Goal: Find specific page/section: Find specific page/section

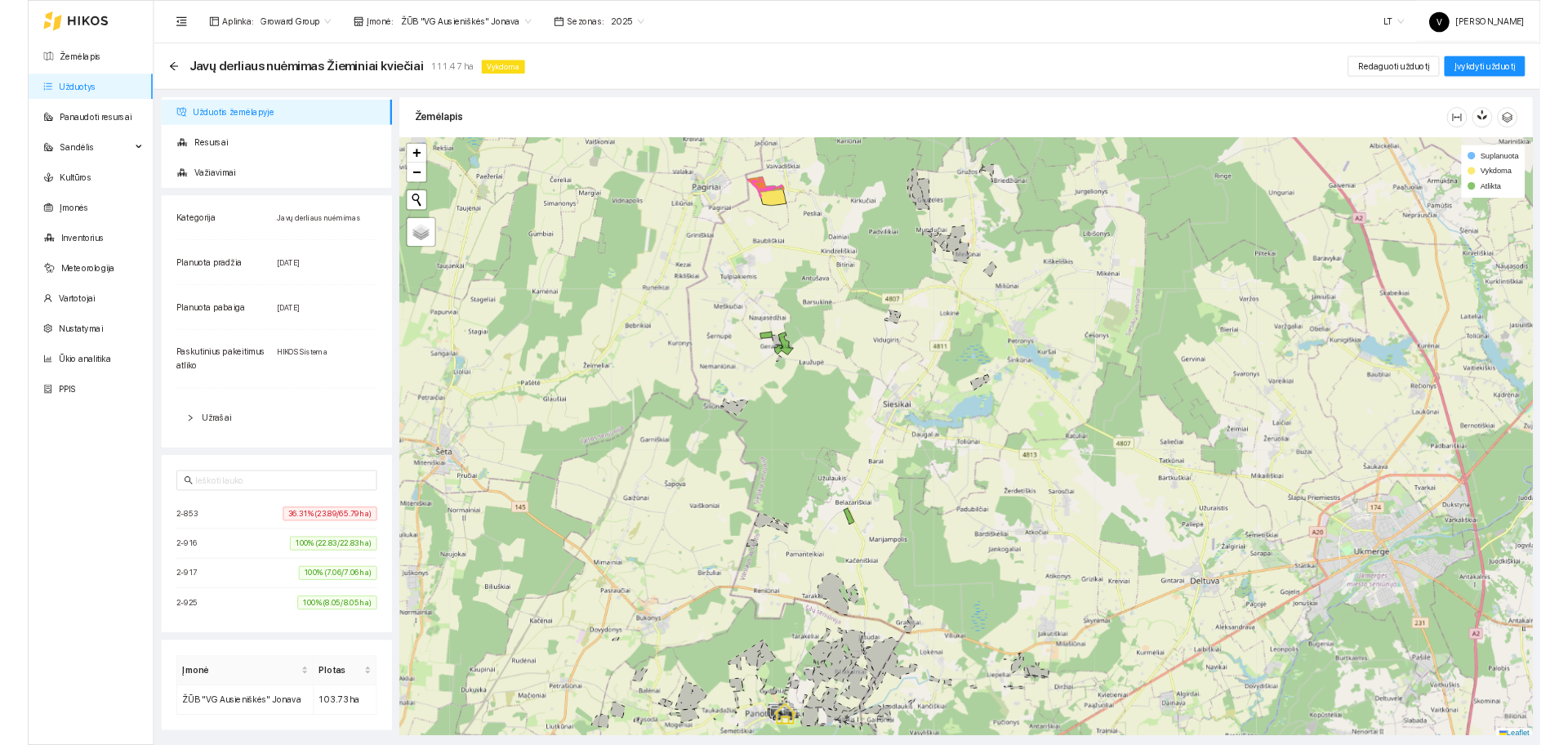
scroll to position [5, 0]
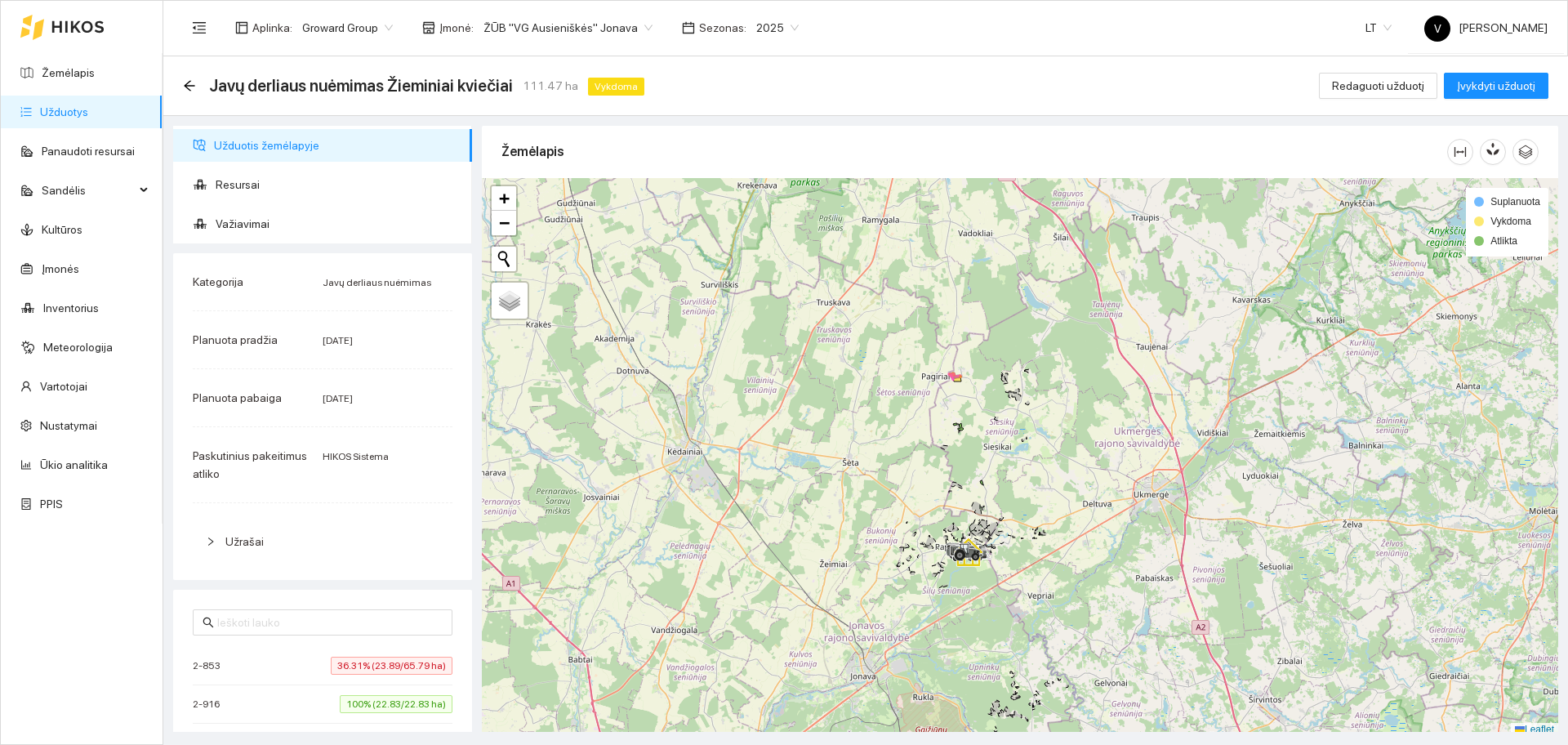
click at [602, 28] on span "ŽŪB "VG Ausieniškės" Jonava" at bounding box center [568, 28] width 169 height 25
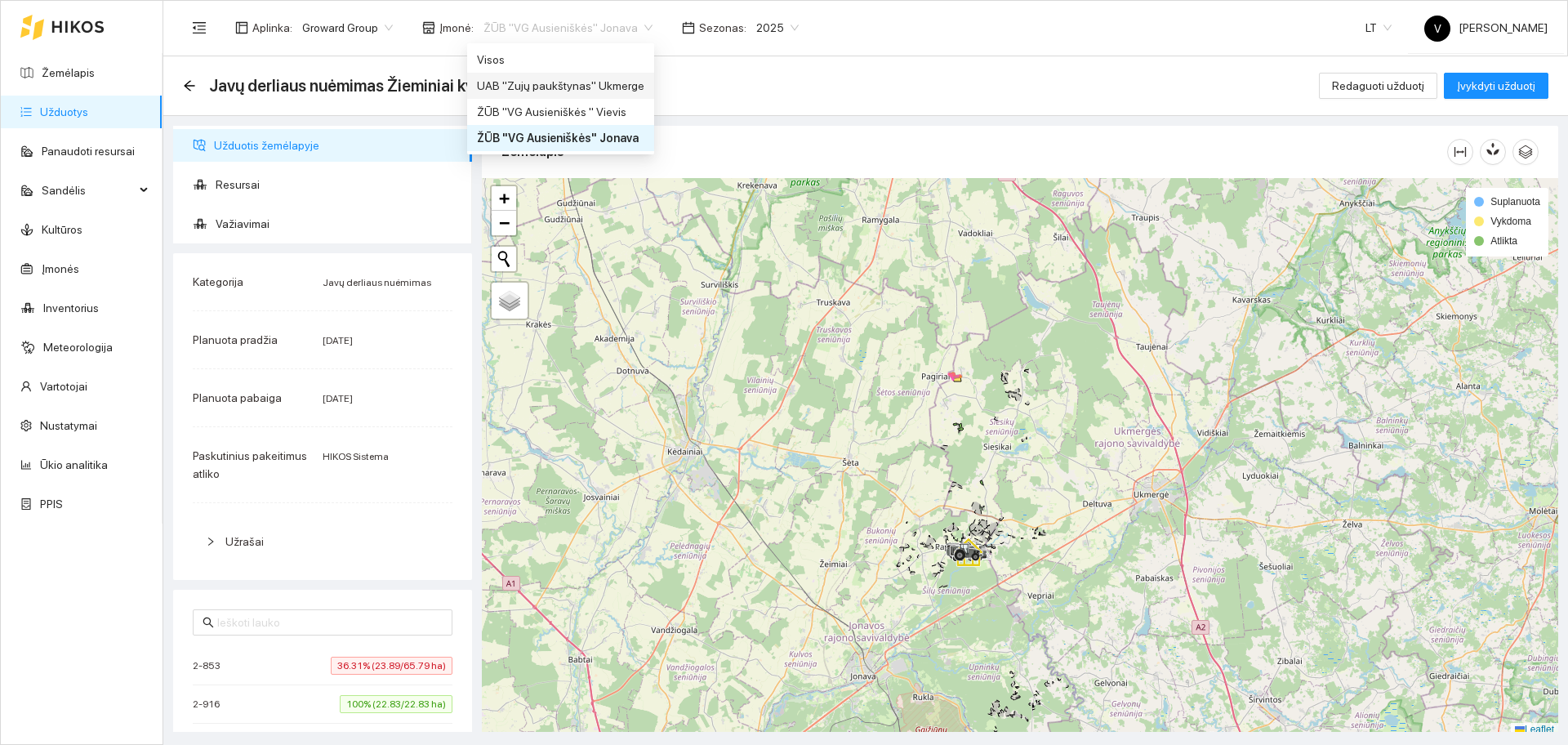
click at [568, 75] on div "UAB "Zujų paukštynas" Ukmerge" at bounding box center [560, 86] width 187 height 26
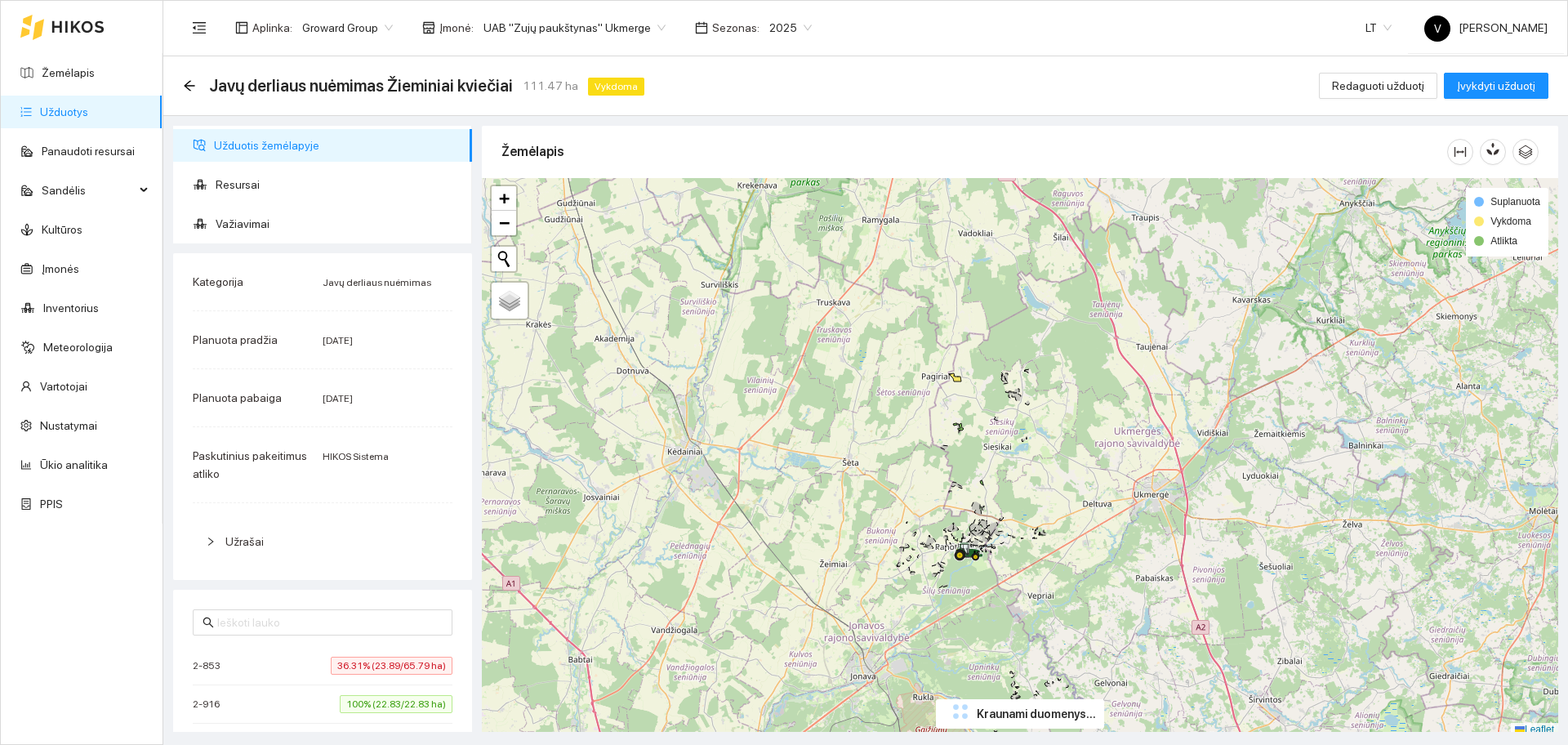
click at [612, 20] on span "UAB "Zujų paukštynas" Ukmerge" at bounding box center [574, 28] width 182 height 25
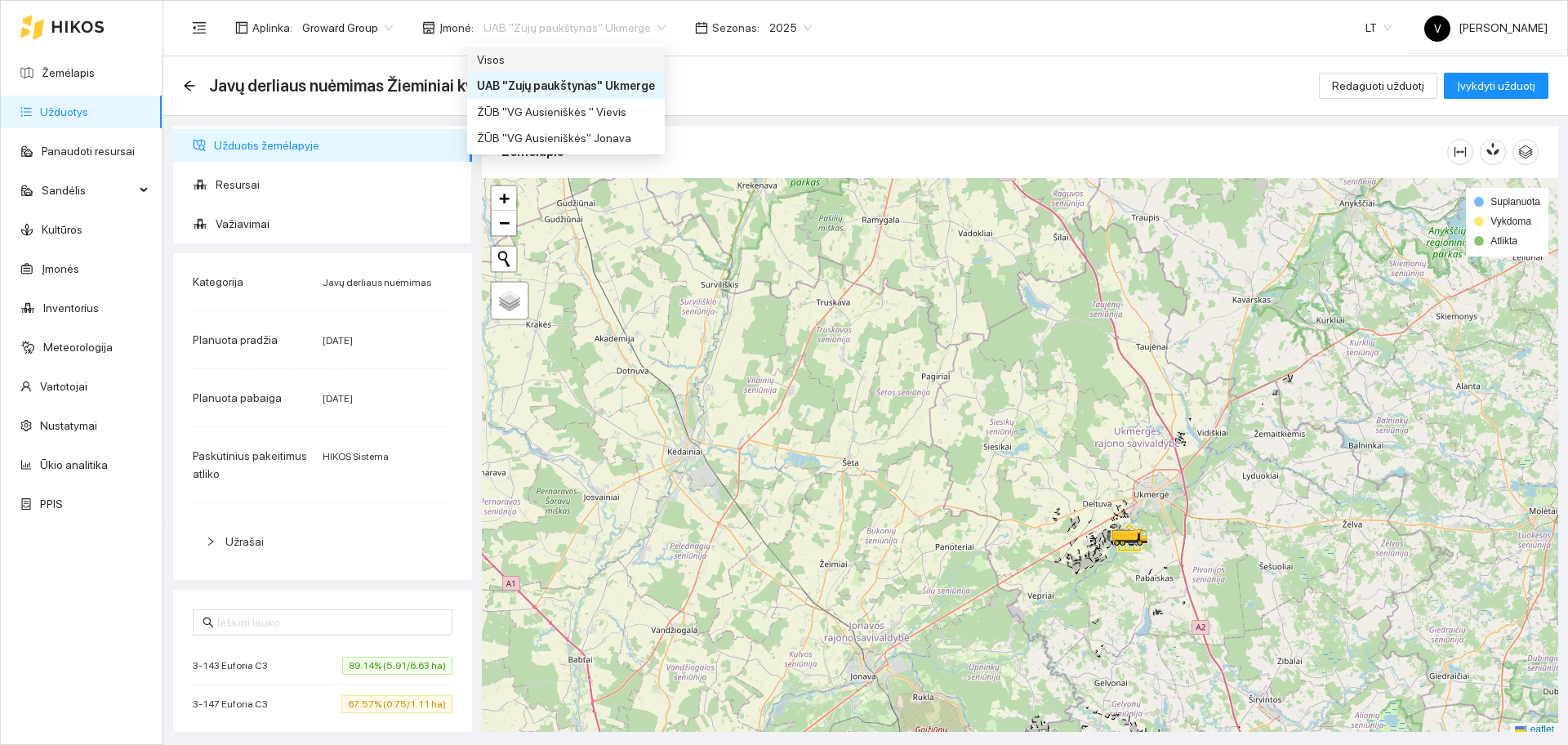
click at [543, 65] on div "Visos" at bounding box center [566, 60] width 178 height 18
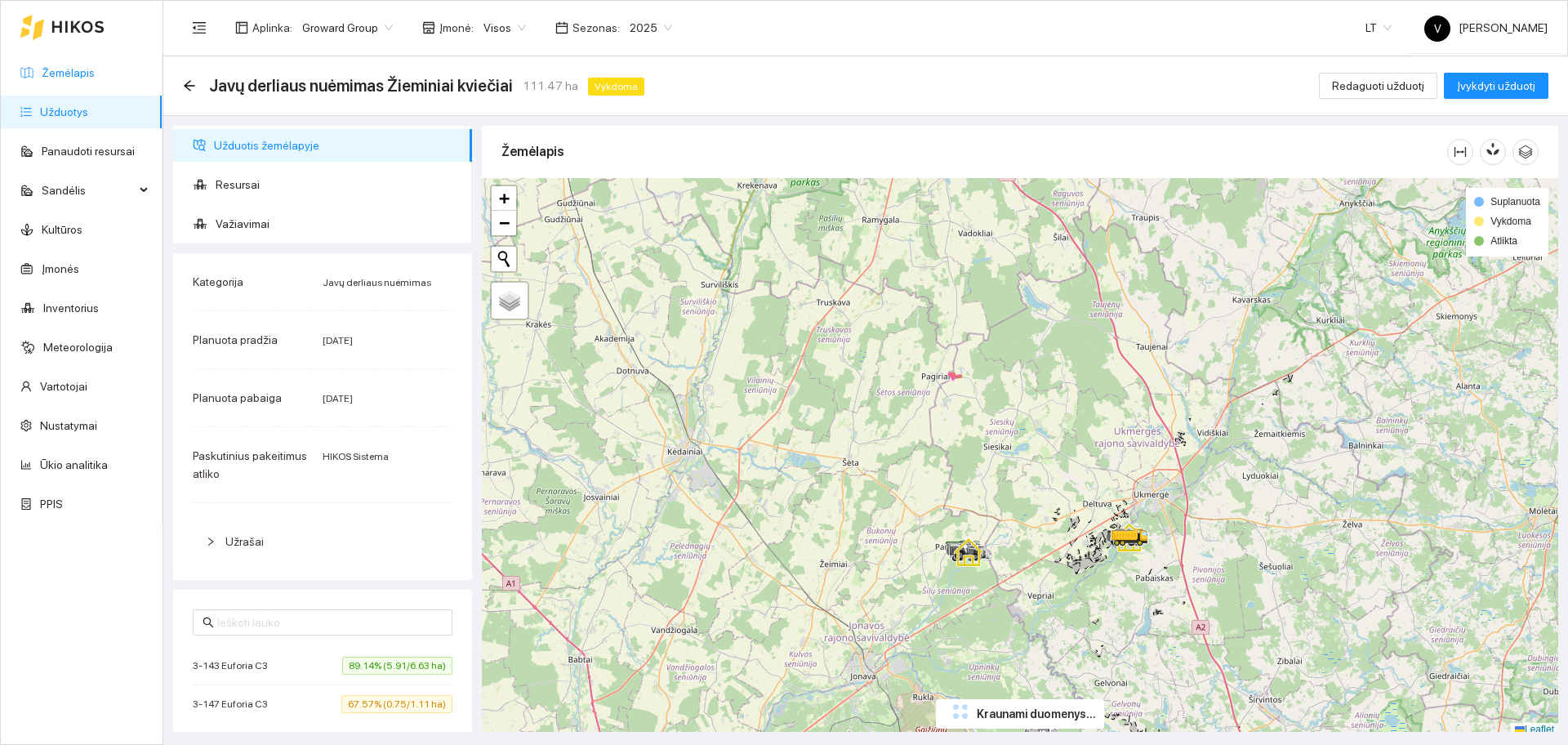
click at [93, 75] on link "Žemėlapis" at bounding box center [68, 73] width 53 height 13
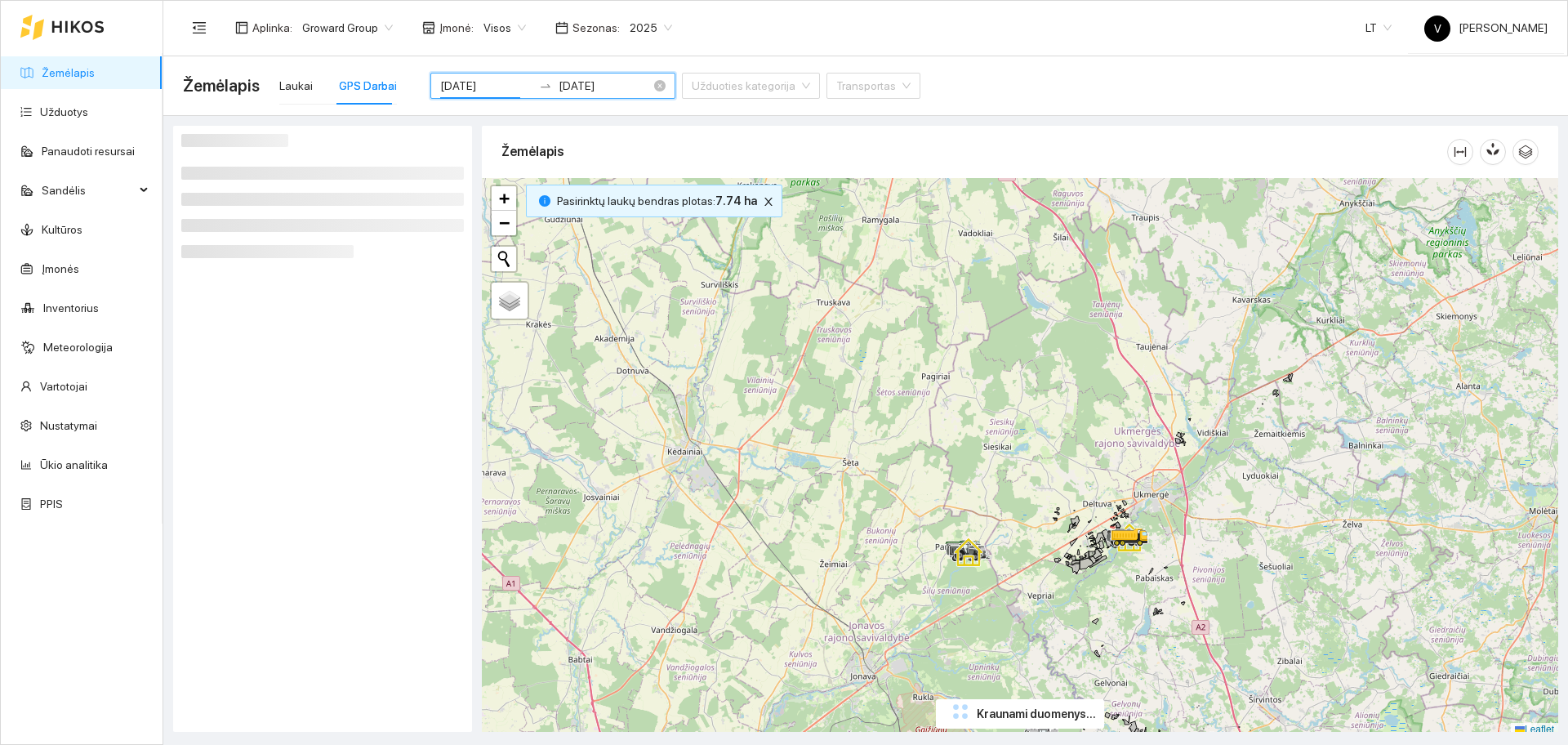
click at [476, 86] on input "[DATE]" at bounding box center [486, 86] width 92 height 18
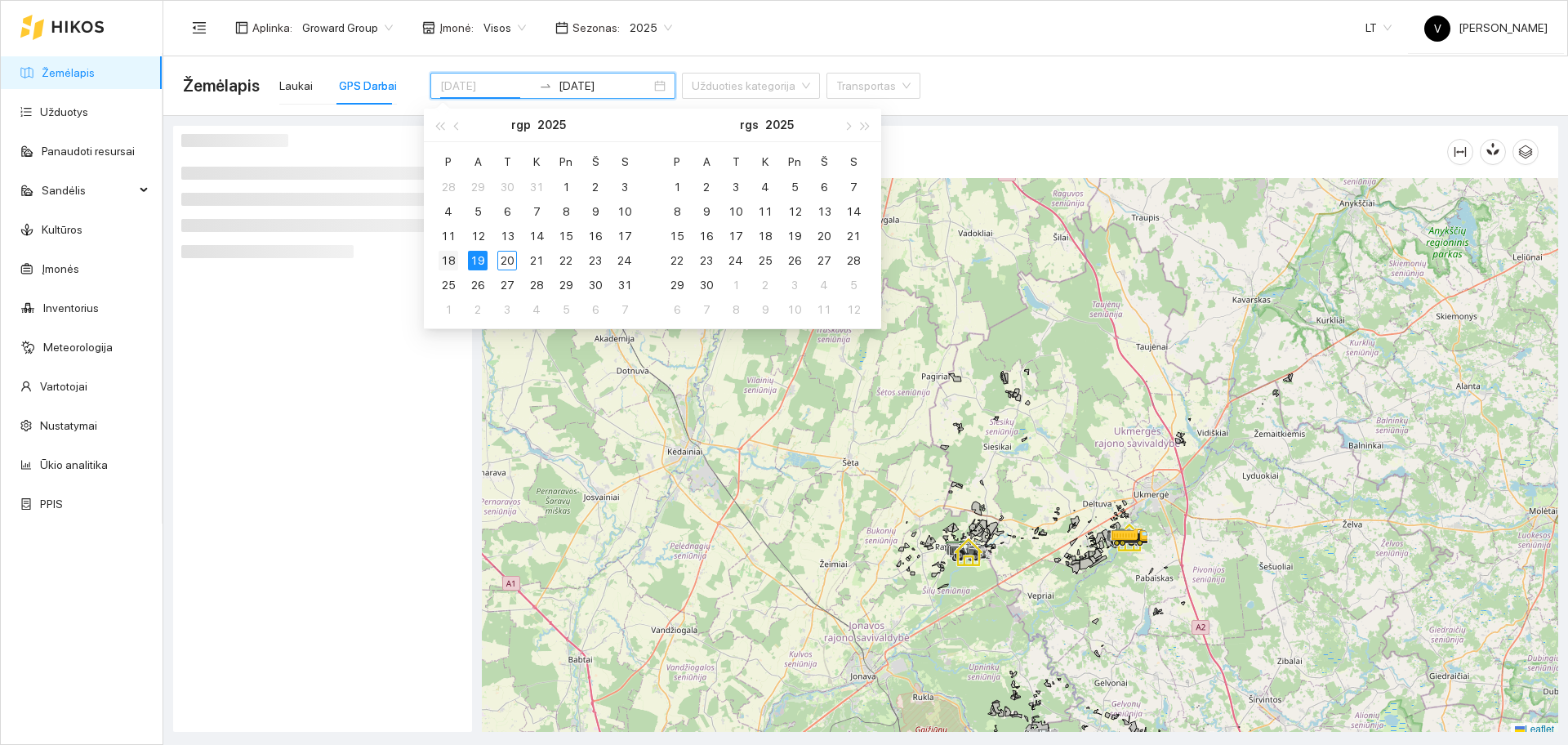
type input "[DATE]"
click at [448, 261] on div "18" at bounding box center [448, 261] width 20 height 20
type input "[DATE]"
click at [1085, 56] on div "Žemėlapis Laukai GPS Darbai 2025-08-18 2025-08-19 Užduoties kategorija Transpor…" at bounding box center [866, 86] width 1365 height 59
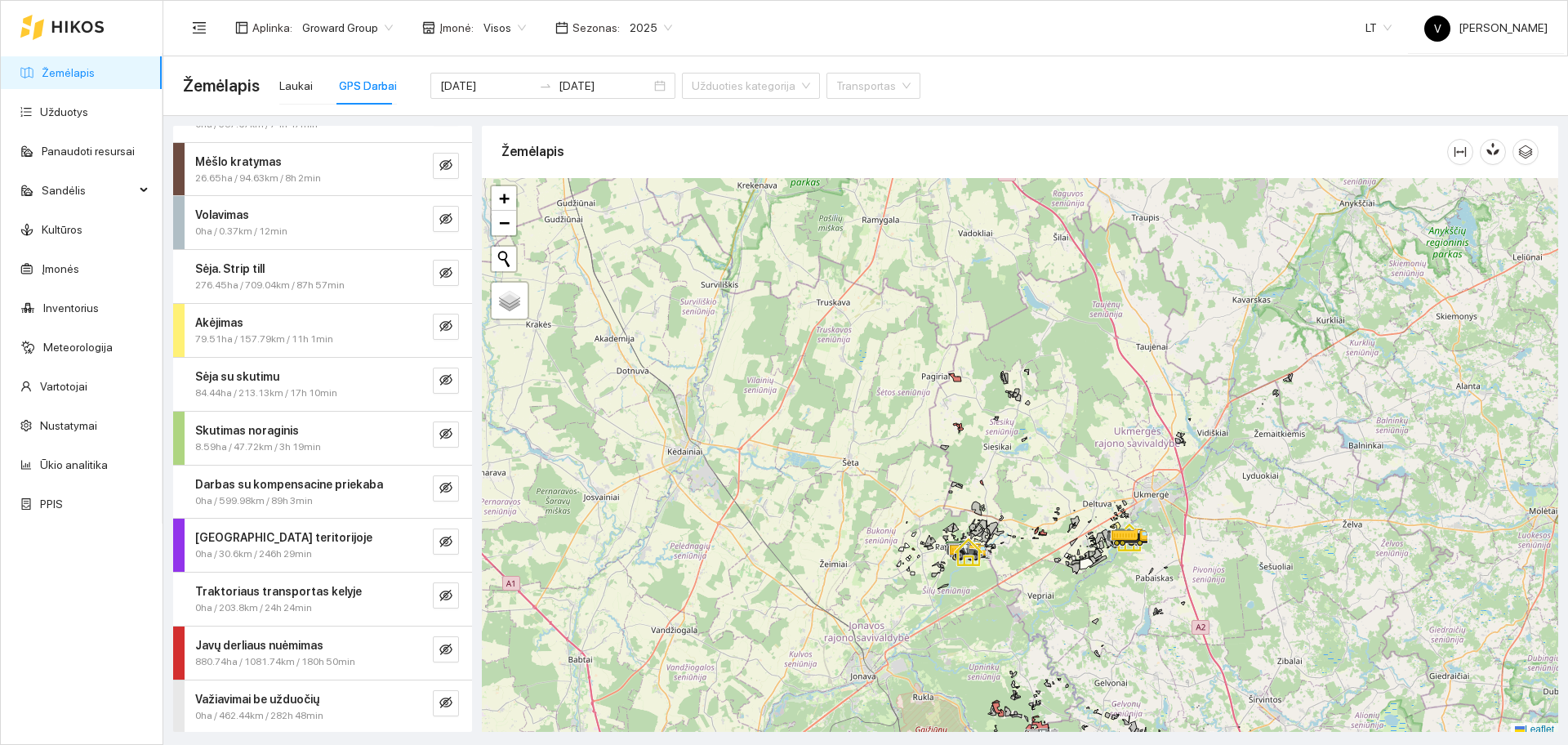
scroll to position [146, 0]
drag, startPoint x: 434, startPoint y: 650, endPoint x: 528, endPoint y: 649, distance: 94.0
click at [439, 651] on icon "eye-invisible" at bounding box center [446, 648] width 13 height 11
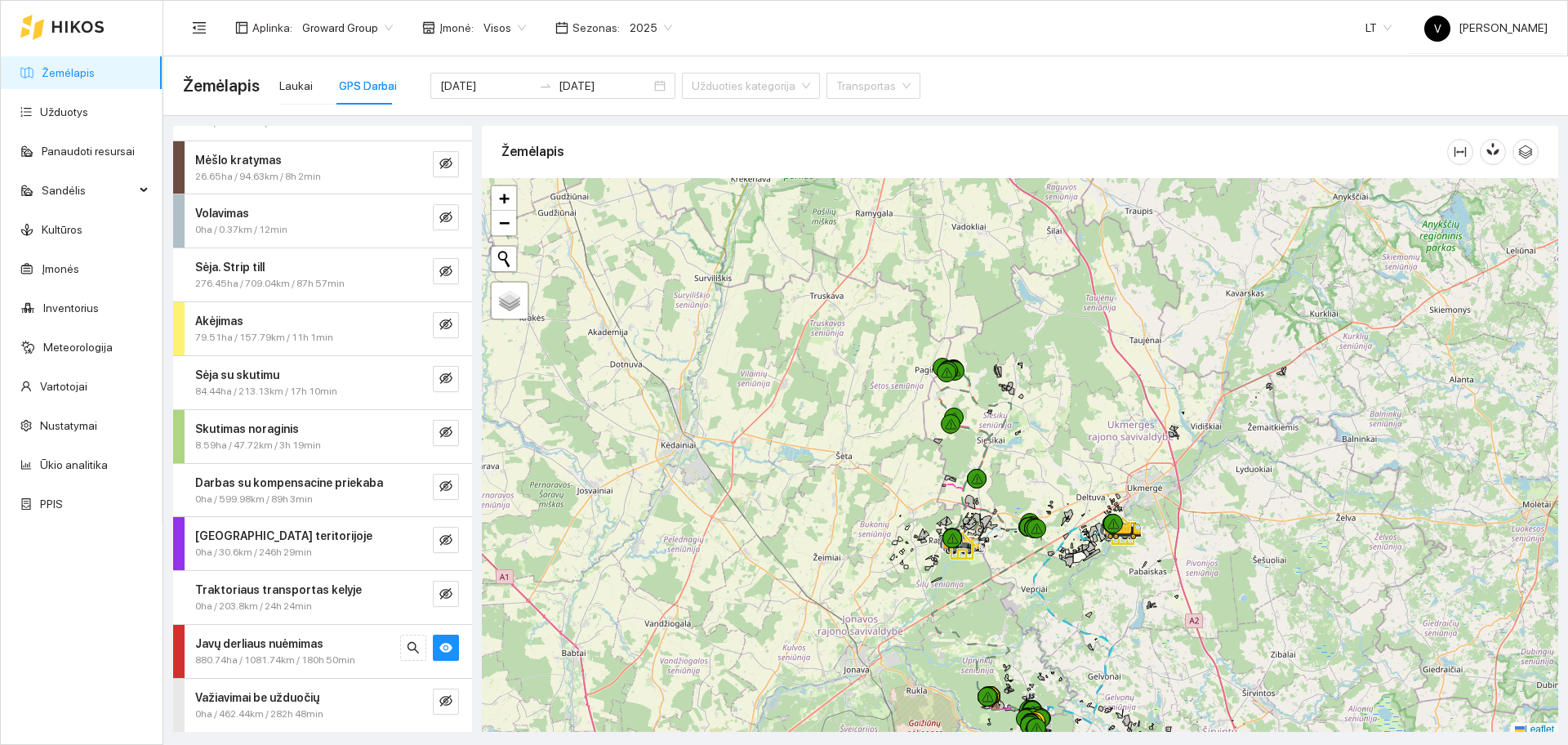
scroll to position [5, 0]
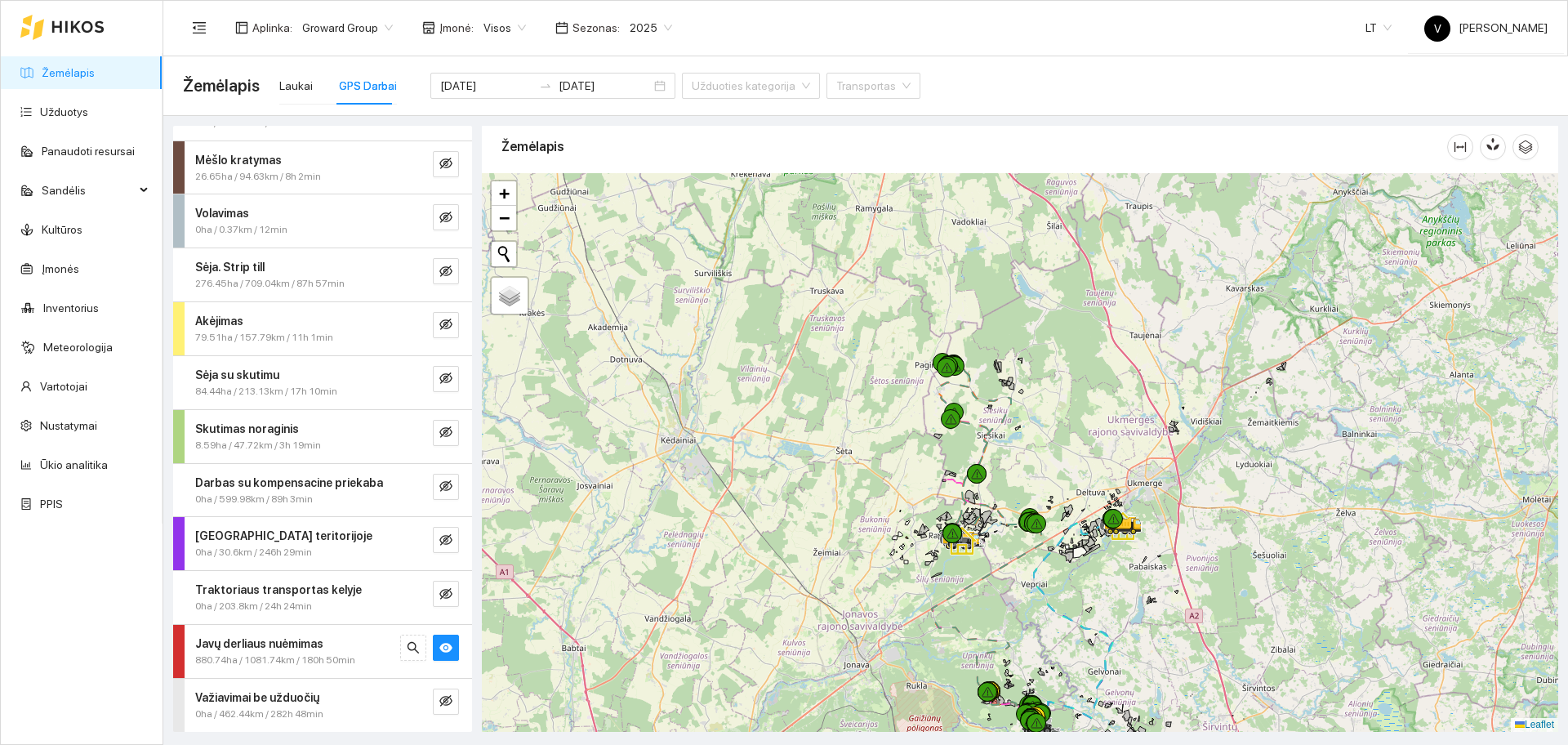
drag, startPoint x: 1036, startPoint y: 622, endPoint x: 921, endPoint y: 417, distance: 235.1
click at [922, 444] on div at bounding box center [1020, 453] width 1076 height 559
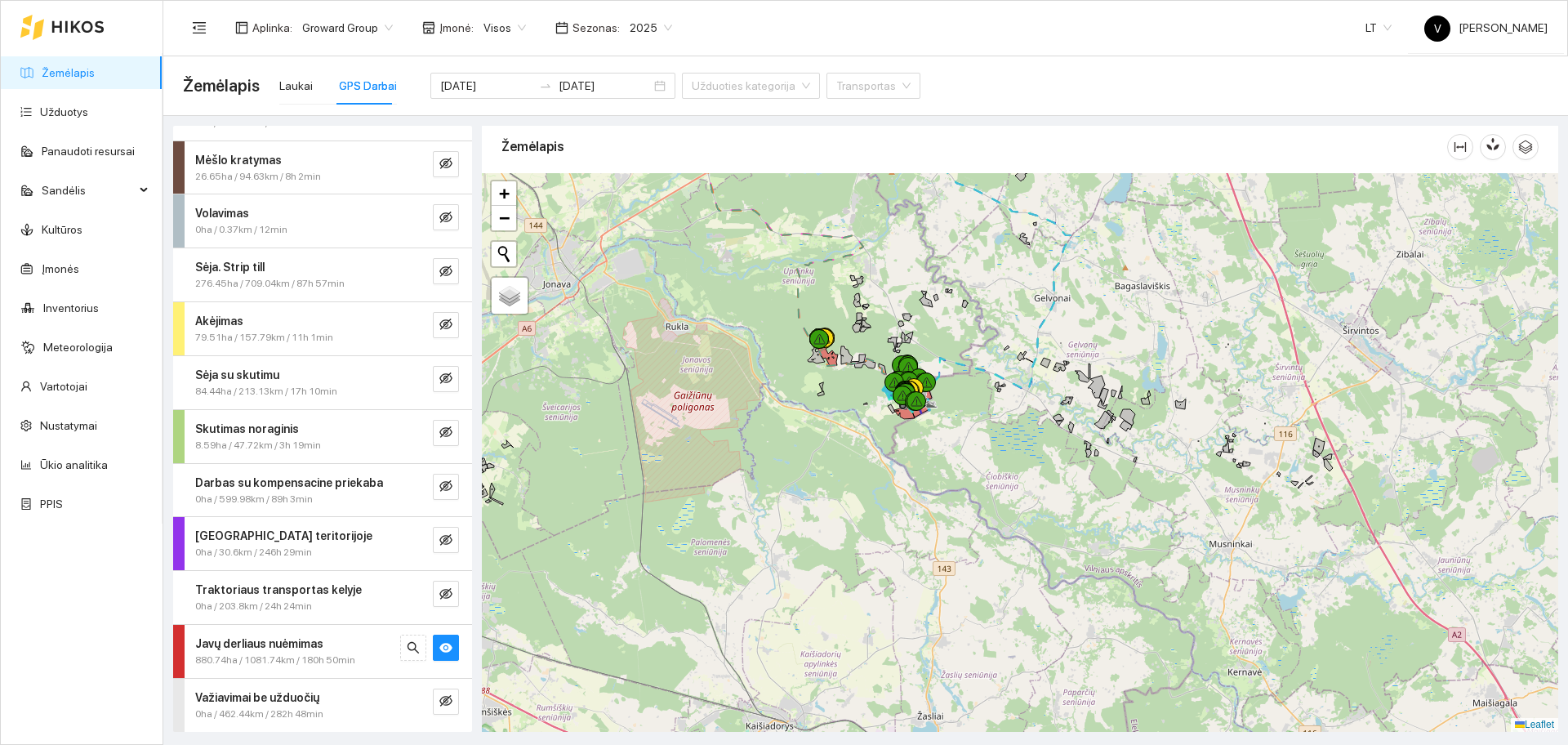
drag, startPoint x: 970, startPoint y: 452, endPoint x: 981, endPoint y: 323, distance: 129.5
click at [981, 323] on div at bounding box center [1020, 453] width 1076 height 559
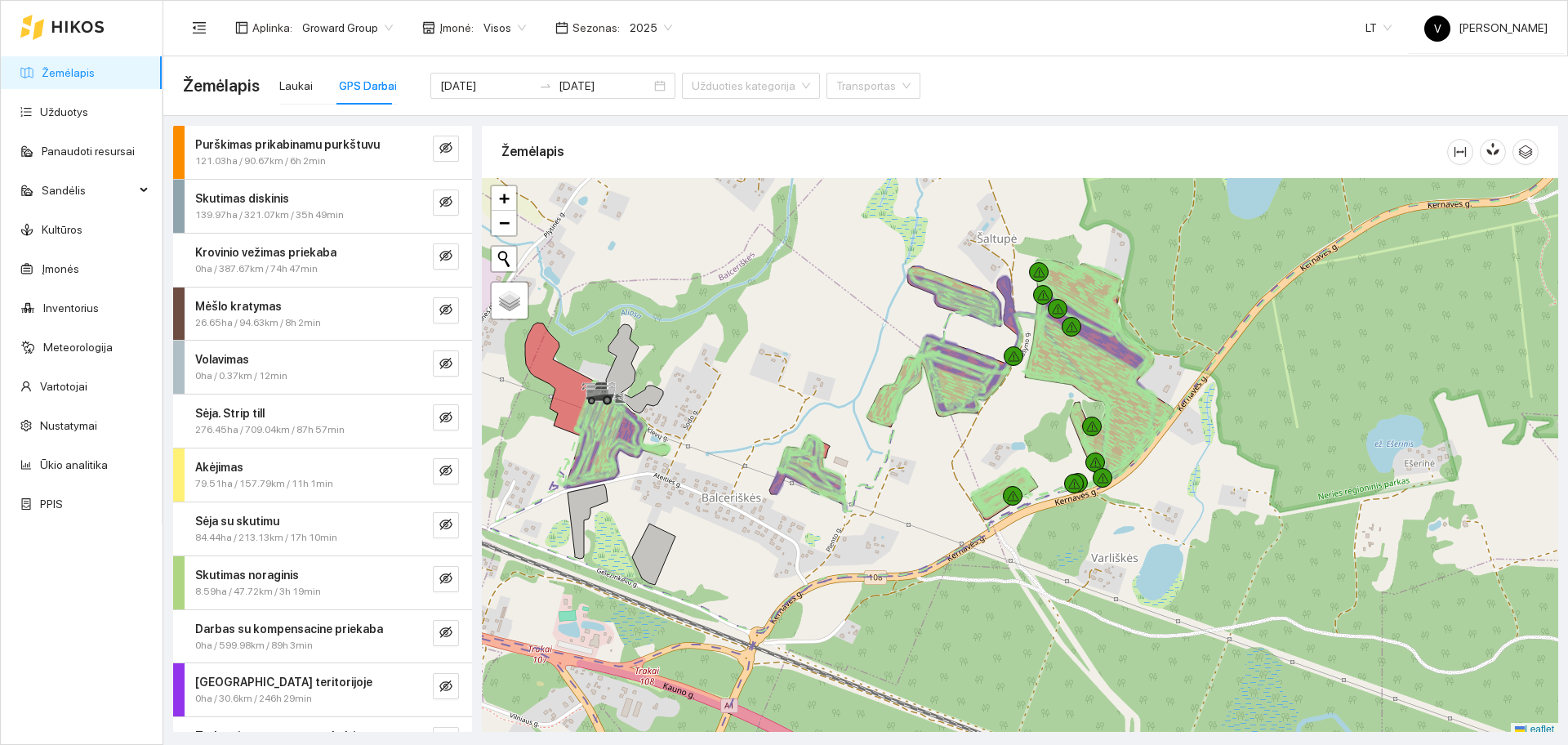
scroll to position [5, 0]
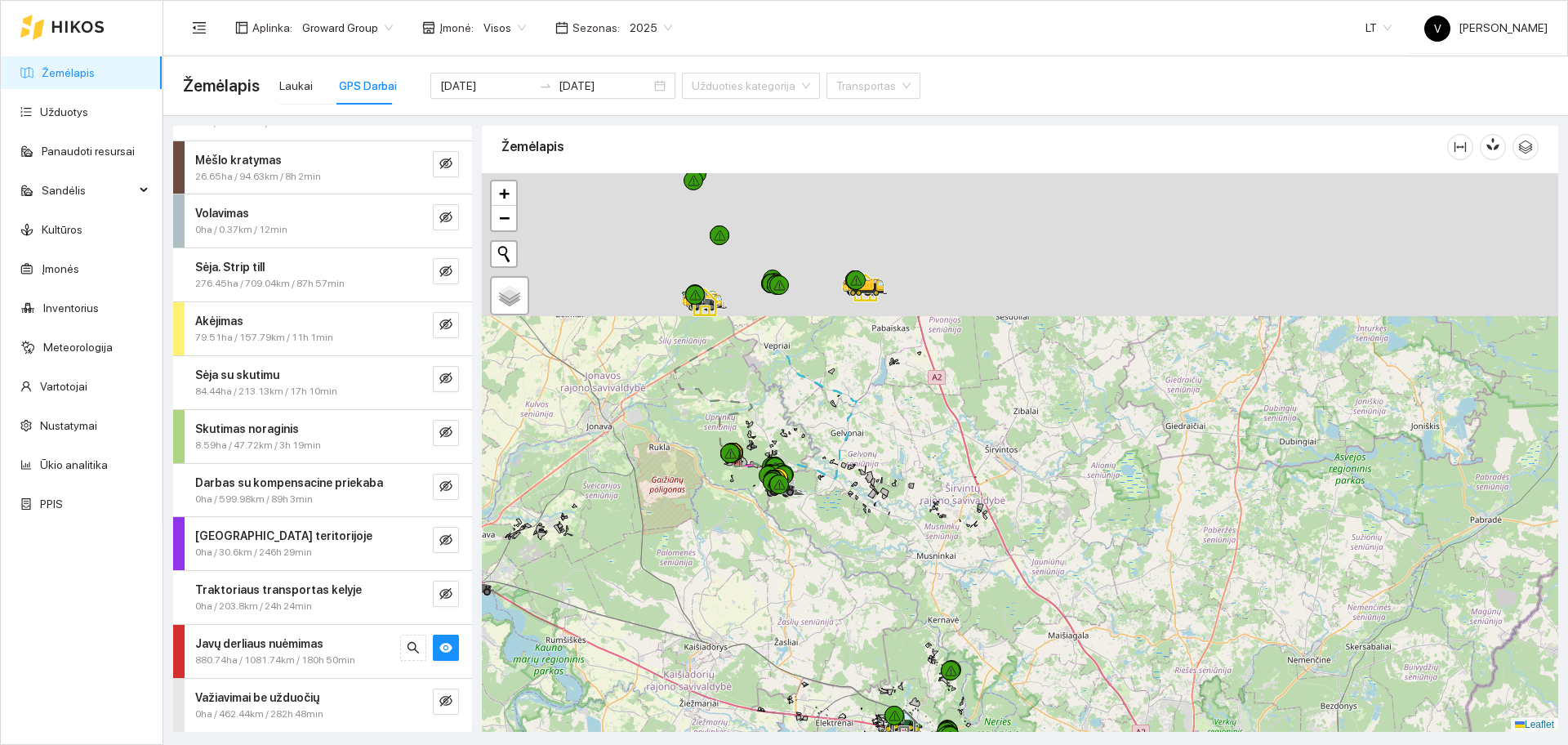
drag, startPoint x: 775, startPoint y: 397, endPoint x: 840, endPoint y: 596, distance: 209.3
click at [840, 596] on div at bounding box center [1020, 453] width 1076 height 559
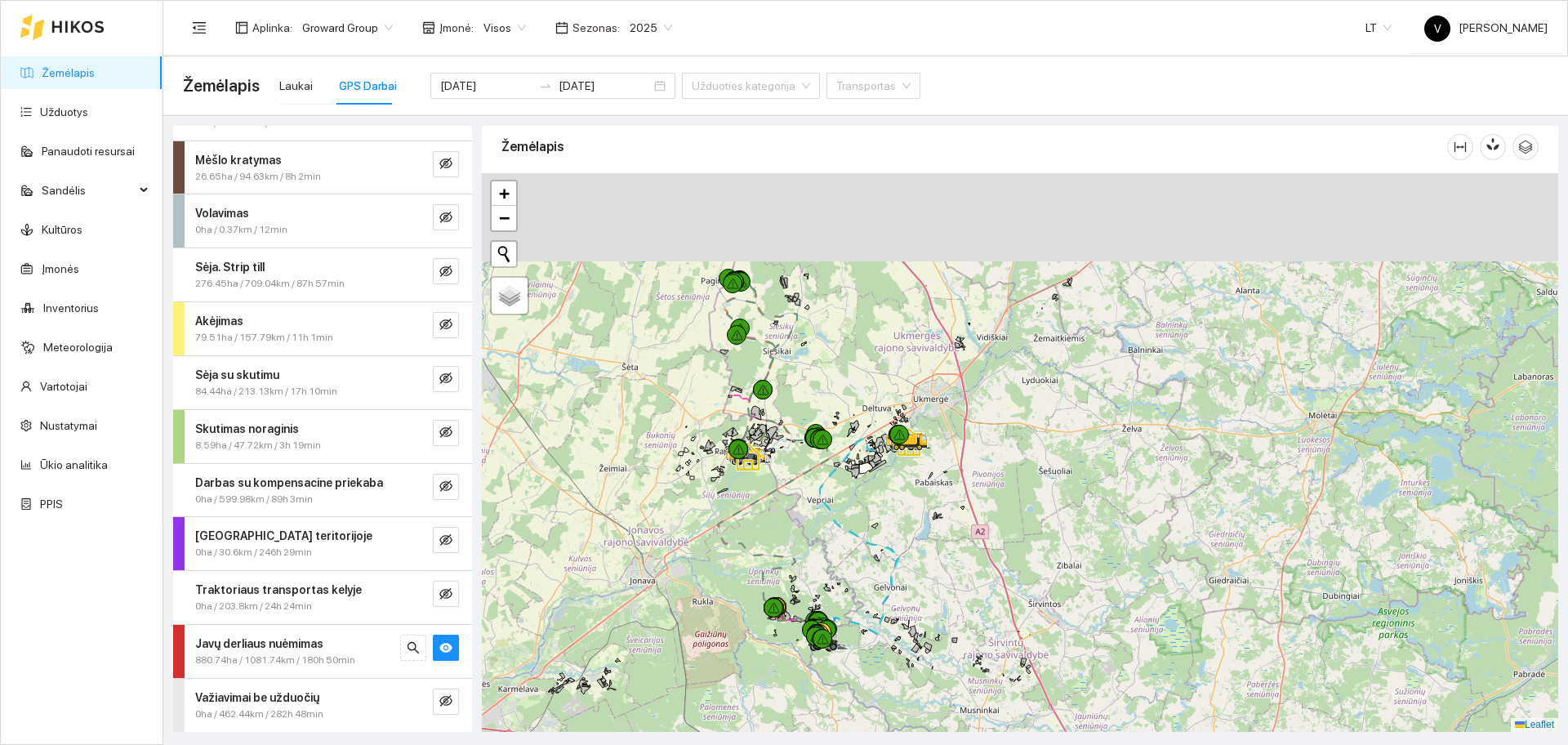
drag, startPoint x: 719, startPoint y: 289, endPoint x: 782, endPoint y: 444, distance: 167.3
click at [782, 444] on div at bounding box center [1020, 453] width 1076 height 559
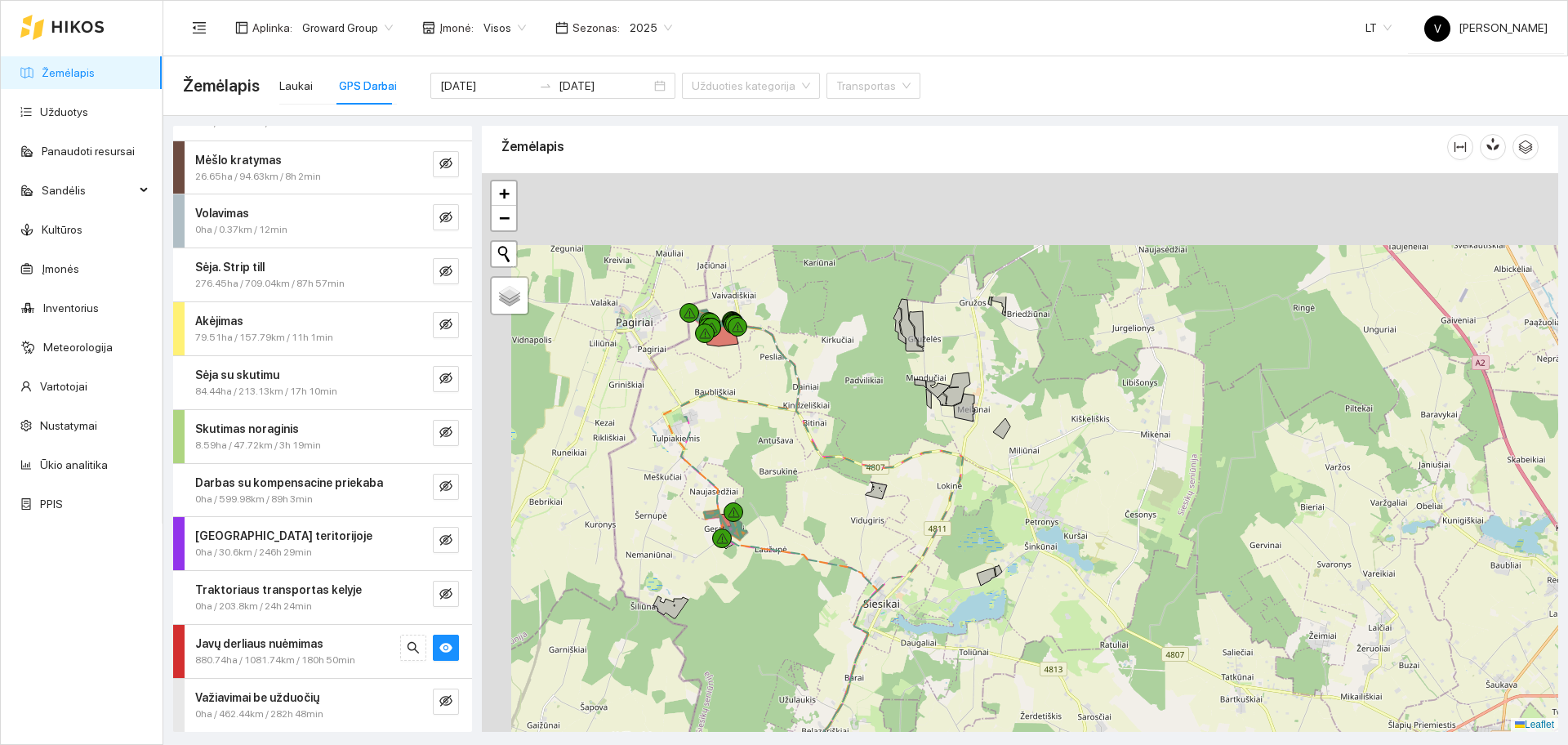
drag, startPoint x: 685, startPoint y: 264, endPoint x: 755, endPoint y: 405, distance: 157.4
click at [742, 444] on div at bounding box center [1020, 453] width 1076 height 559
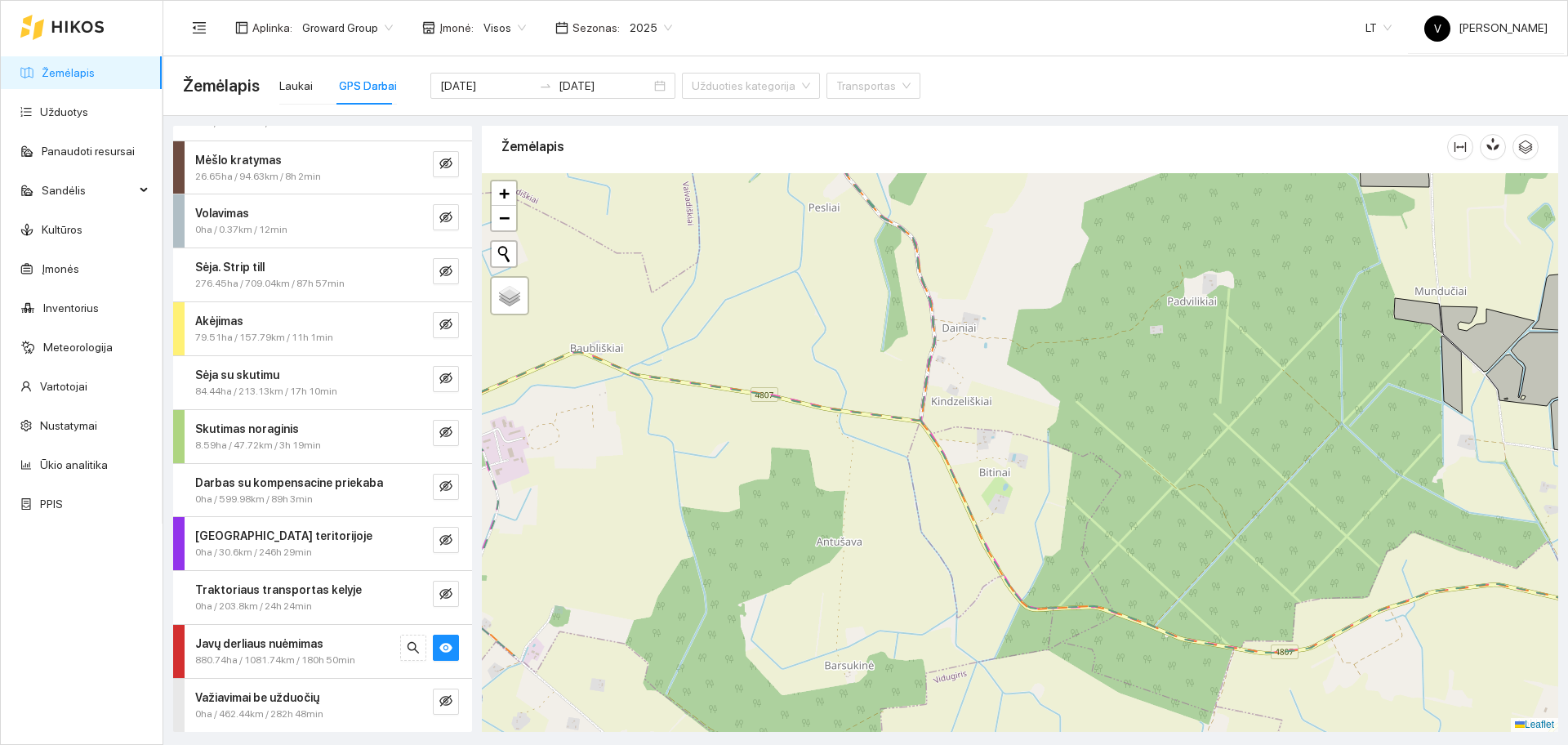
drag, startPoint x: 826, startPoint y: 533, endPoint x: 794, endPoint y: 331, distance: 204.5
click at [794, 331] on div at bounding box center [1020, 453] width 1076 height 559
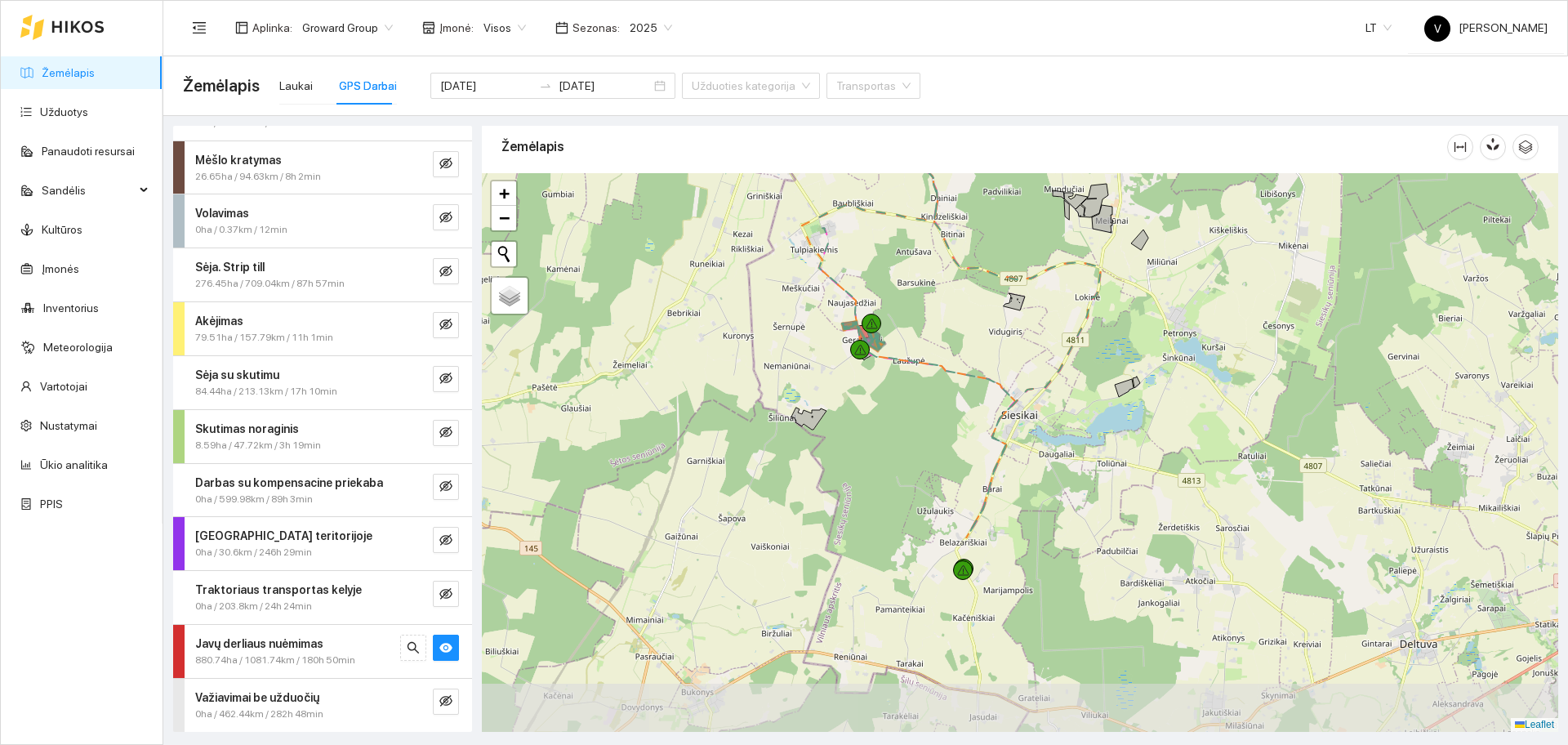
drag, startPoint x: 777, startPoint y: 590, endPoint x: 873, endPoint y: 389, distance: 222.7
click at [873, 389] on div at bounding box center [1020, 453] width 1076 height 559
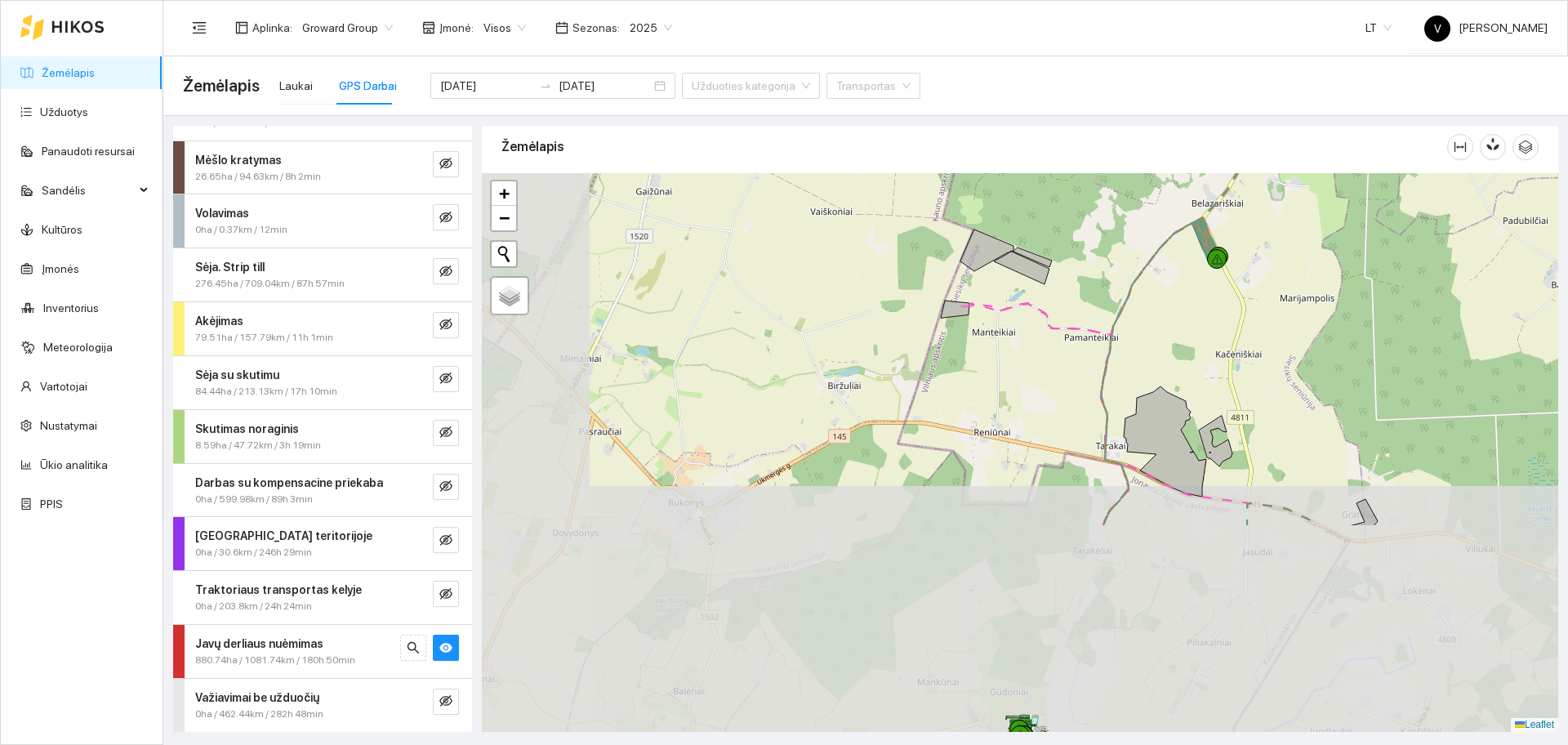
drag, startPoint x: 865, startPoint y: 576, endPoint x: 1027, endPoint y: 312, distance: 309.7
click at [1027, 312] on div at bounding box center [1020, 453] width 1076 height 559
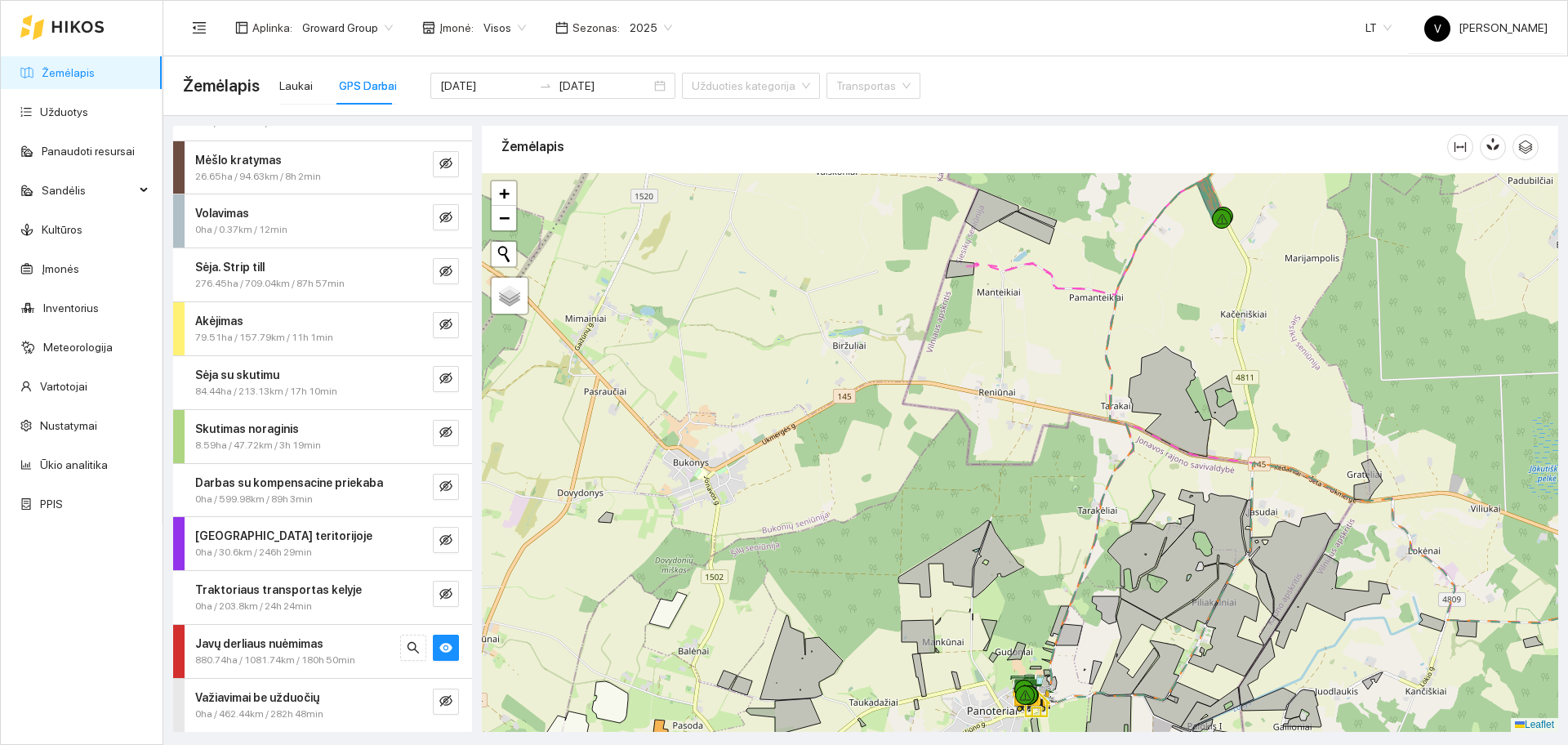
drag, startPoint x: 1033, startPoint y: 538, endPoint x: 1069, endPoint y: 407, distance: 135.9
click at [1069, 407] on div at bounding box center [1020, 453] width 1076 height 559
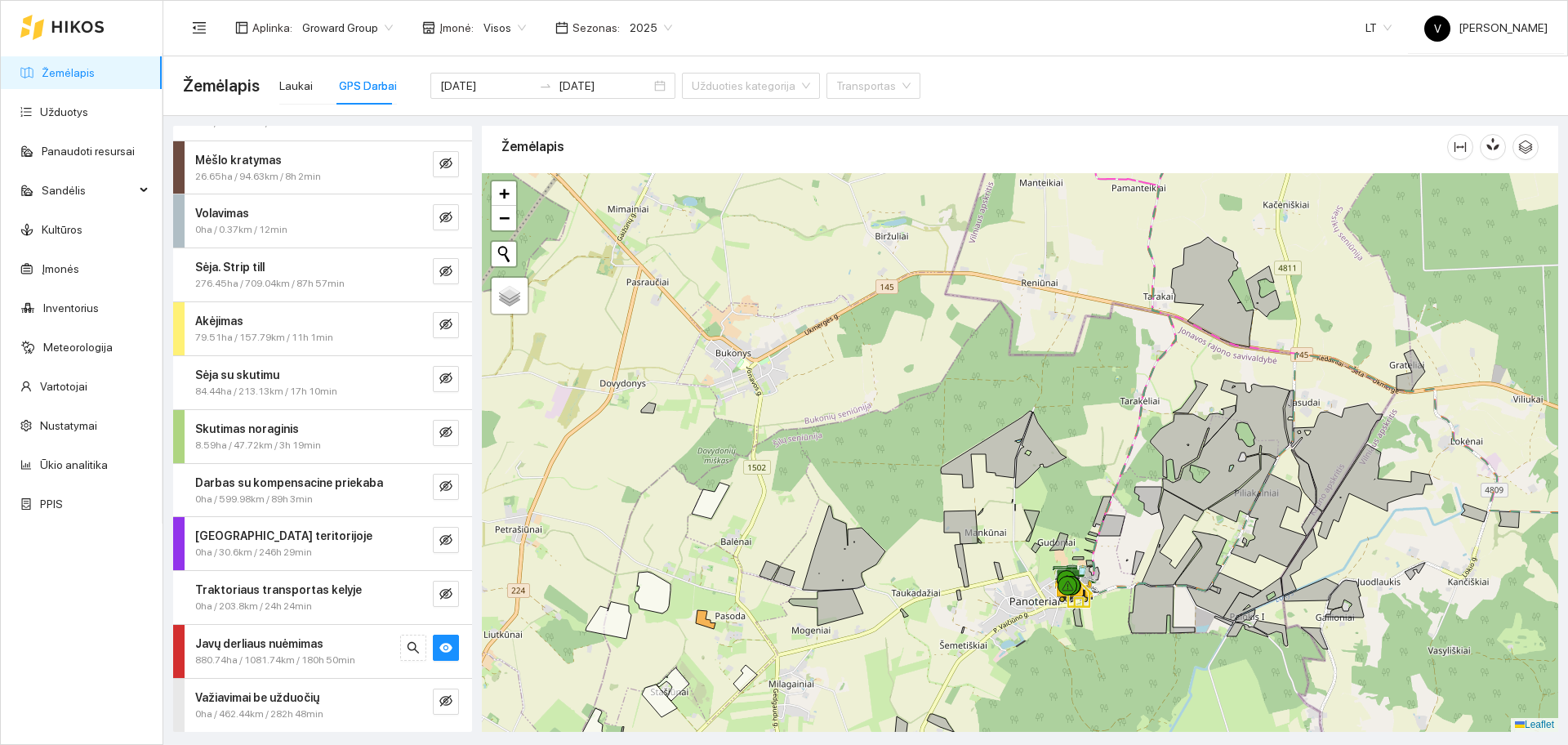
drag, startPoint x: 1065, startPoint y: 445, endPoint x: 1082, endPoint y: 609, distance: 164.9
click at [1083, 619] on div at bounding box center [1020, 453] width 1076 height 559
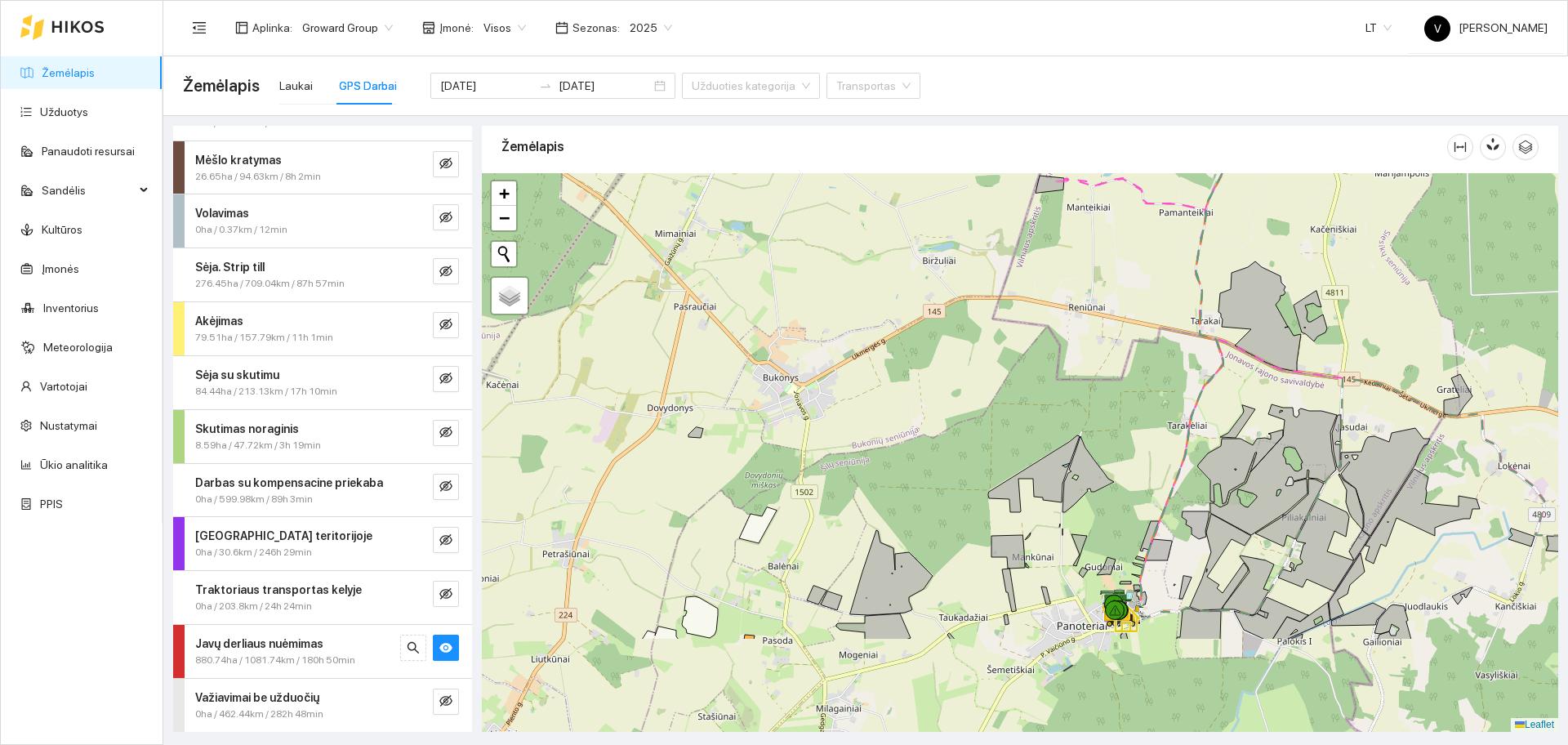
drag, startPoint x: 973, startPoint y: 577, endPoint x: 1011, endPoint y: 337, distance: 243.0
click at [1011, 332] on div at bounding box center [1020, 453] width 1076 height 559
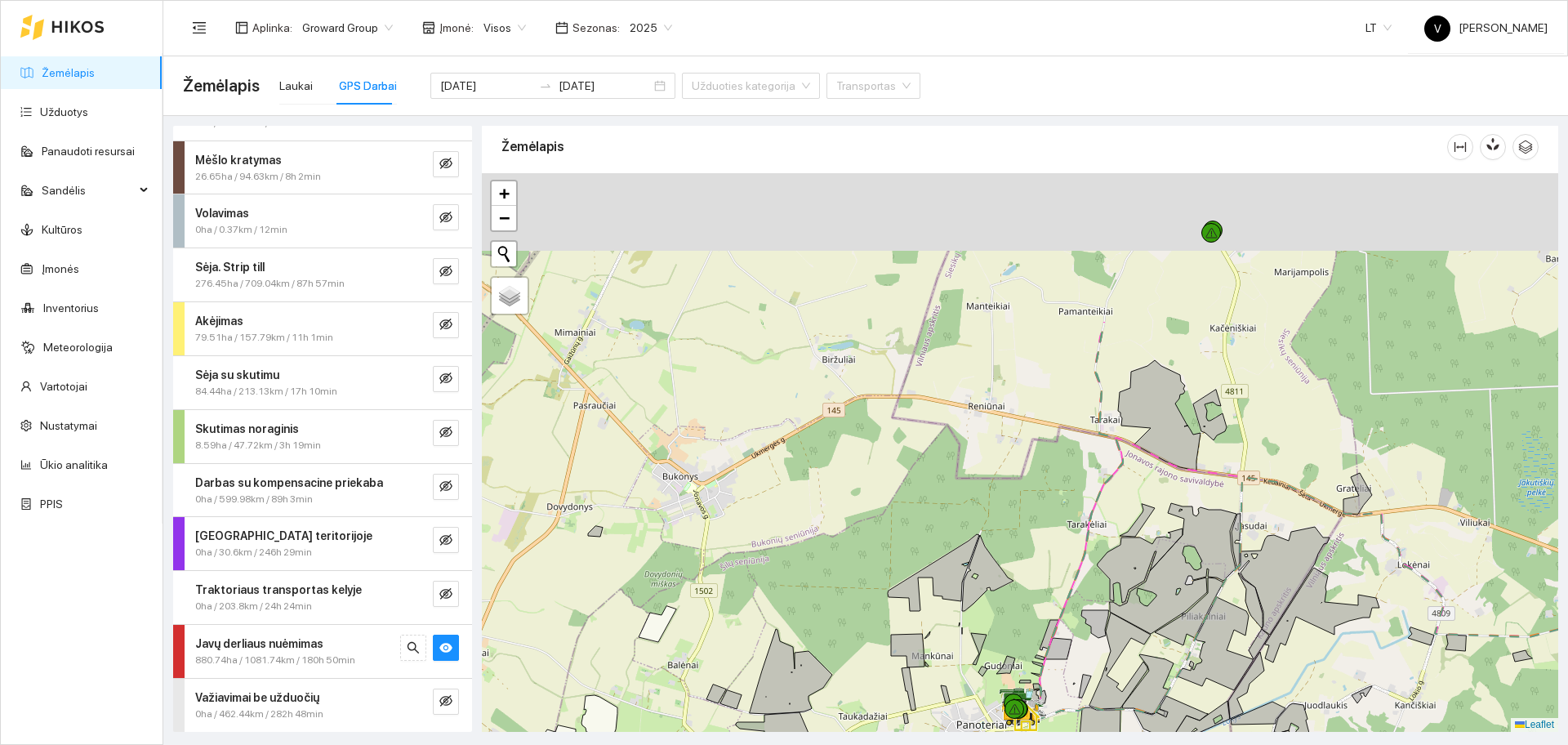
drag, startPoint x: 1037, startPoint y: 451, endPoint x: 939, endPoint y: 562, distance: 148.1
click at [942, 584] on div at bounding box center [1020, 453] width 1076 height 559
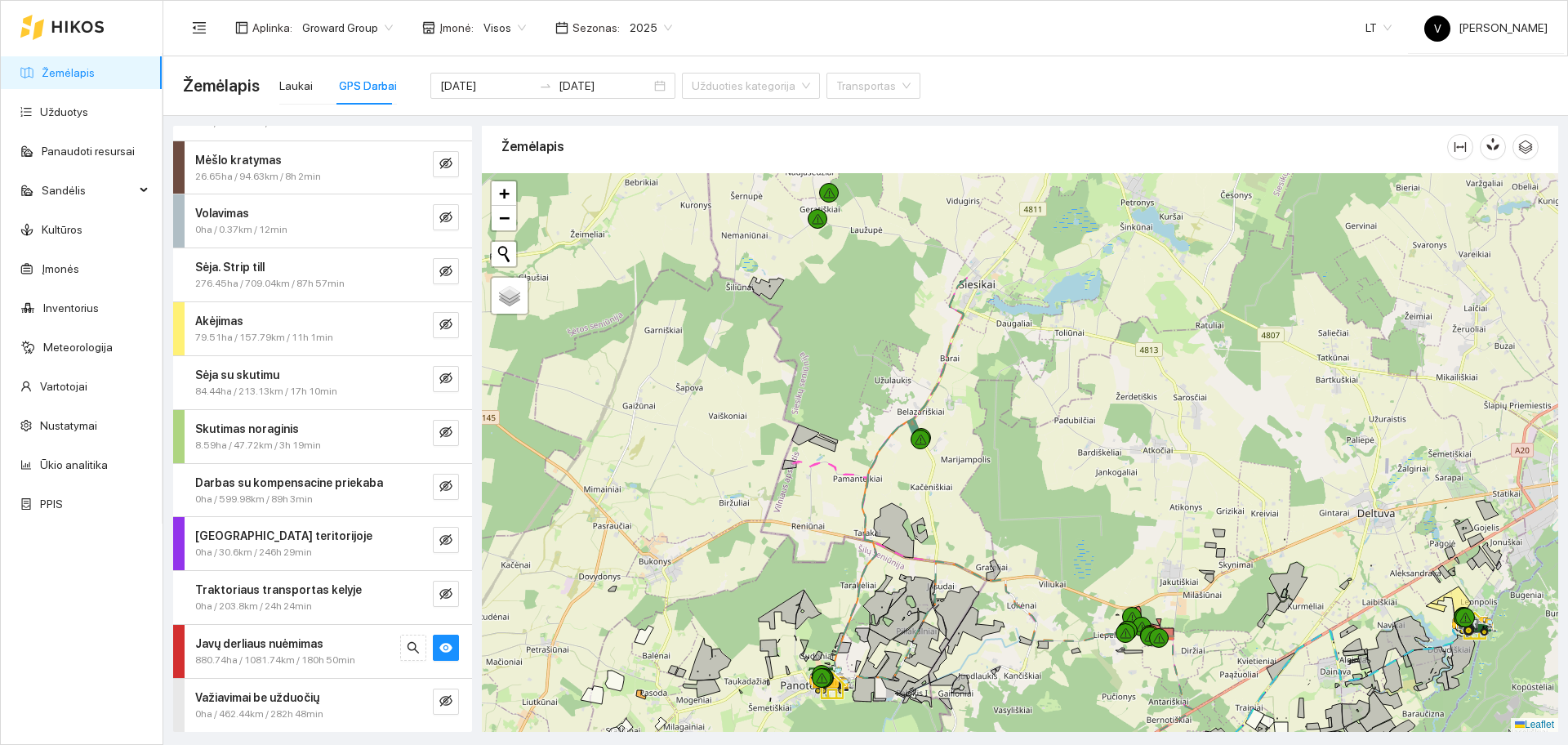
drag, startPoint x: 983, startPoint y: 243, endPoint x: 854, endPoint y: 401, distance: 204.0
click at [826, 403] on div at bounding box center [1020, 453] width 1076 height 559
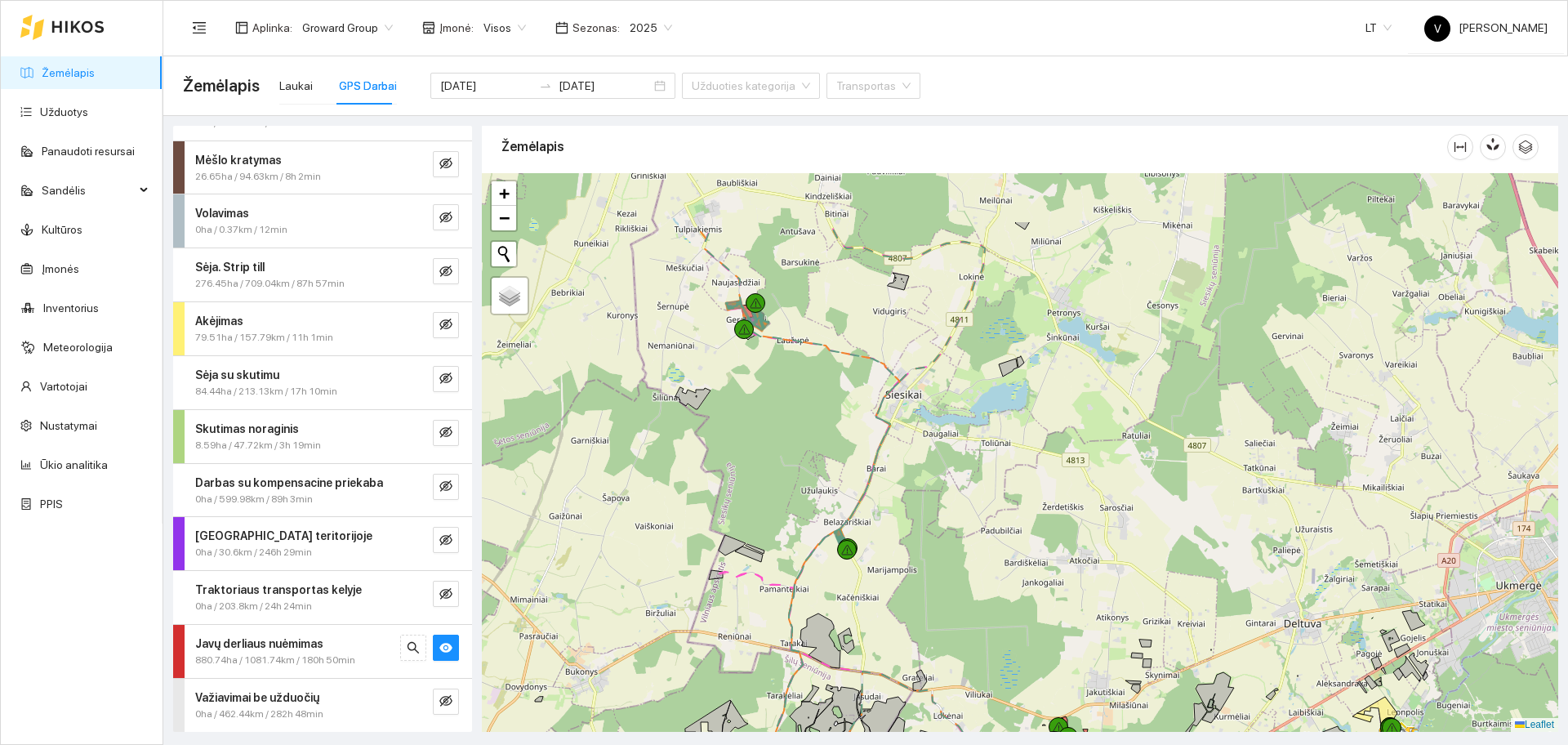
drag, startPoint x: 880, startPoint y: 292, endPoint x: 811, endPoint y: 381, distance: 112.6
click at [822, 372] on icon at bounding box center [821, 439] width 158 height 224
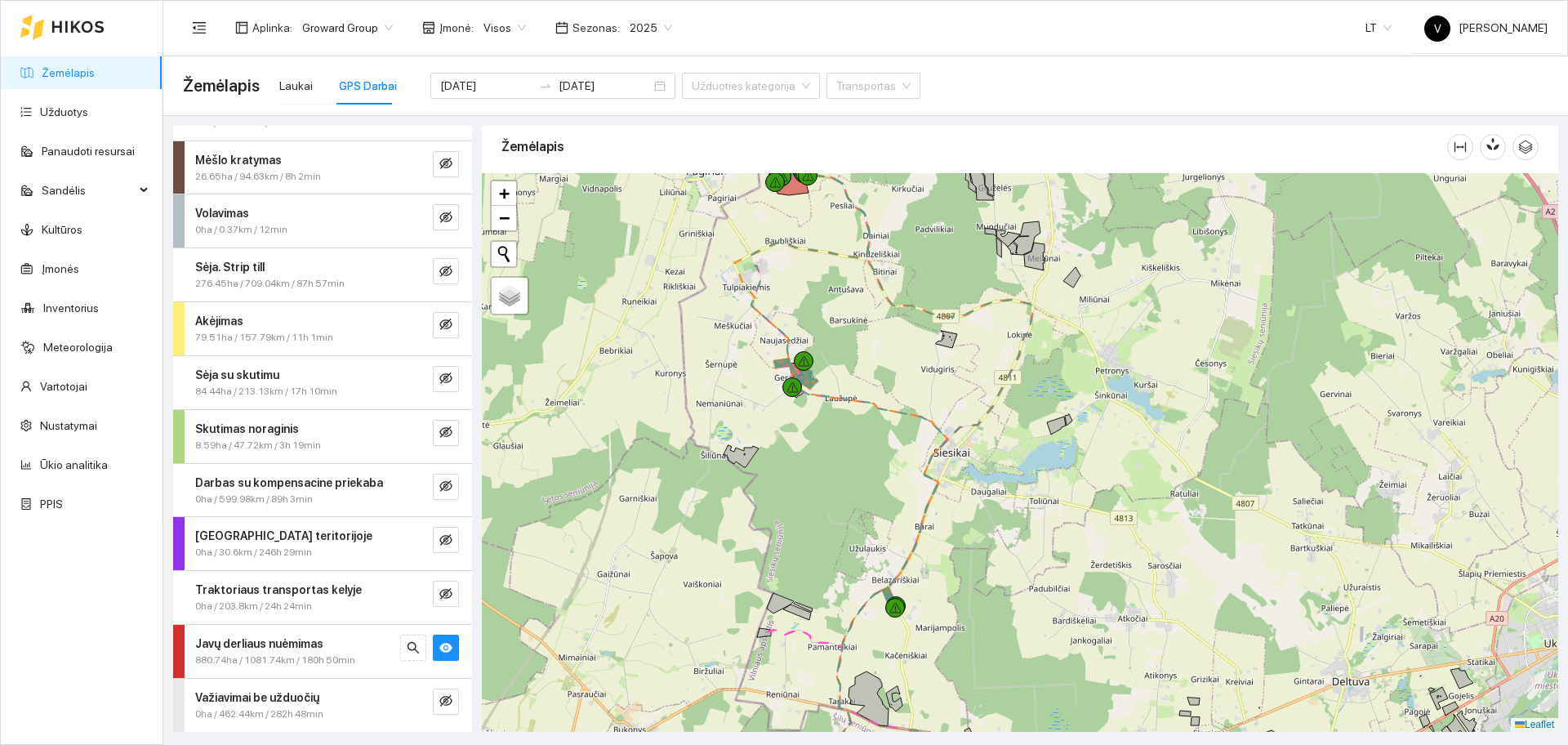
drag, startPoint x: 732, startPoint y: 439, endPoint x: 788, endPoint y: 471, distance: 64.5
click at [788, 471] on div at bounding box center [1020, 453] width 1076 height 559
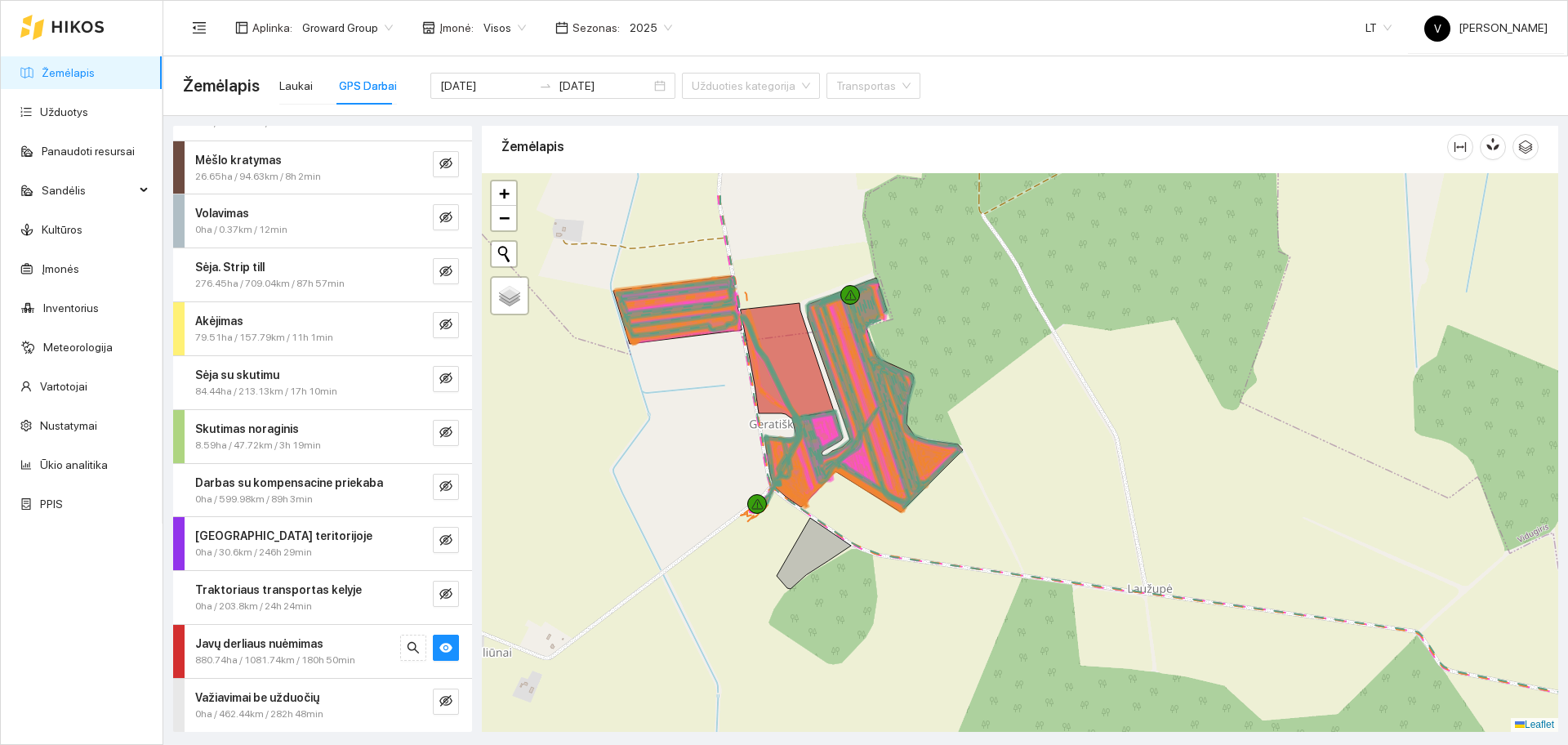
drag, startPoint x: 1054, startPoint y: 363, endPoint x: 1057, endPoint y: 387, distance: 24.2
click at [1057, 387] on div at bounding box center [1020, 453] width 1076 height 559
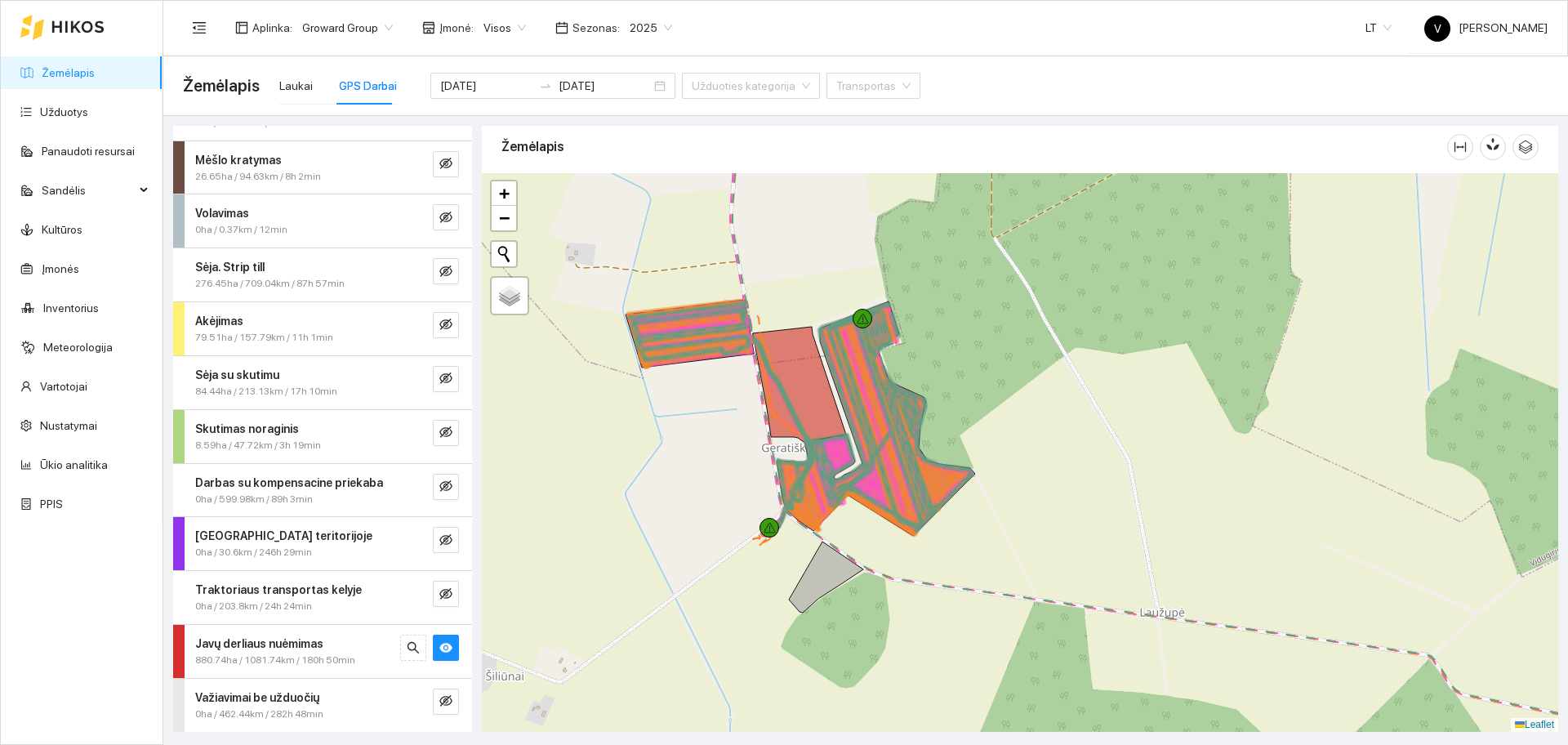
drag, startPoint x: 1270, startPoint y: 458, endPoint x: 1282, endPoint y: 483, distance: 27.7
click at [1282, 483] on div at bounding box center [1020, 453] width 1076 height 559
click at [636, 25] on span "2025" at bounding box center [651, 28] width 42 height 25
click at [283, 95] on div "Laukai" at bounding box center [296, 86] width 33 height 38
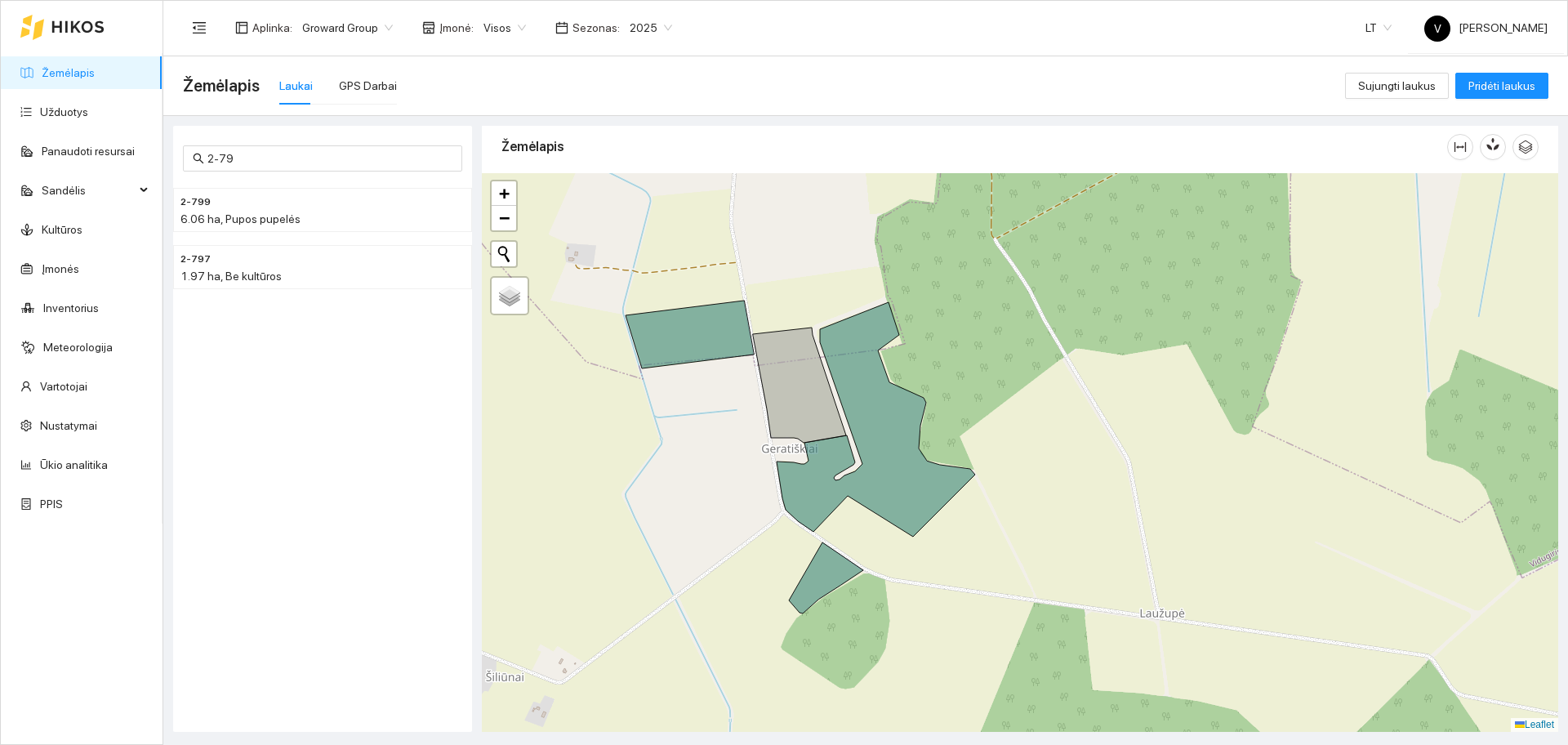
click at [637, 28] on span "2025" at bounding box center [651, 28] width 42 height 25
click at [639, 219] on div "2026" at bounding box center [639, 216] width 42 height 18
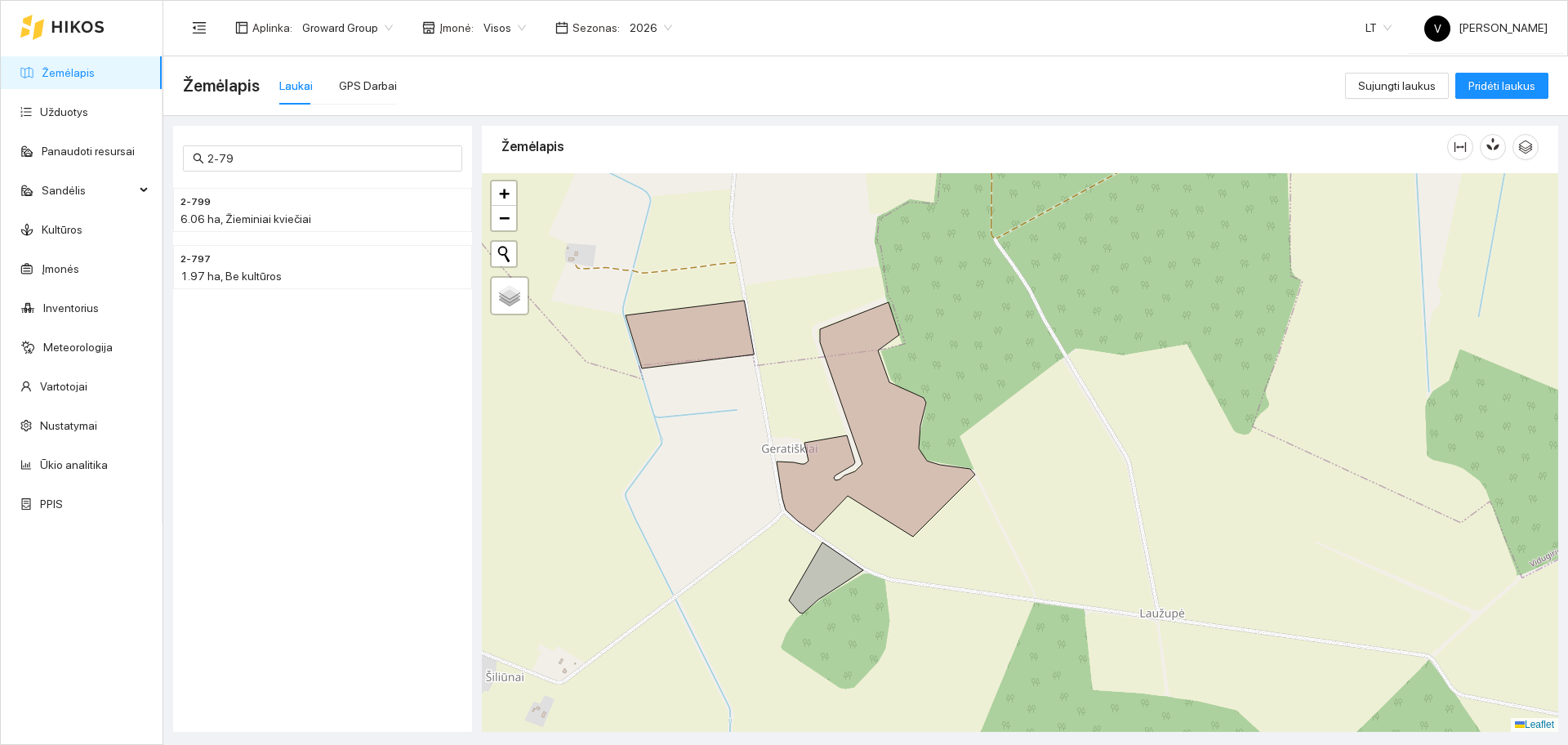
click at [648, 18] on span "2026" at bounding box center [651, 28] width 42 height 25
click at [635, 197] on div "2025" at bounding box center [639, 190] width 42 height 18
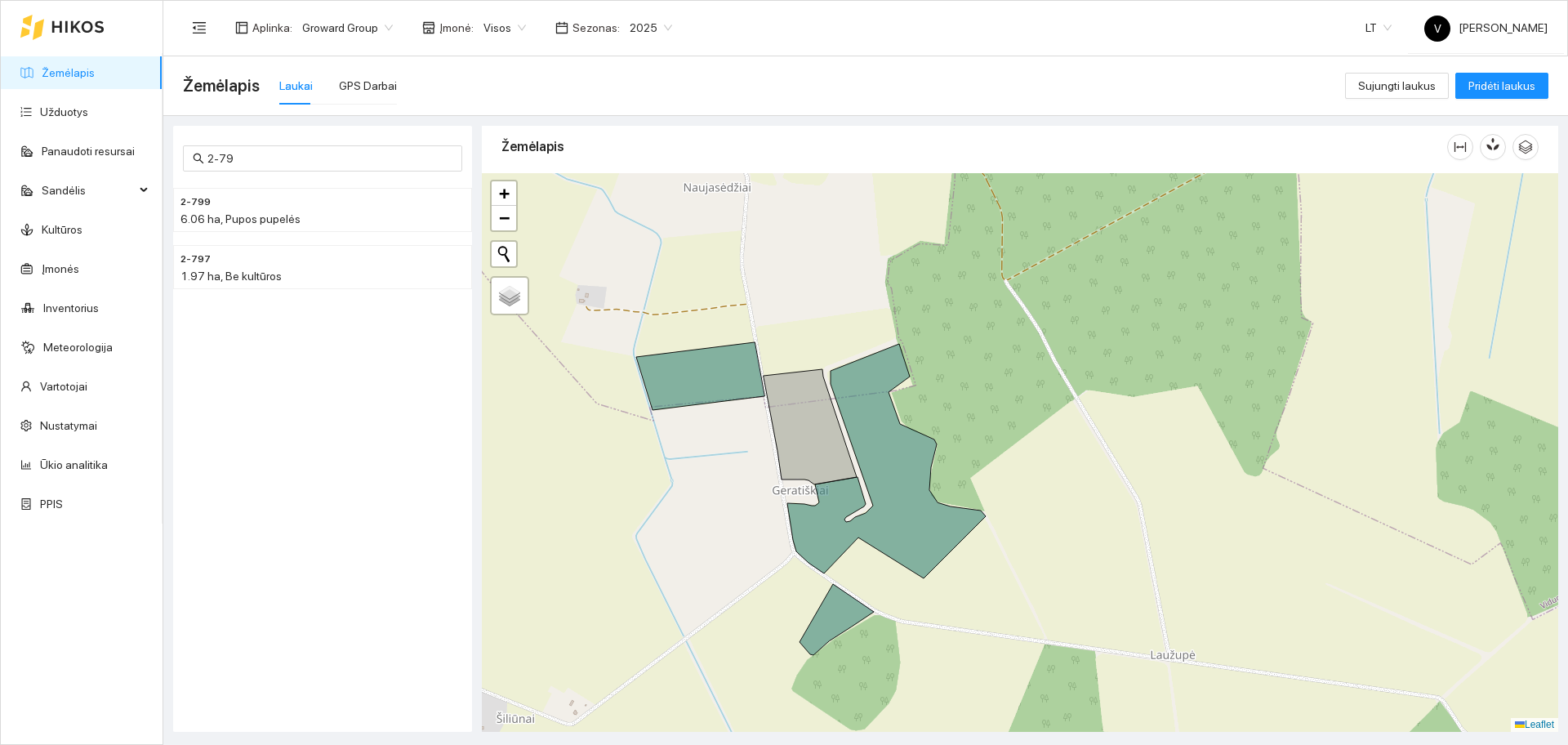
drag, startPoint x: 1073, startPoint y: 416, endPoint x: 1084, endPoint y: 457, distance: 42.4
click at [1084, 457] on div at bounding box center [1020, 453] width 1076 height 559
click at [1281, 365] on div at bounding box center [1020, 453] width 1076 height 559
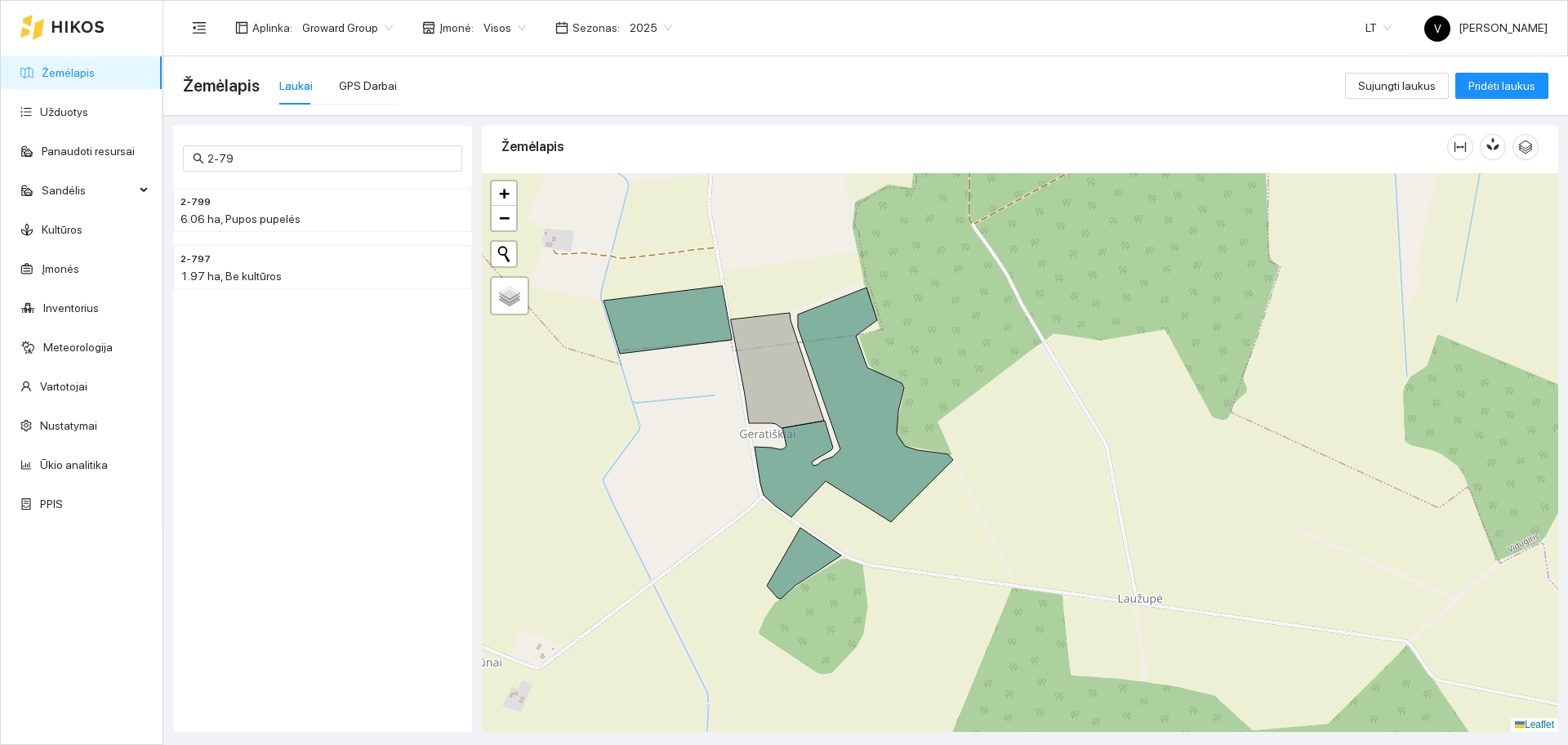
drag, startPoint x: 1124, startPoint y: 571, endPoint x: 1080, endPoint y: 482, distance: 99.3
click at [1079, 482] on div at bounding box center [1020, 453] width 1076 height 559
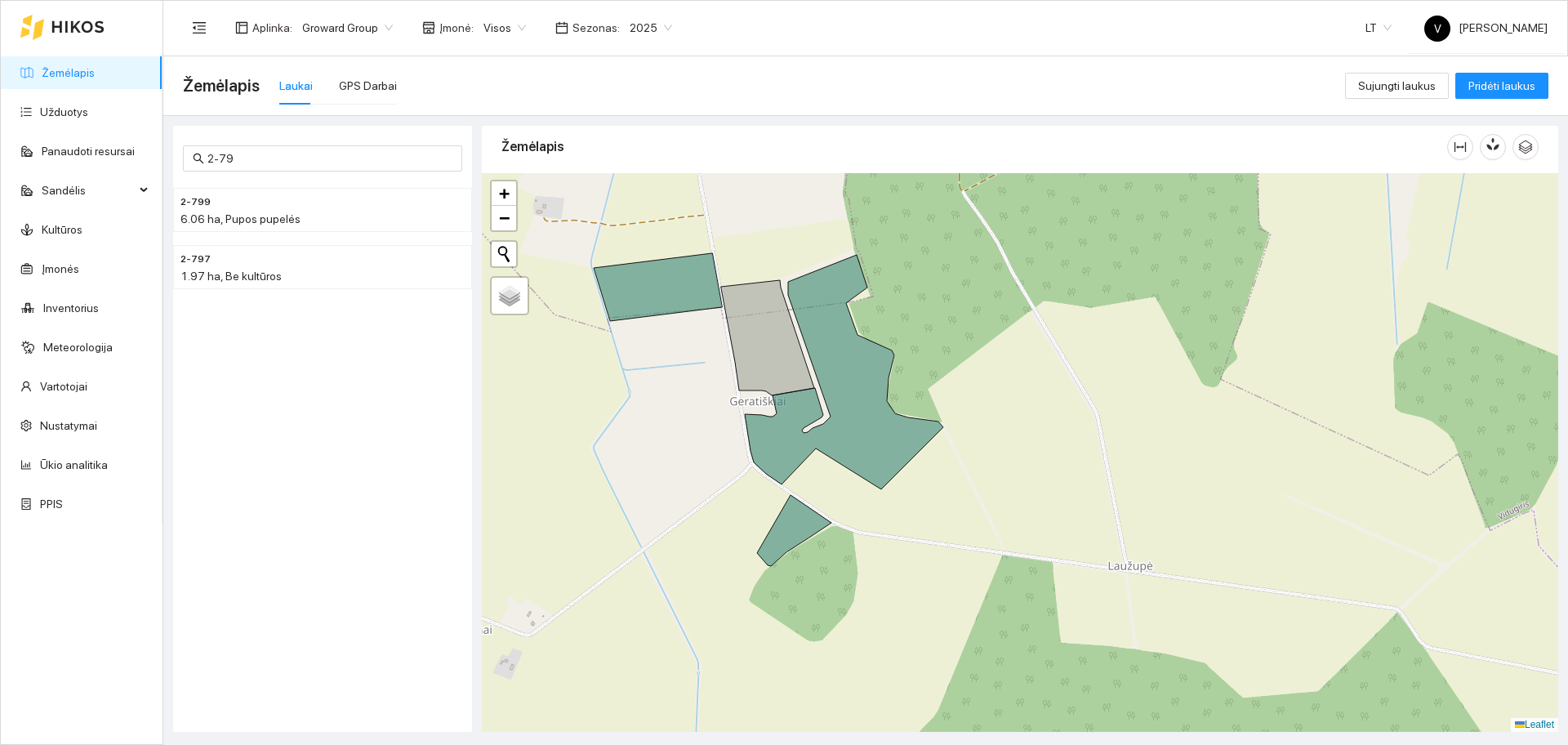
drag, startPoint x: 941, startPoint y: 334, endPoint x: 957, endPoint y: 343, distance: 18.4
click at [957, 343] on div at bounding box center [1020, 453] width 1076 height 559
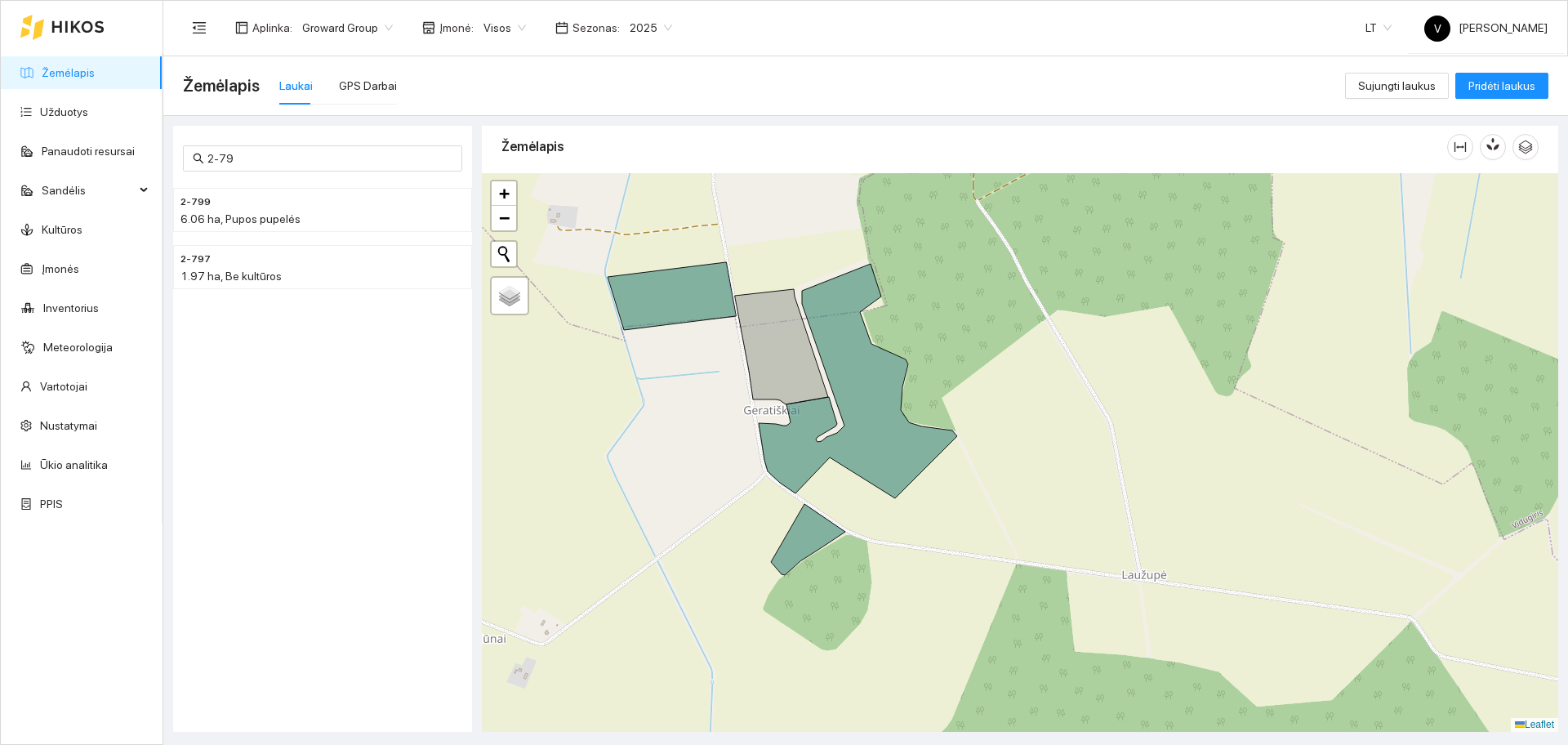
click at [620, 29] on div "2025" at bounding box center [651, 28] width 62 height 26
click at [637, 219] on div "2026" at bounding box center [639, 216] width 42 height 18
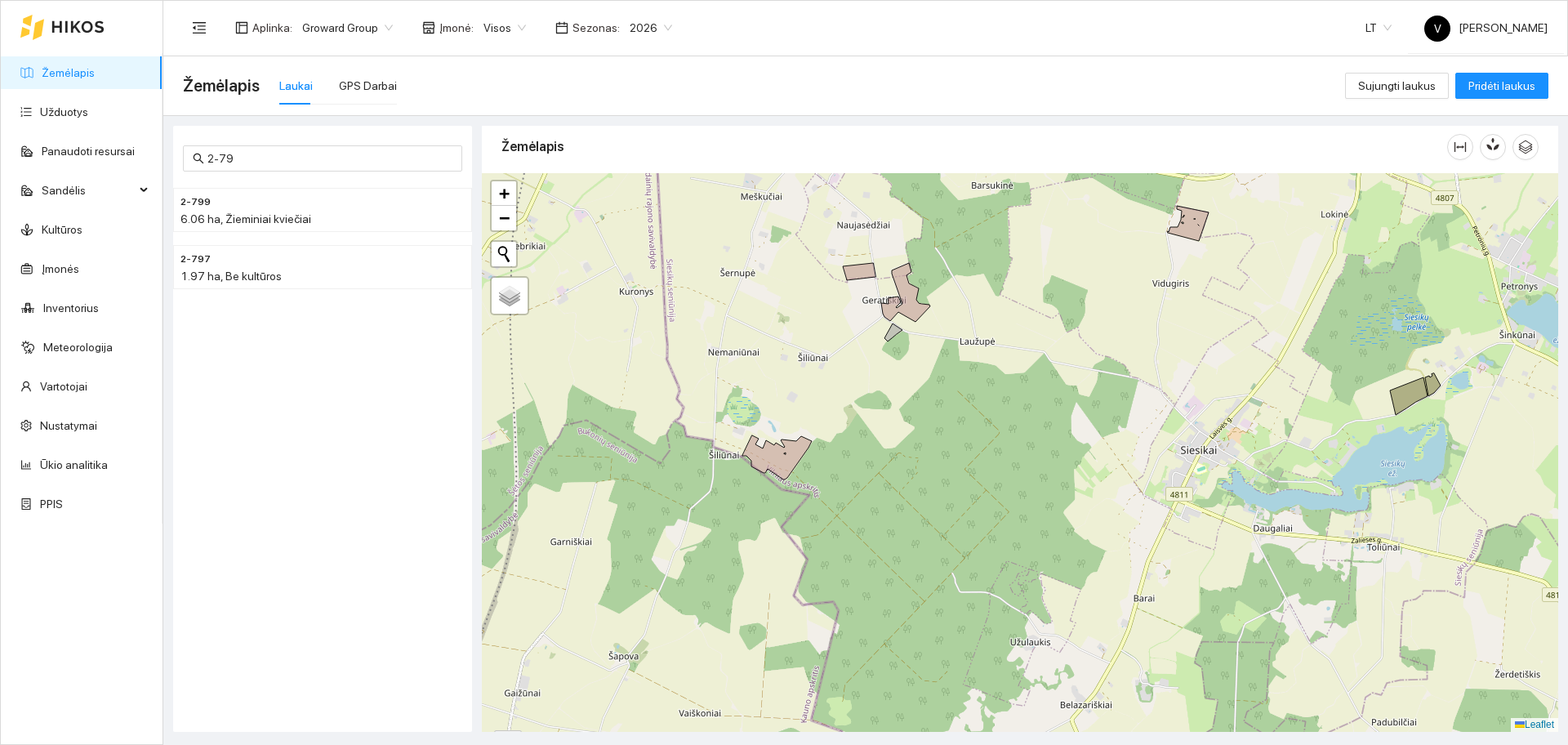
drag, startPoint x: 1074, startPoint y: 574, endPoint x: 1032, endPoint y: 422, distance: 157.7
click at [1036, 425] on div at bounding box center [1020, 453] width 1076 height 559
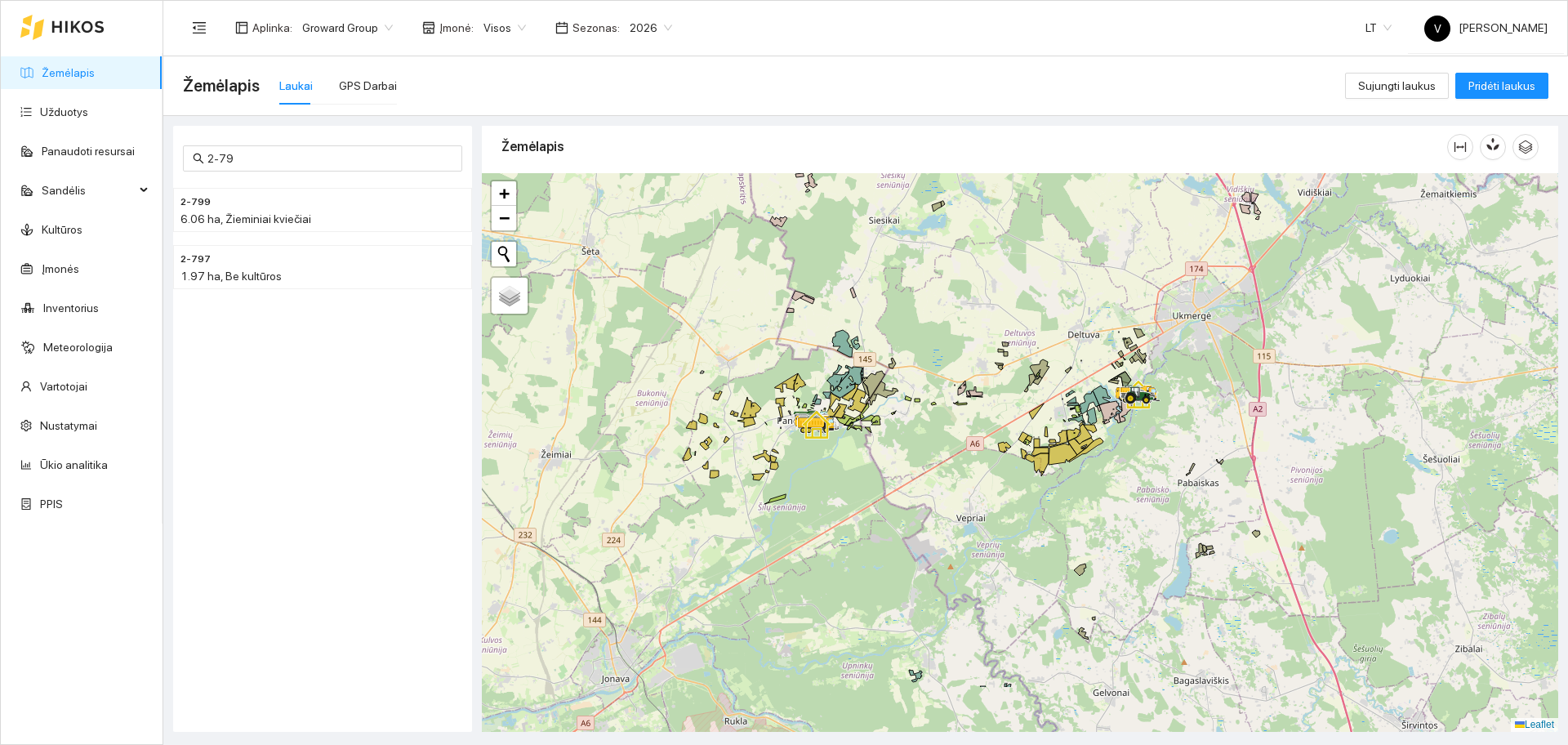
drag, startPoint x: 978, startPoint y: 477, endPoint x: 889, endPoint y: 376, distance: 134.6
click at [889, 376] on div at bounding box center [1020, 453] width 1076 height 559
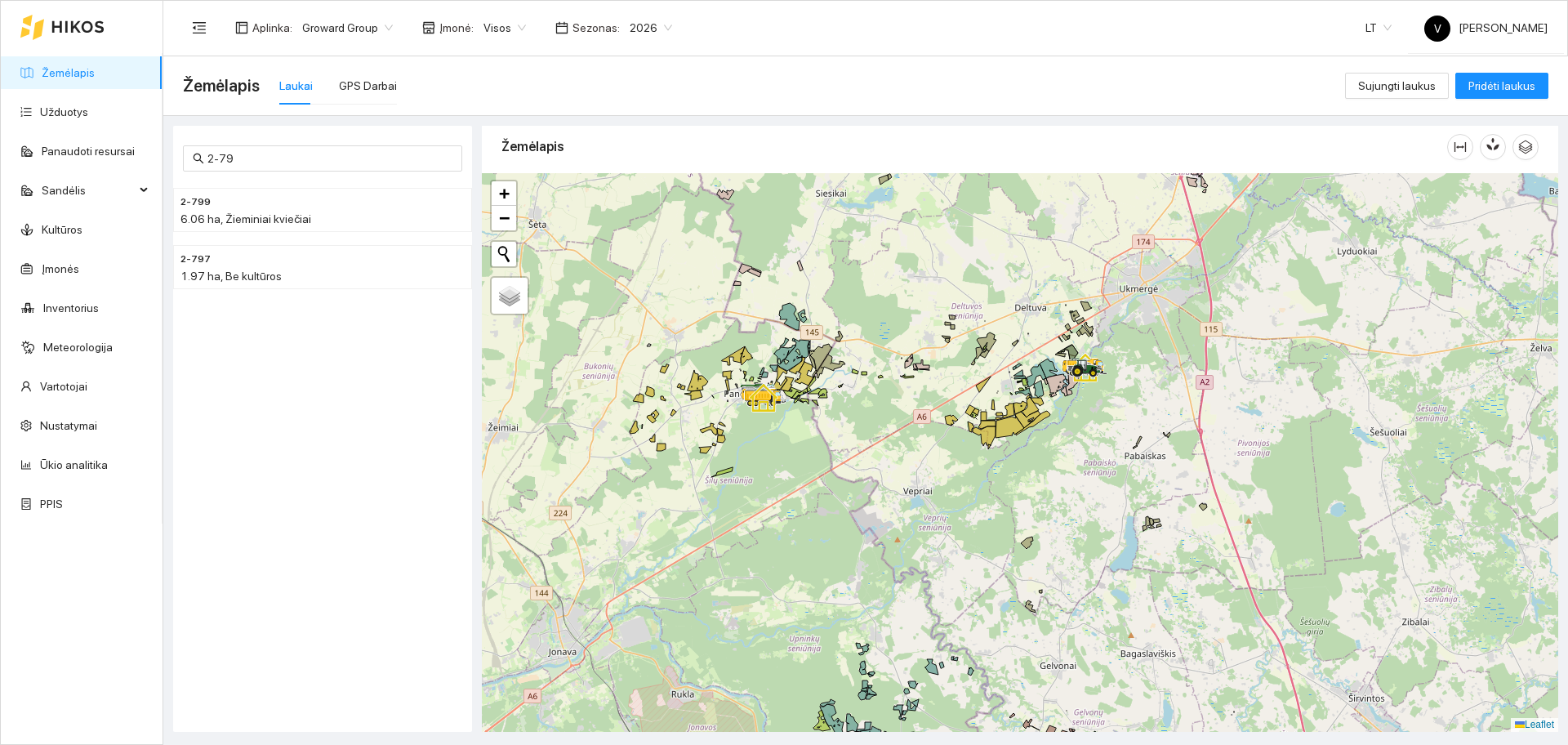
drag, startPoint x: 1001, startPoint y: 512, endPoint x: 974, endPoint y: 495, distance: 31.9
click at [974, 495] on div at bounding box center [1020, 453] width 1076 height 559
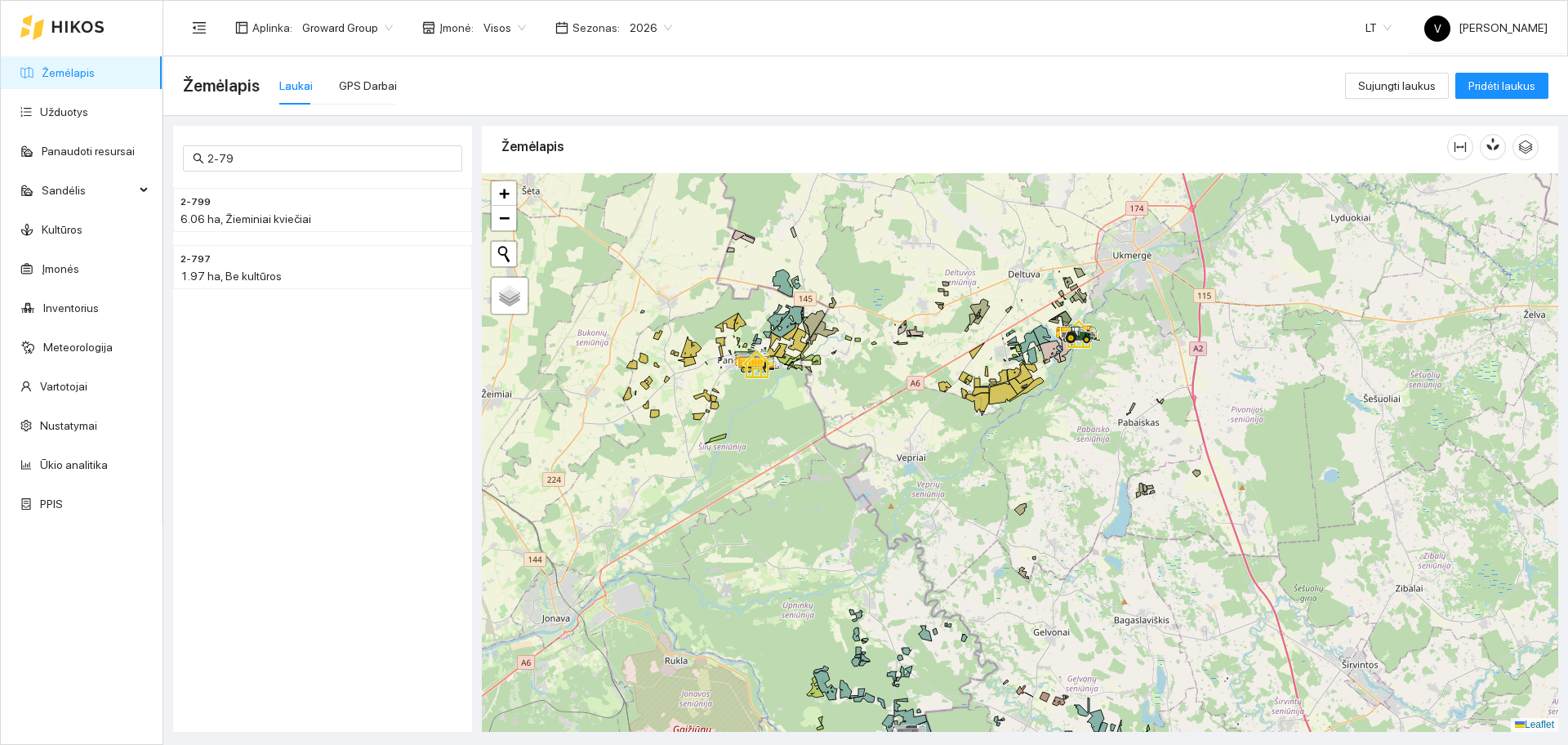
drag, startPoint x: 987, startPoint y: 477, endPoint x: 980, endPoint y: 443, distance: 34.7
click at [980, 443] on div at bounding box center [1020, 453] width 1076 height 559
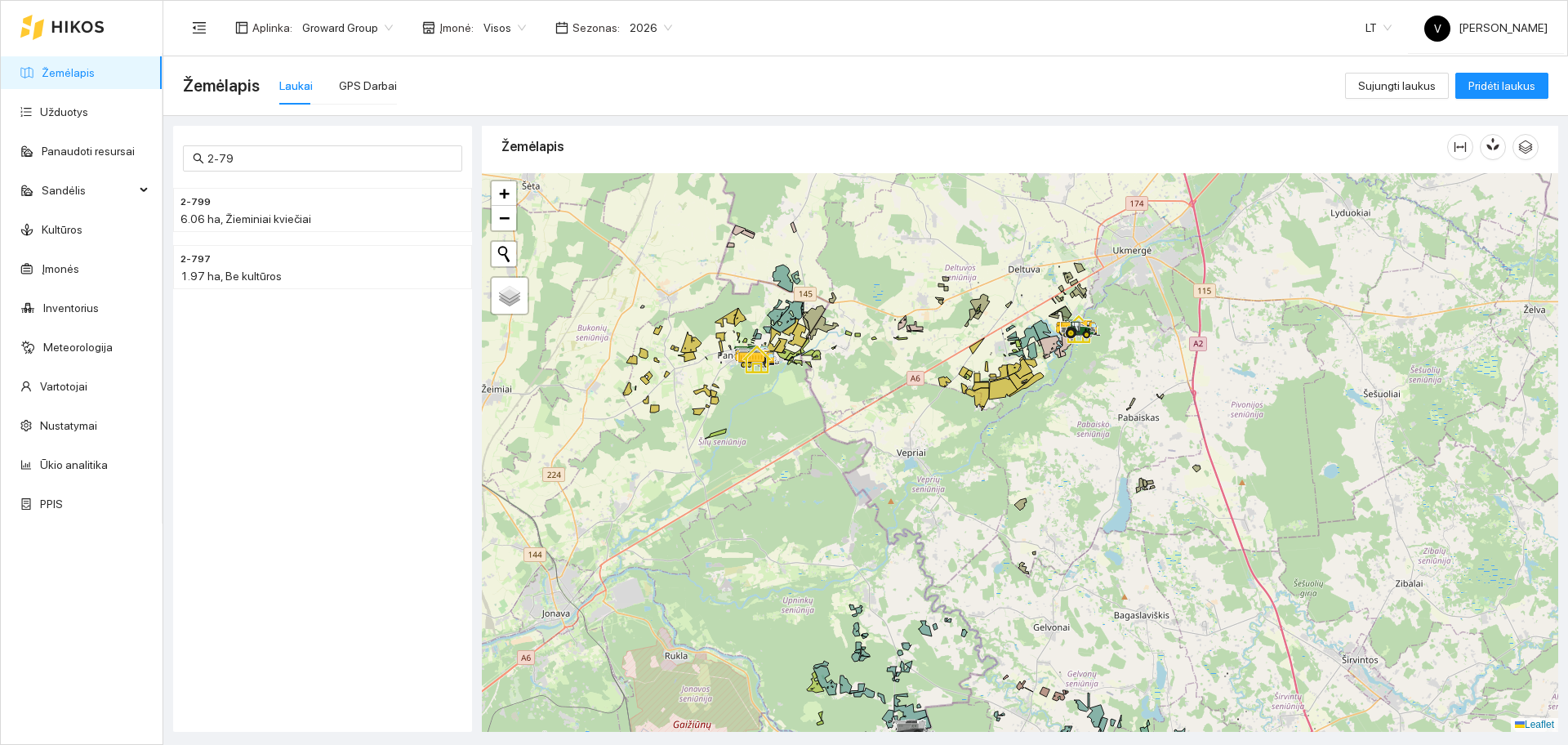
click at [980, 533] on div at bounding box center [1020, 453] width 1076 height 559
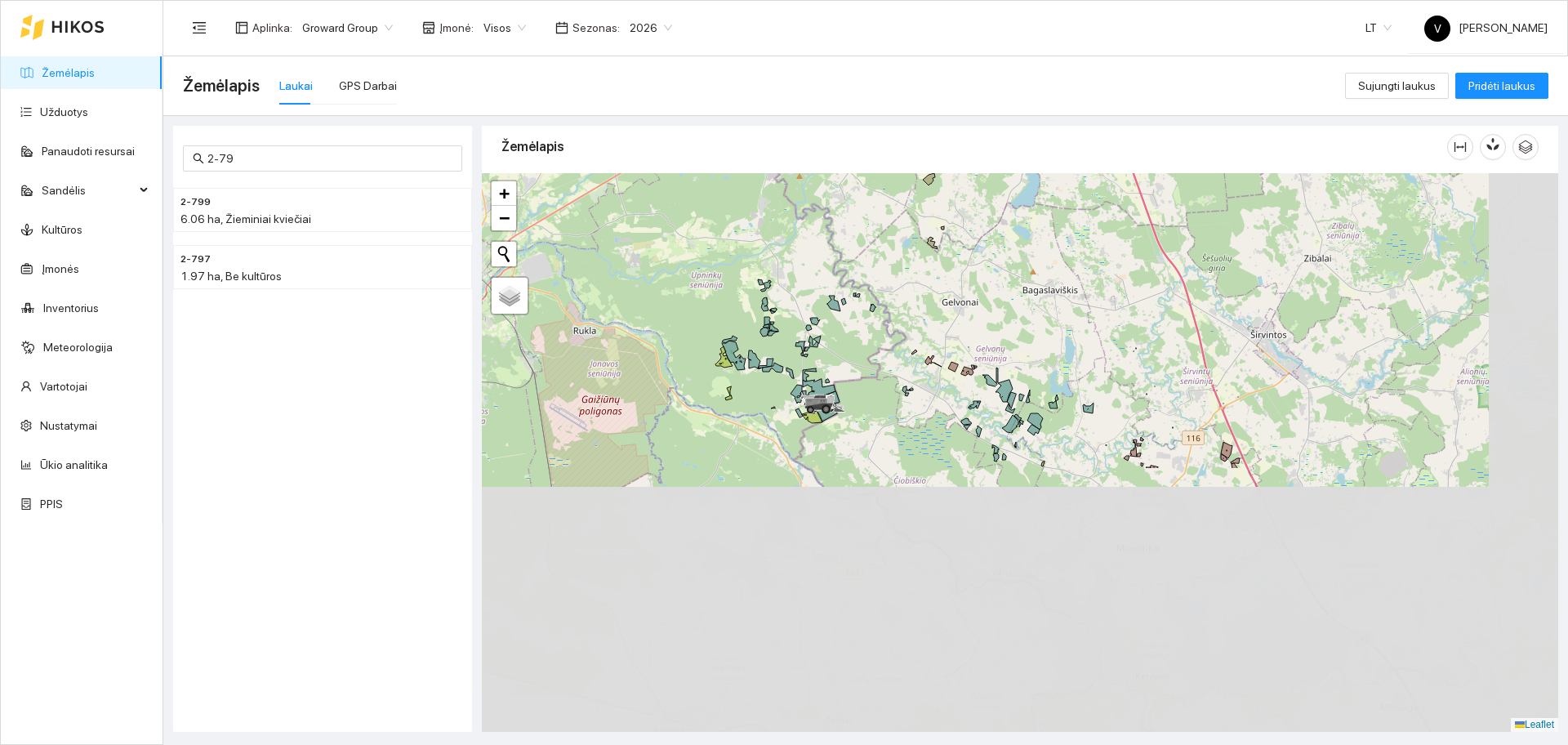
drag, startPoint x: 990, startPoint y: 412, endPoint x: 944, endPoint y: 203, distance: 214.0
click at [948, 216] on div at bounding box center [1020, 453] width 1076 height 559
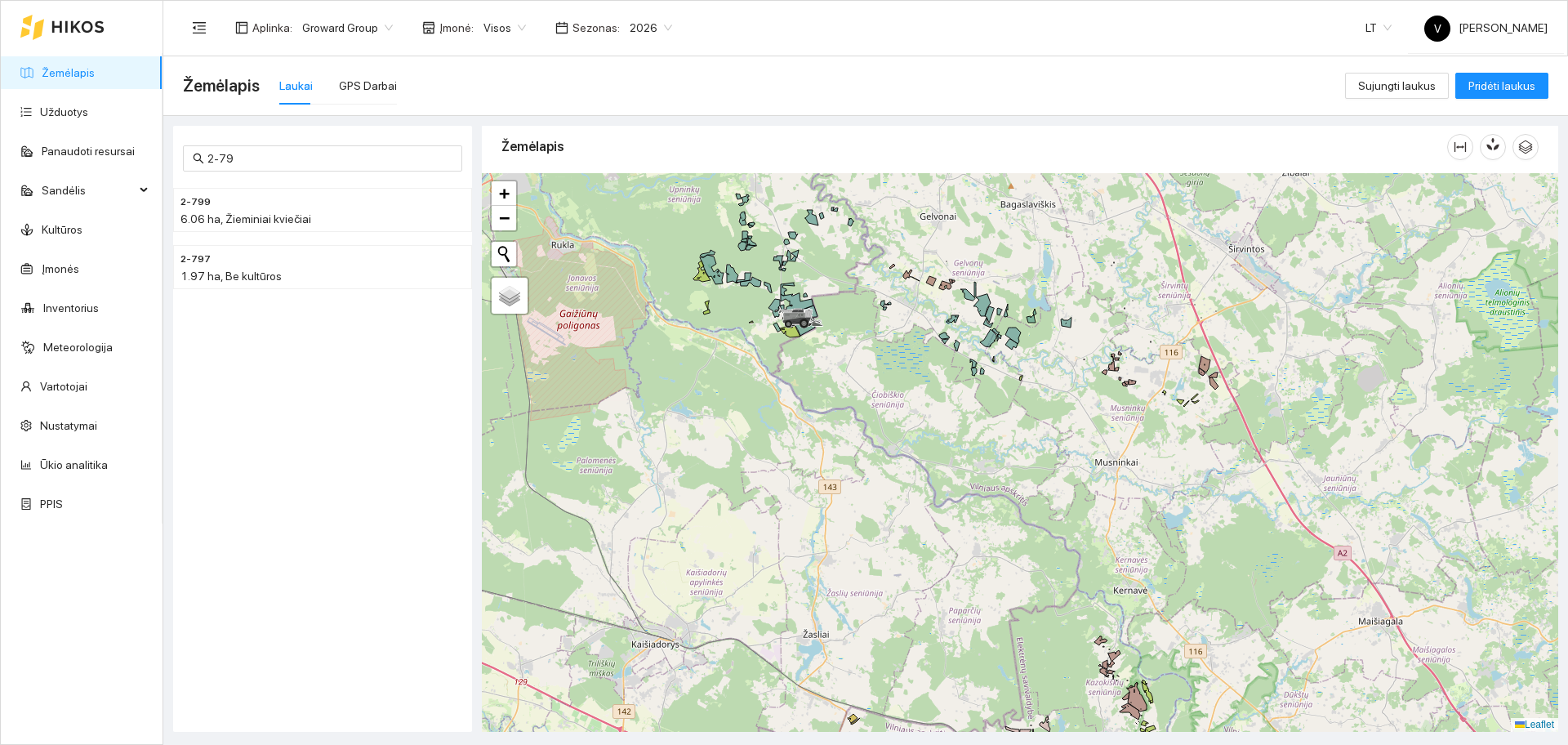
drag, startPoint x: 1053, startPoint y: 588, endPoint x: 943, endPoint y: 328, distance: 282.3
click at [982, 387] on div at bounding box center [1020, 453] width 1076 height 559
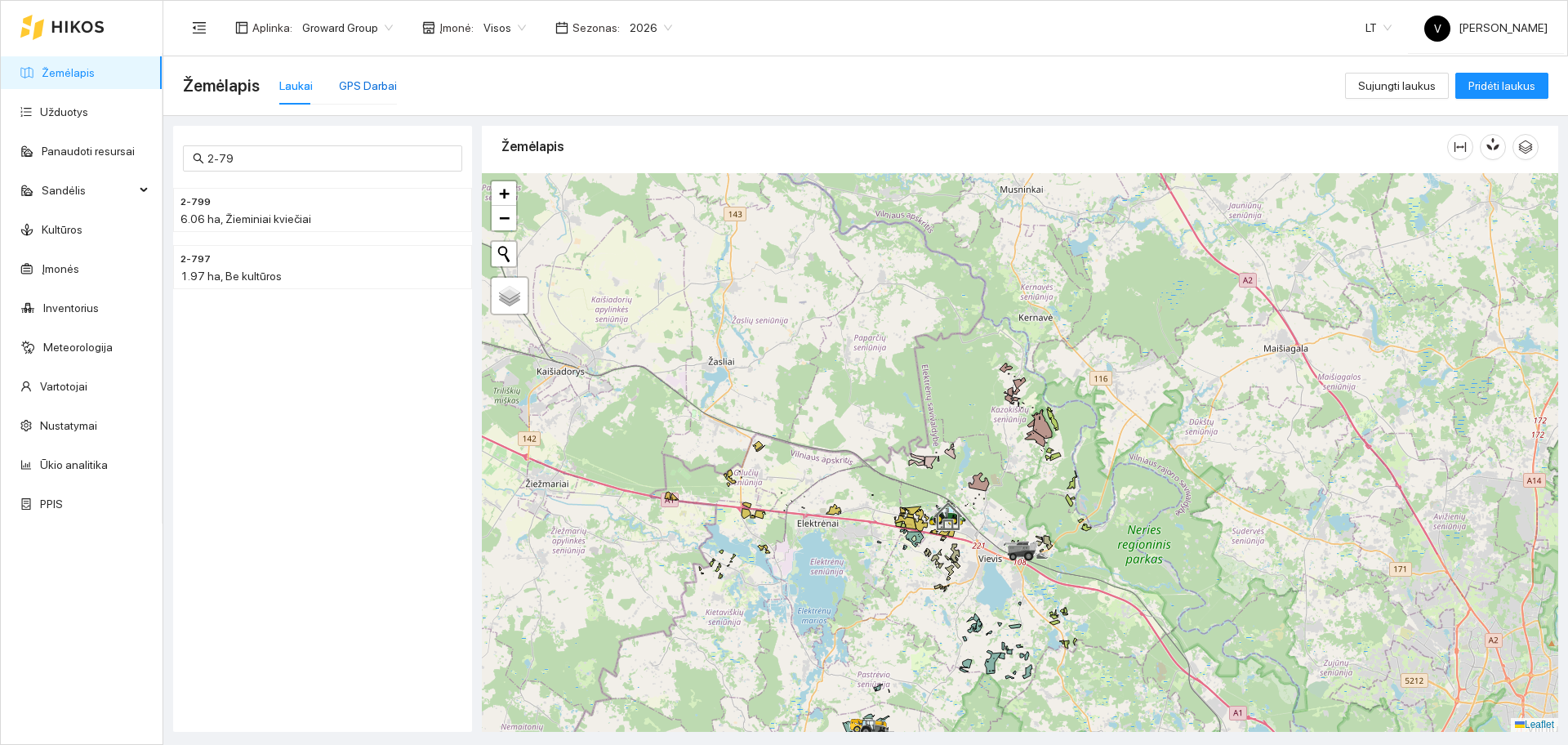
click at [363, 82] on div "GPS Darbai" at bounding box center [368, 86] width 58 height 18
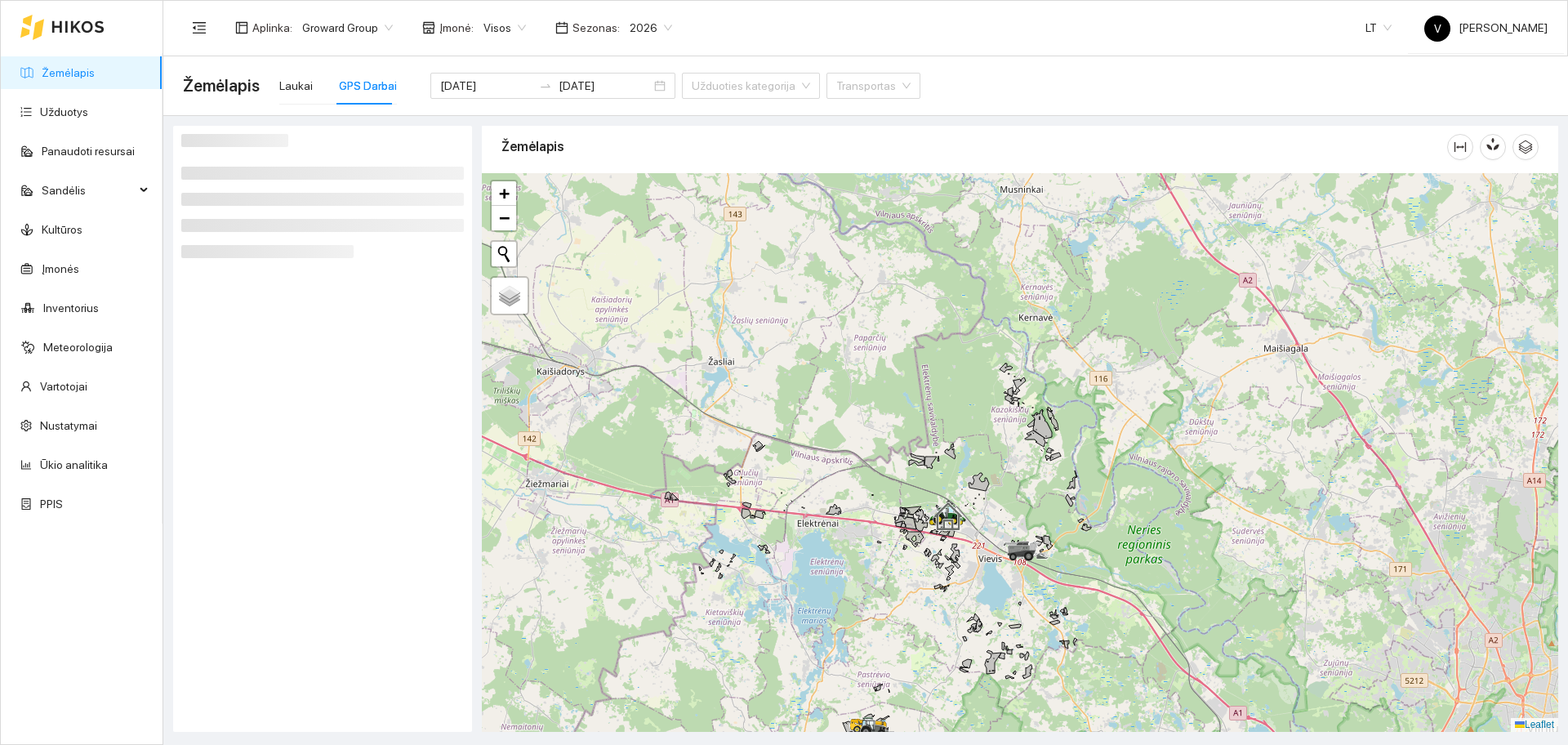
click at [359, 76] on div "GPS Darbai" at bounding box center [368, 86] width 58 height 38
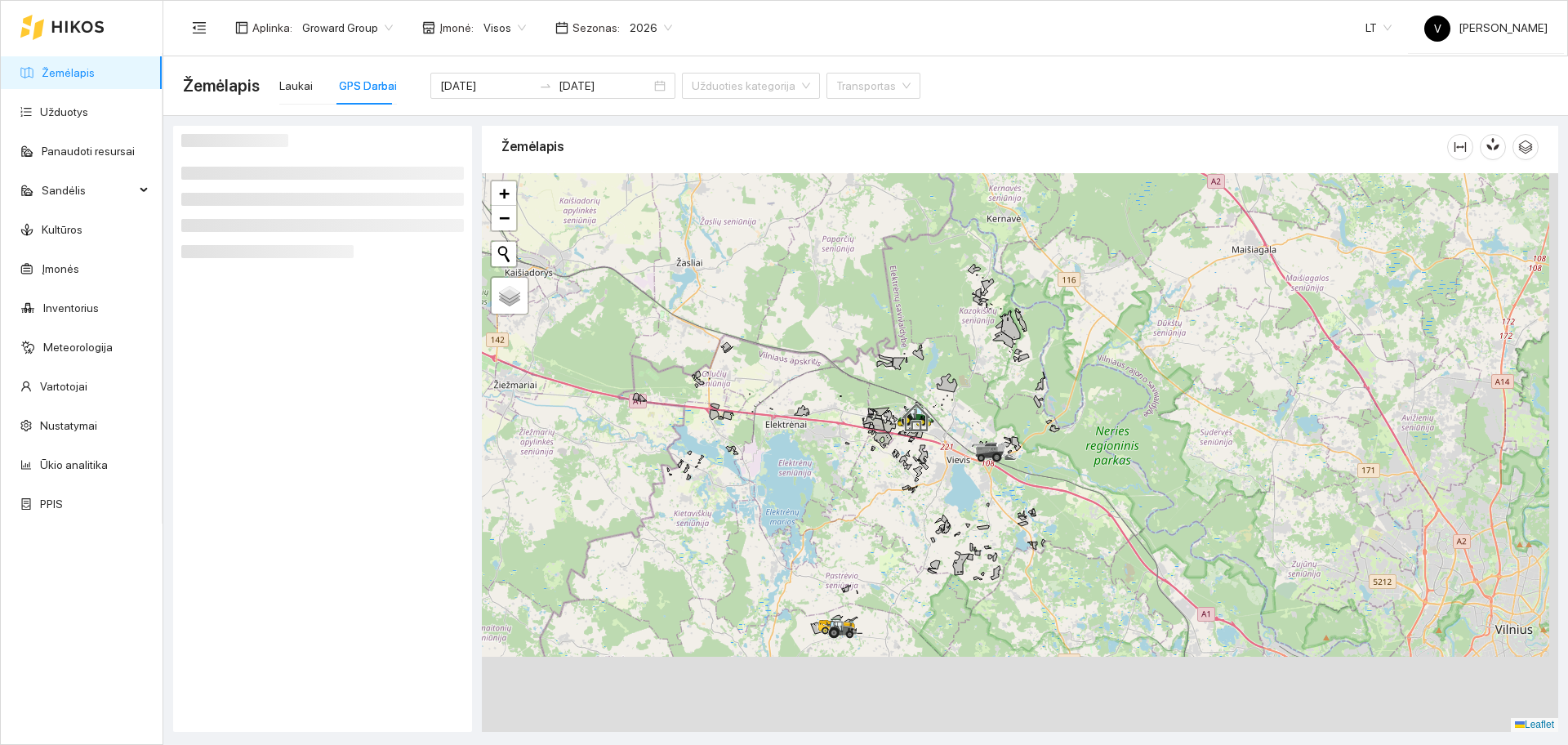
drag, startPoint x: 1154, startPoint y: 542, endPoint x: 1109, endPoint y: 400, distance: 149.0
click at [1109, 400] on div at bounding box center [1020, 453] width 1076 height 559
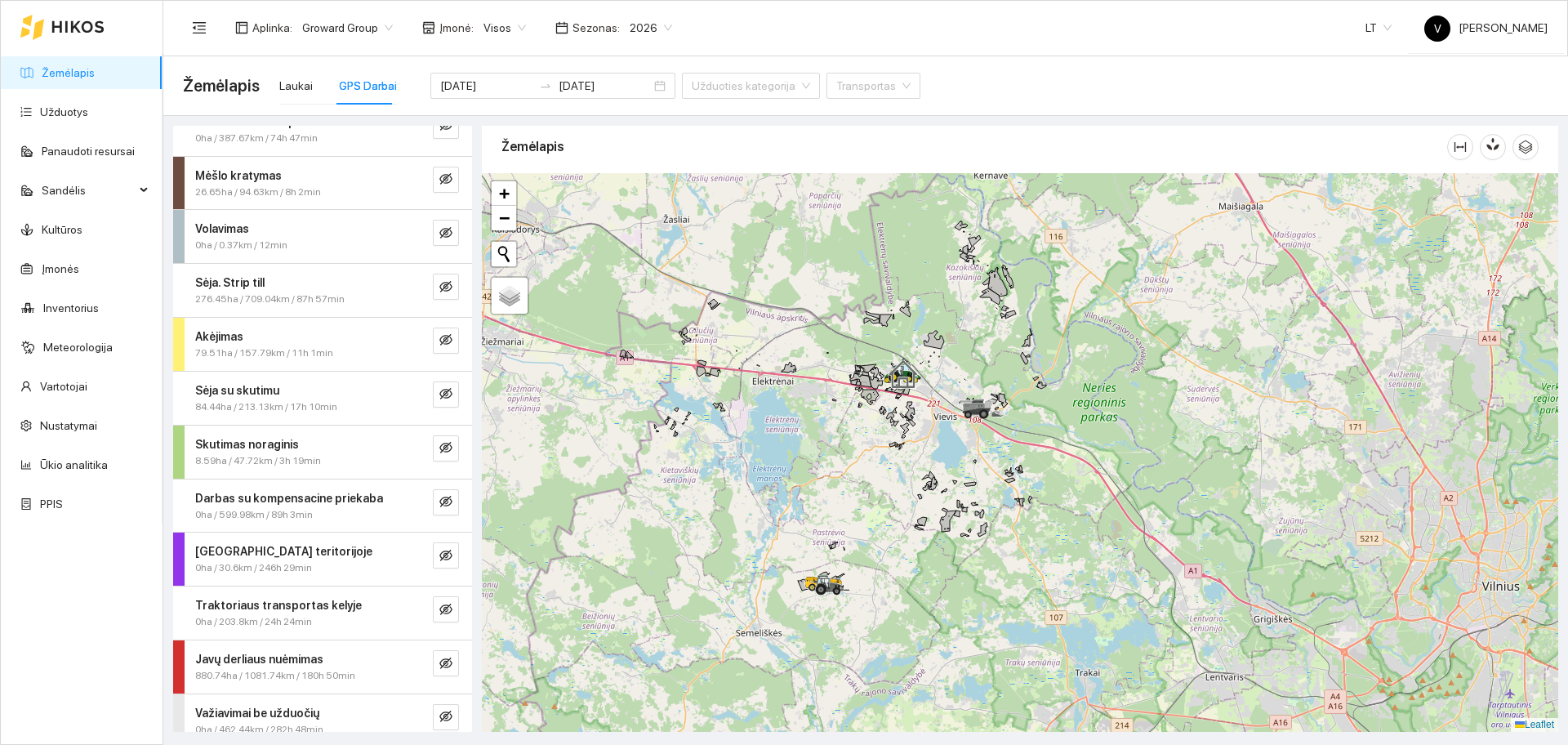
scroll to position [146, 0]
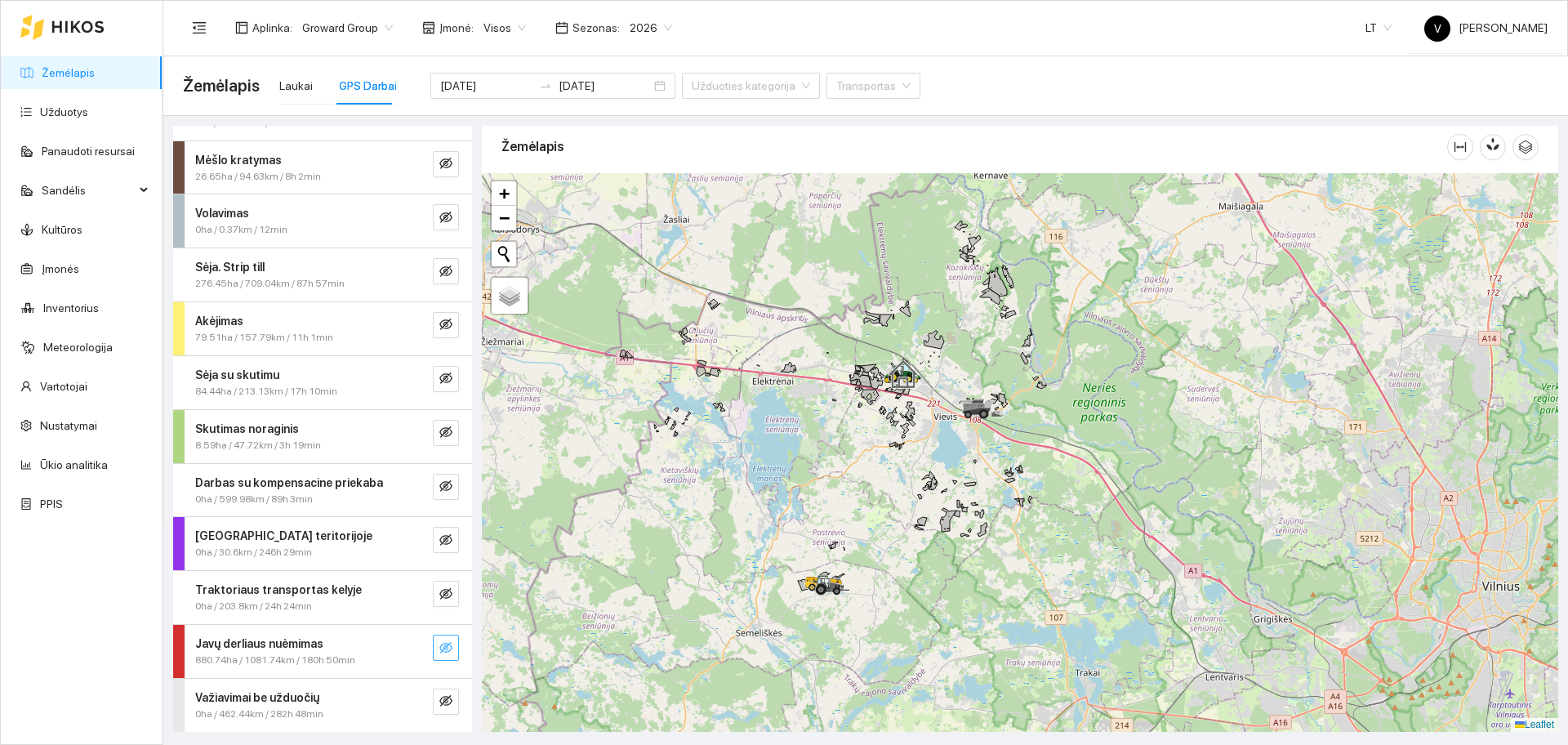
click at [440, 642] on button "button" at bounding box center [446, 648] width 26 height 26
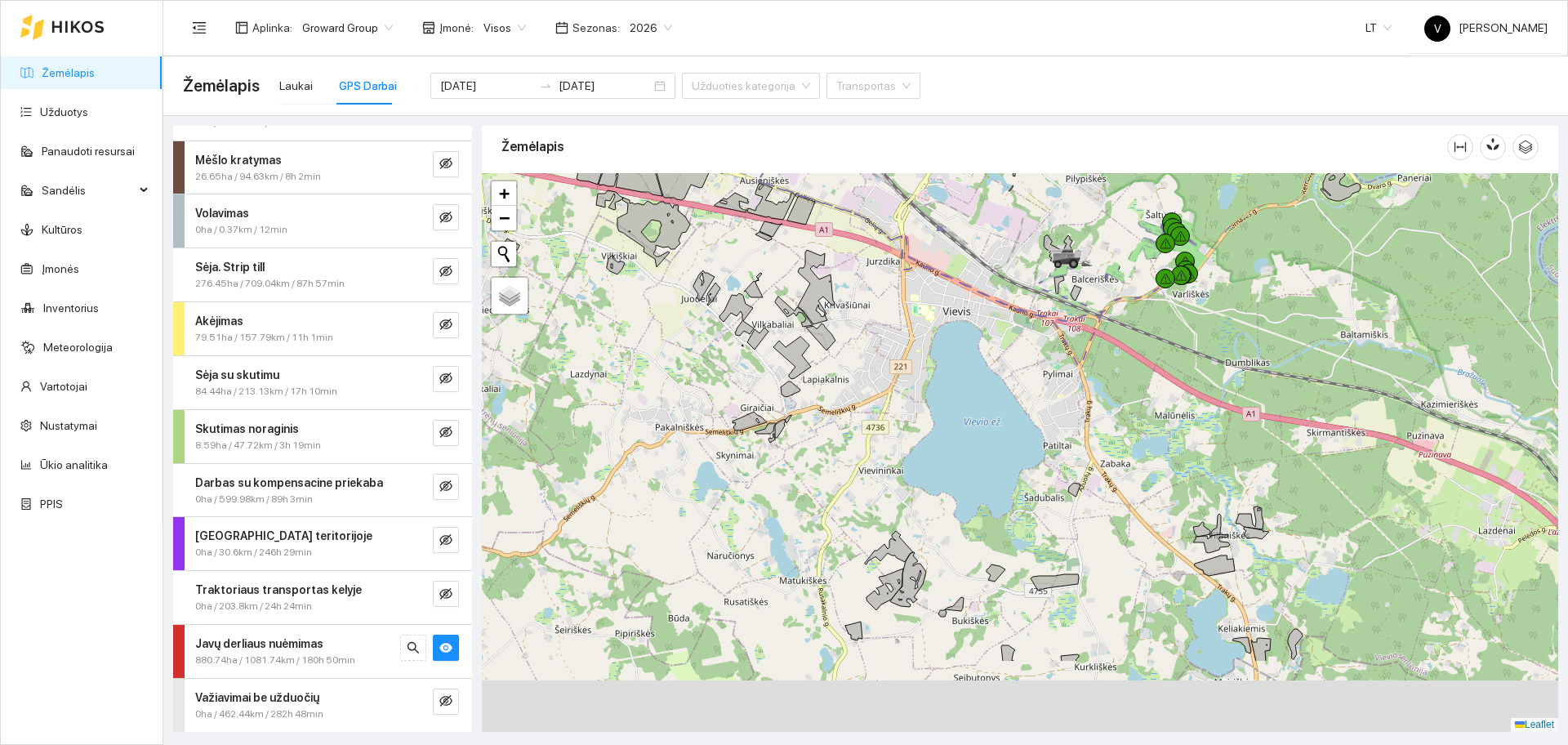
drag, startPoint x: 893, startPoint y: 506, endPoint x: 991, endPoint y: 351, distance: 183.4
click at [991, 355] on div at bounding box center [1020, 453] width 1076 height 559
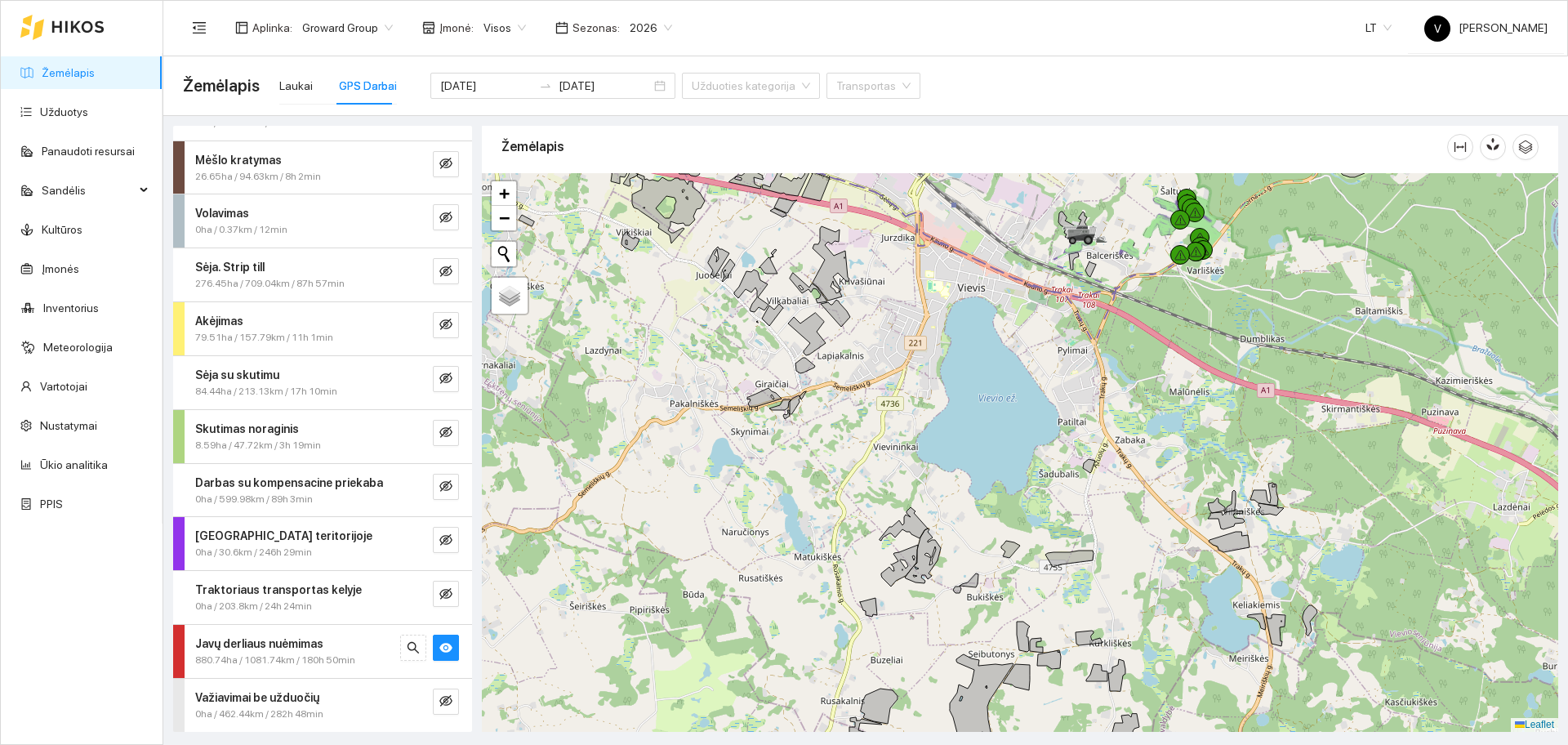
drag, startPoint x: 997, startPoint y: 437, endPoint x: 990, endPoint y: 378, distance: 59.4
click at [991, 380] on div at bounding box center [1020, 453] width 1076 height 559
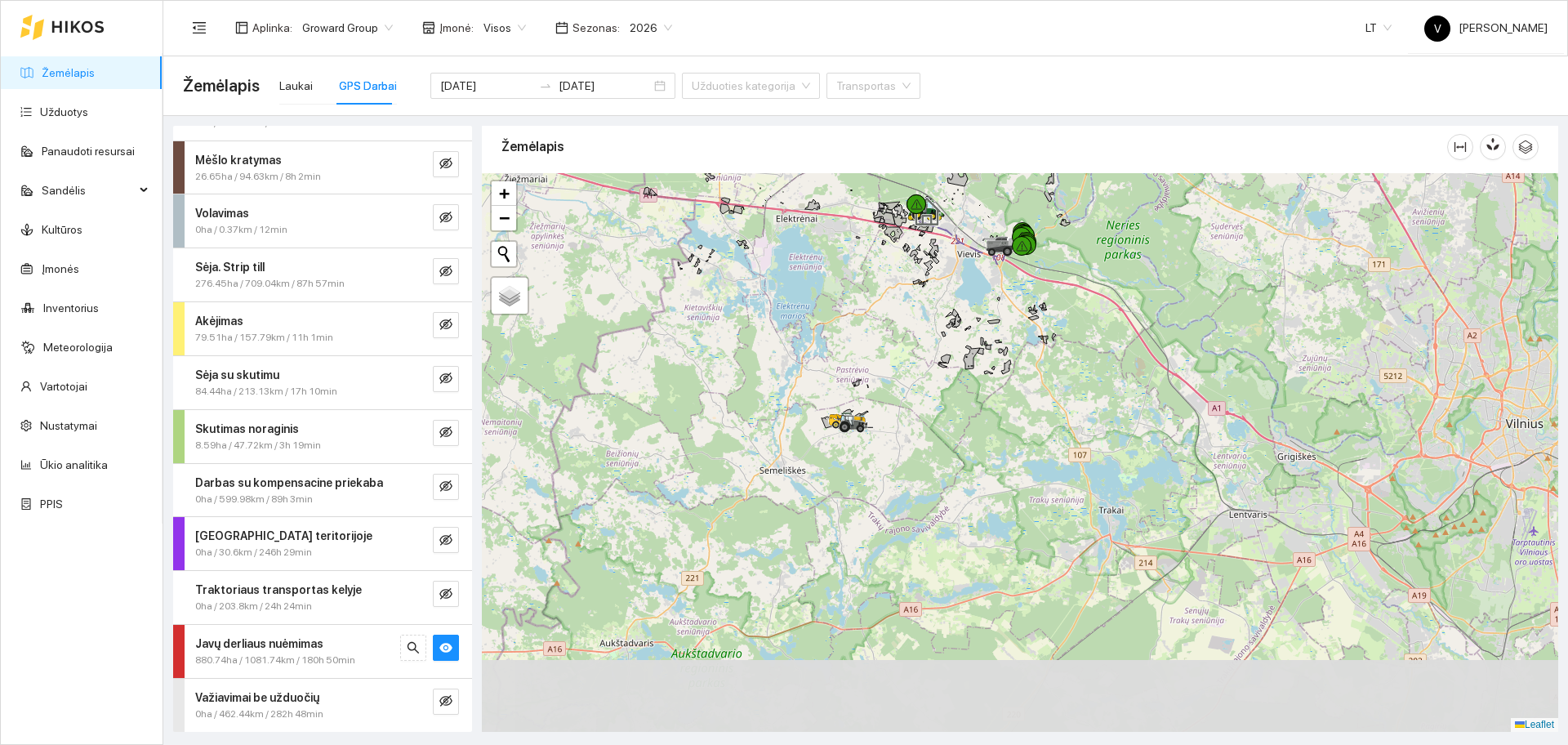
drag, startPoint x: 1021, startPoint y: 581, endPoint x: 1018, endPoint y: 428, distance: 153.0
click at [1019, 429] on div at bounding box center [1020, 453] width 1076 height 559
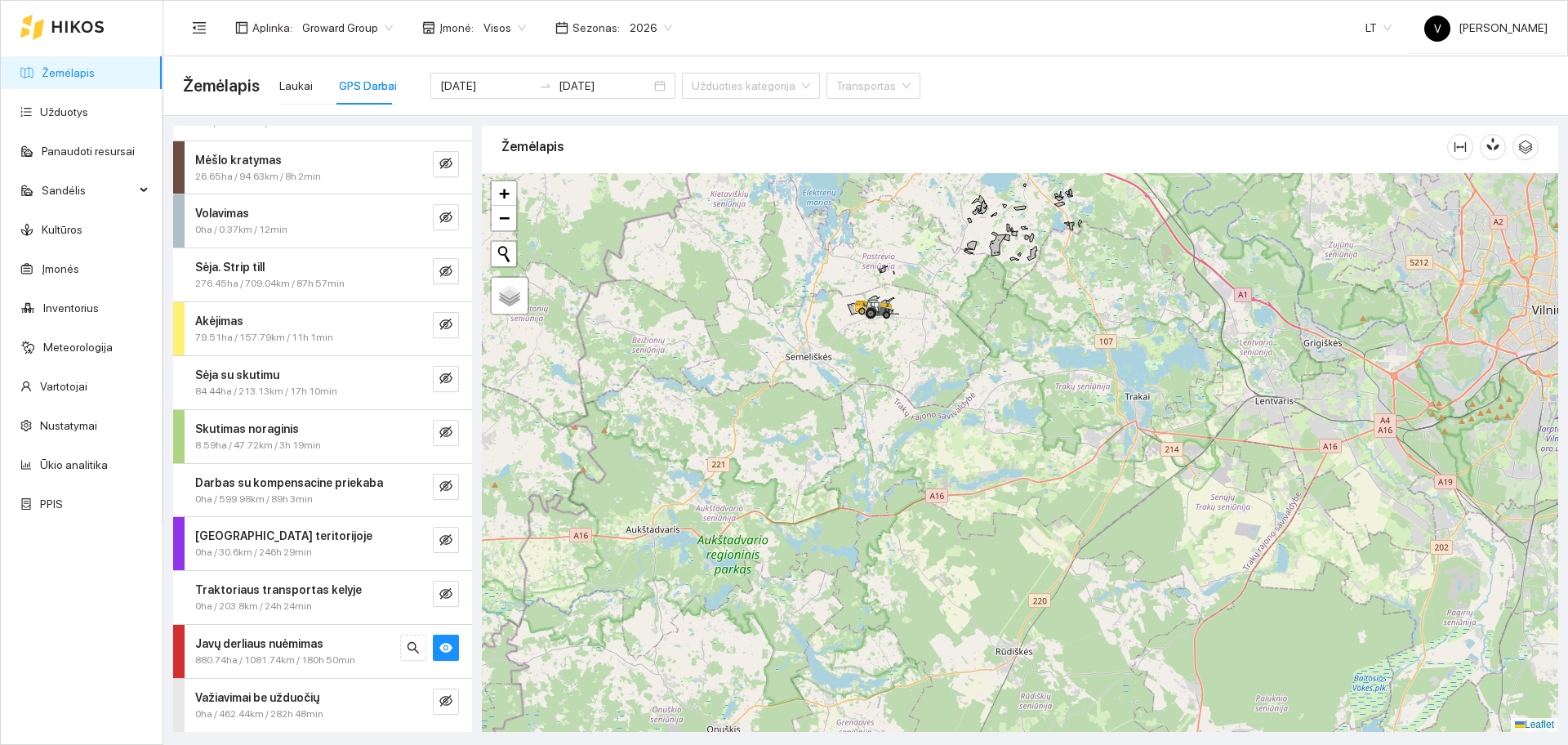
drag, startPoint x: 1039, startPoint y: 479, endPoint x: 1007, endPoint y: 413, distance: 73.3
click at [1006, 408] on div at bounding box center [1020, 453] width 1076 height 559
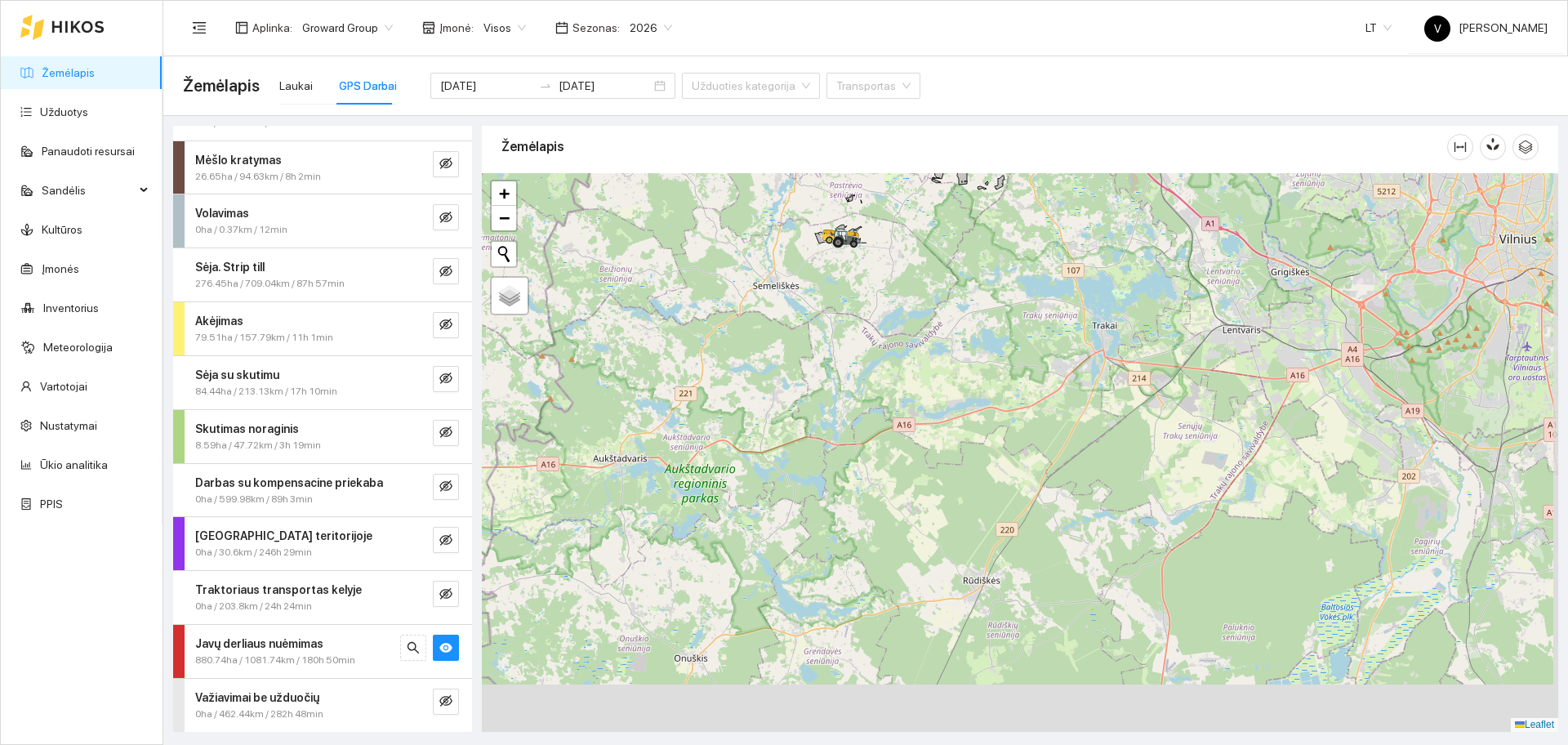
drag, startPoint x: 1036, startPoint y: 524, endPoint x: 1034, endPoint y: 555, distance: 31.1
click at [1035, 555] on div at bounding box center [1020, 453] width 1076 height 559
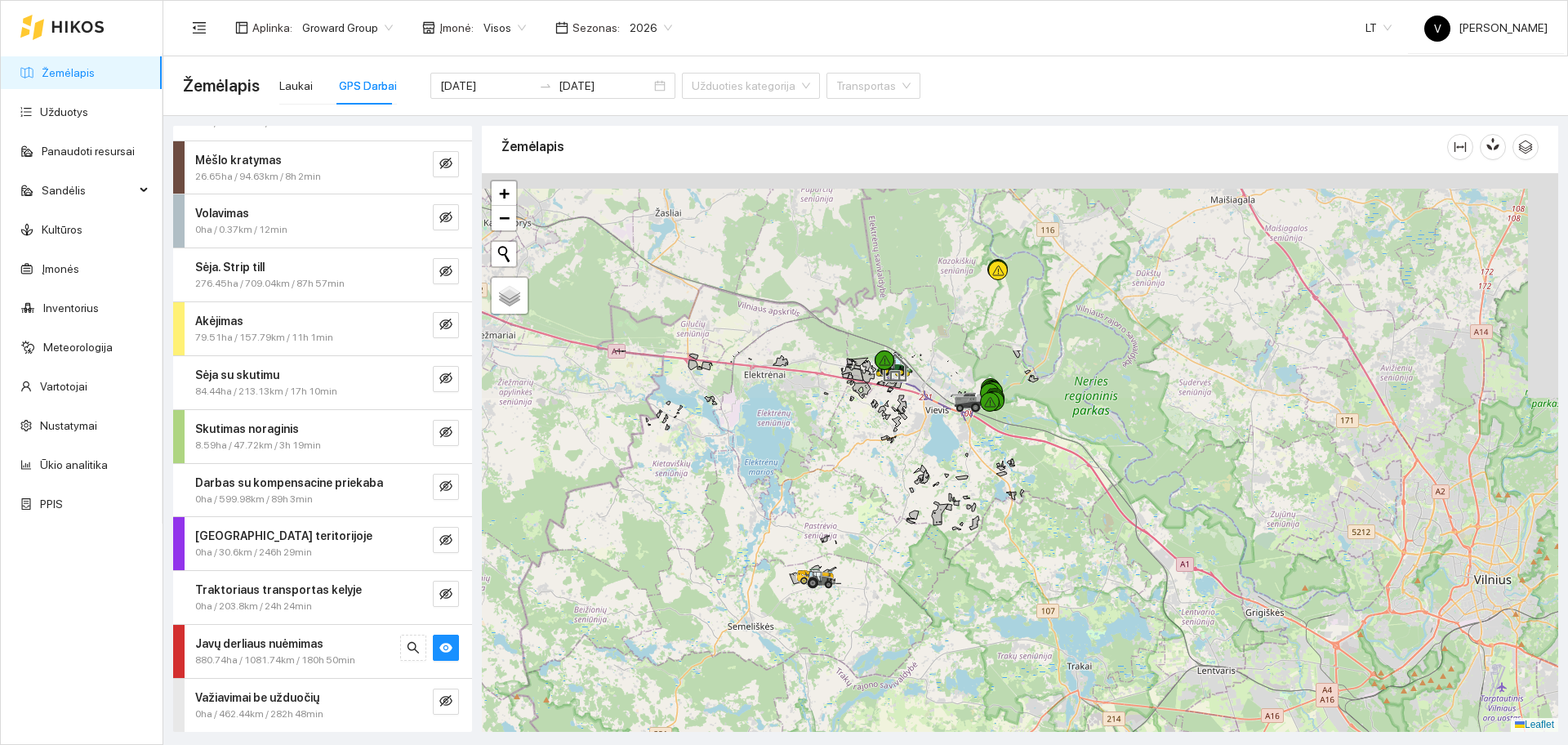
drag, startPoint x: 977, startPoint y: 364, endPoint x: 939, endPoint y: 597, distance: 236.1
click at [939, 597] on div at bounding box center [1020, 453] width 1076 height 559
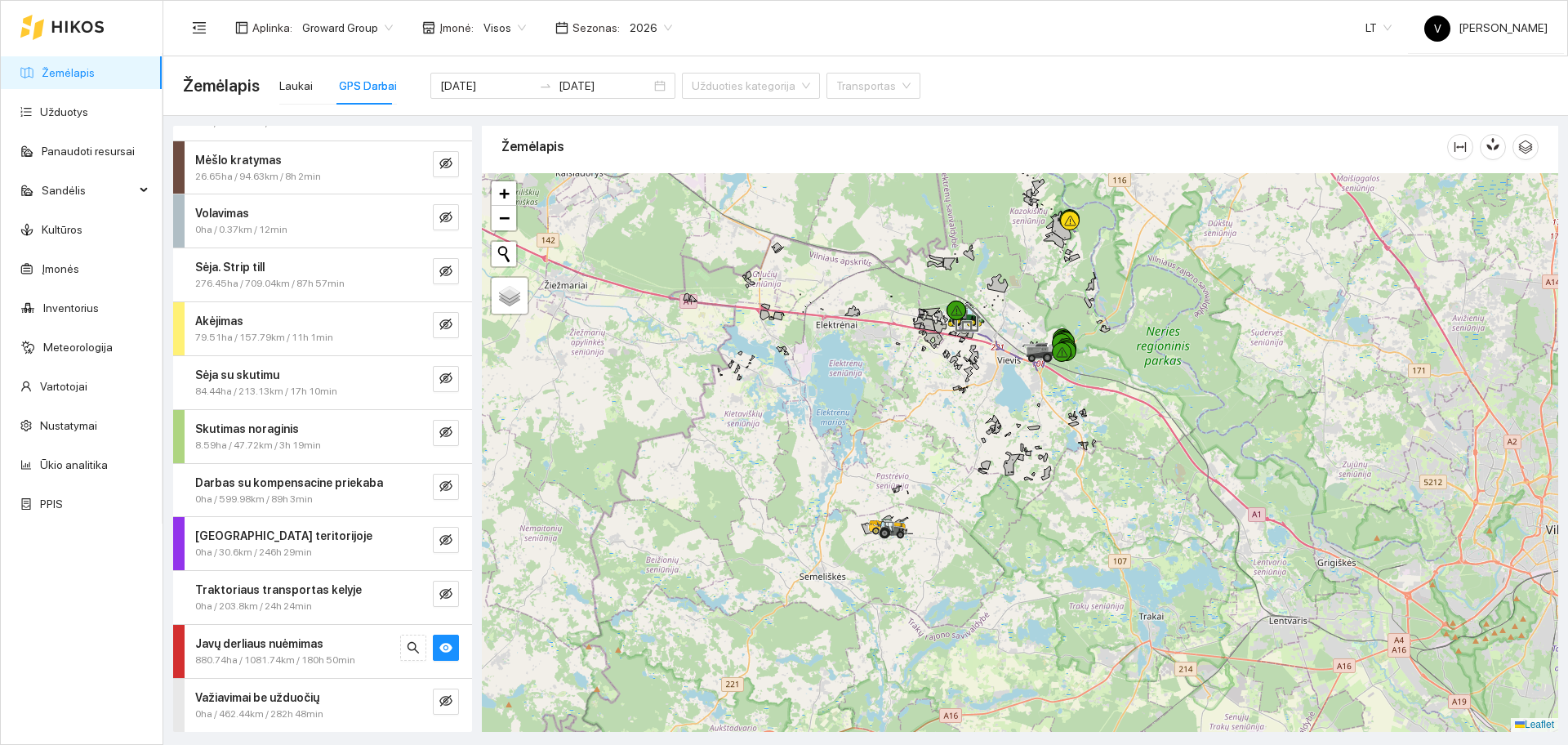
drag, startPoint x: 982, startPoint y: 271, endPoint x: 943, endPoint y: 613, distance: 344.2
click at [943, 612] on div at bounding box center [1020, 453] width 1076 height 559
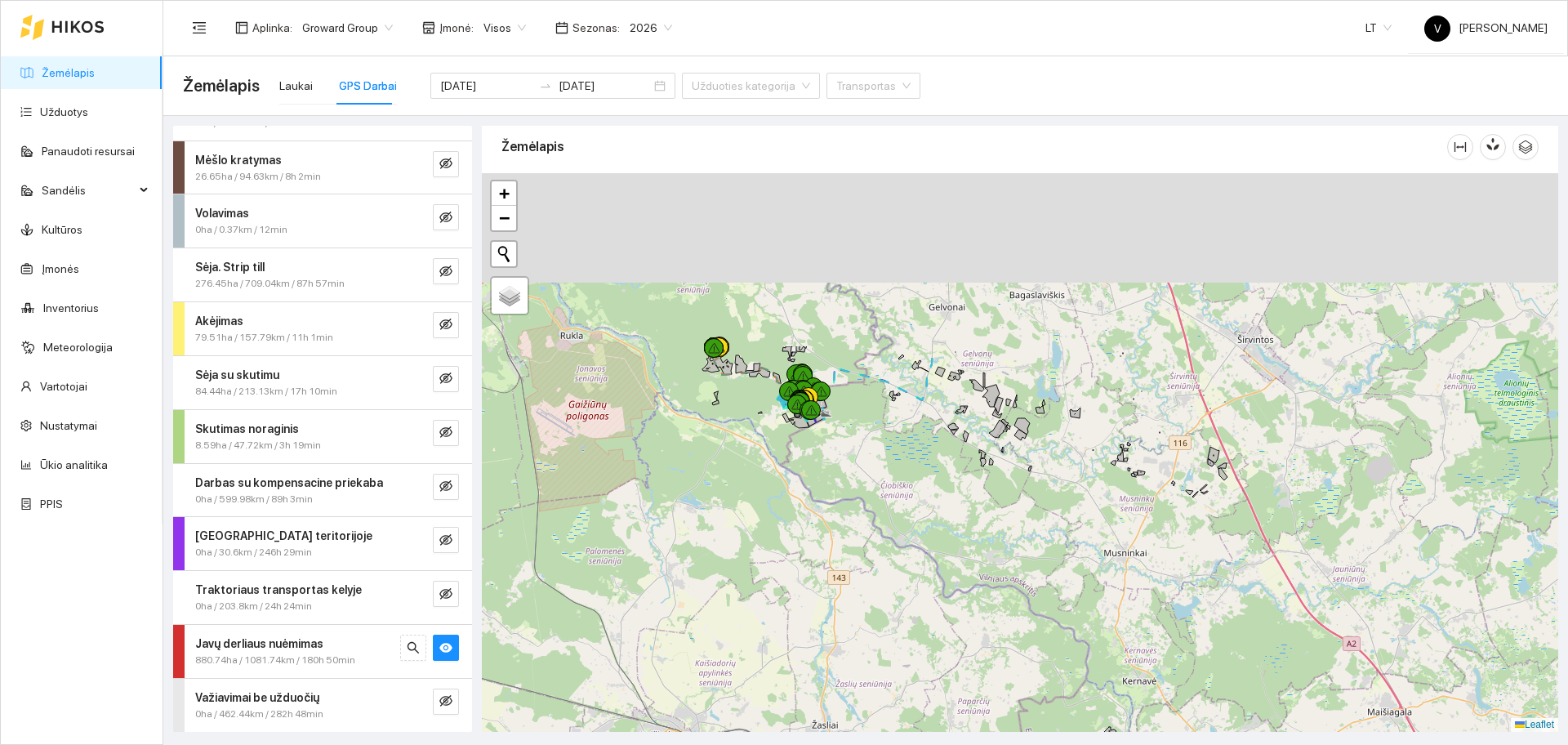
drag, startPoint x: 845, startPoint y: 337, endPoint x: 973, endPoint y: 571, distance: 266.7
click at [987, 577] on div at bounding box center [1020, 453] width 1076 height 559
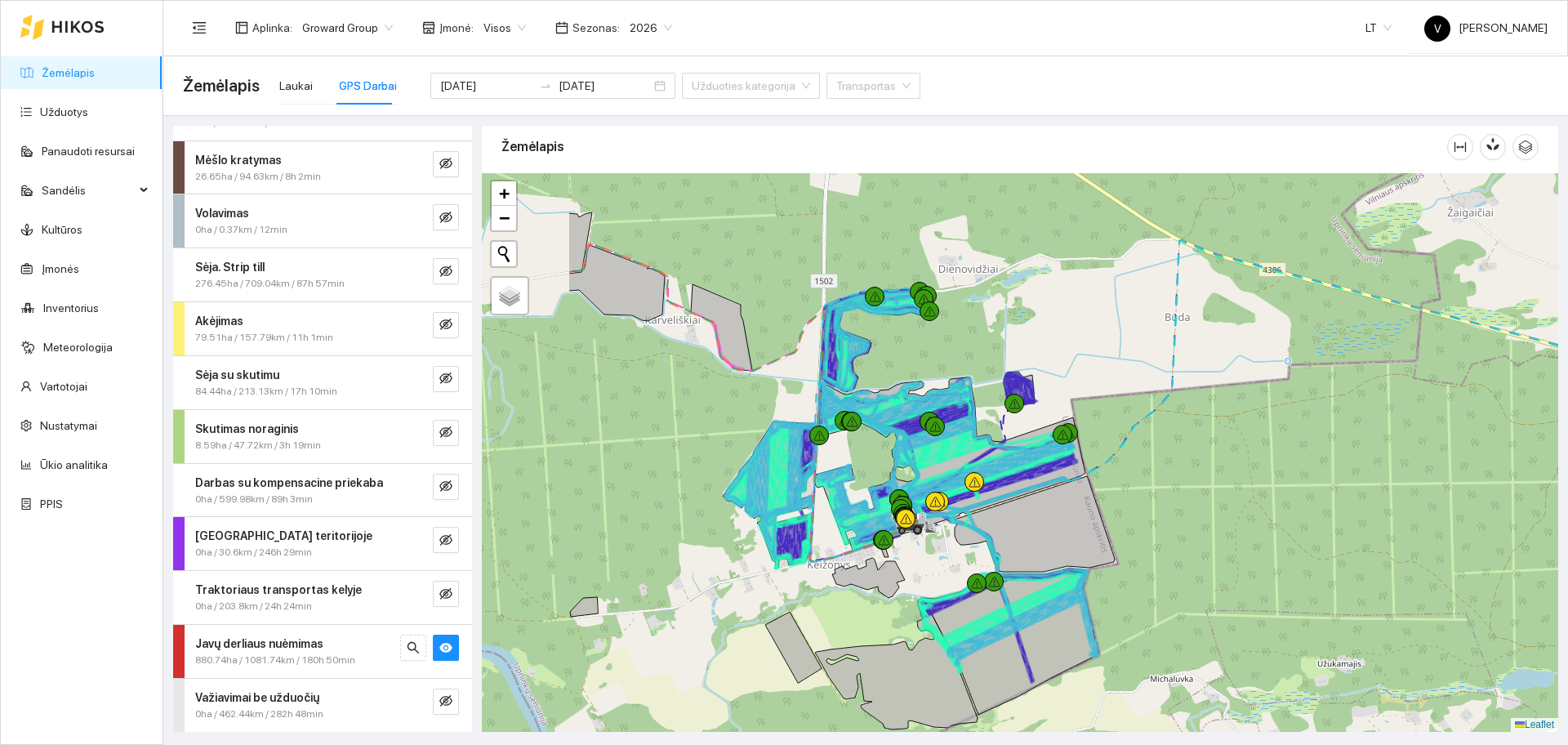
drag, startPoint x: 953, startPoint y: 404, endPoint x: 1129, endPoint y: 497, distance: 199.1
click at [1129, 497] on div at bounding box center [1020, 453] width 1076 height 559
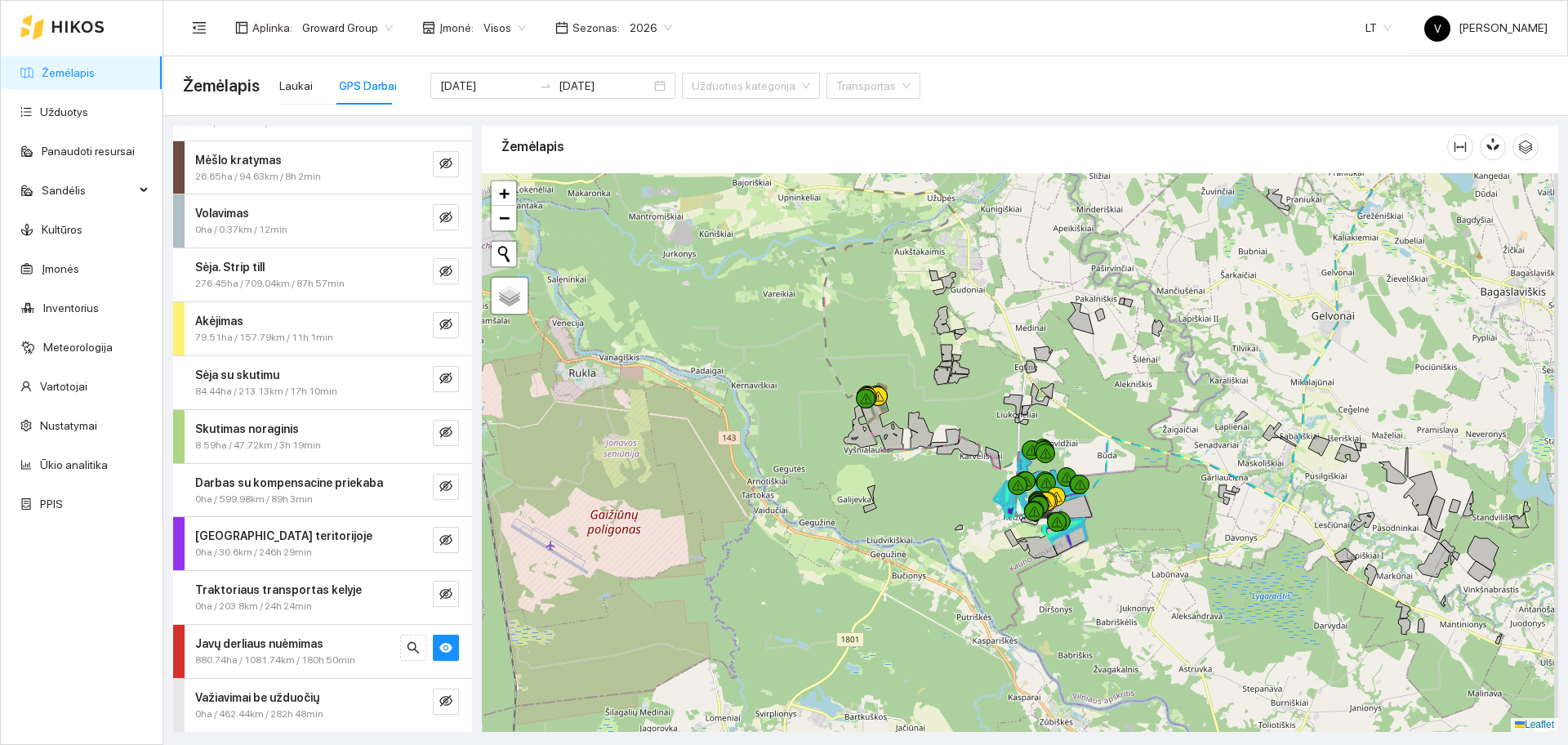
drag, startPoint x: 1074, startPoint y: 381, endPoint x: 1015, endPoint y: 413, distance: 67.1
click at [1034, 413] on div at bounding box center [1020, 453] width 1076 height 559
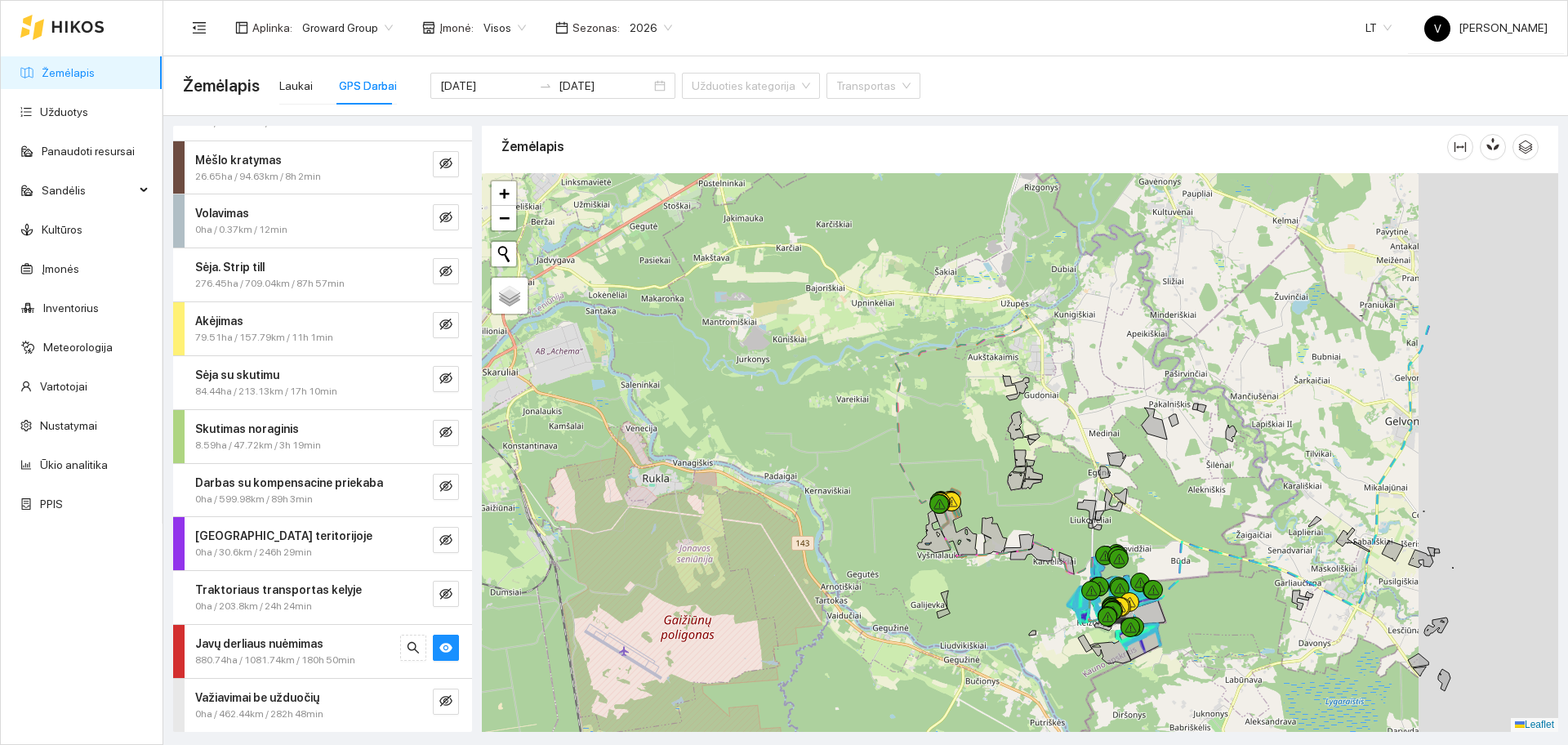
drag, startPoint x: 1160, startPoint y: 424, endPoint x: 1048, endPoint y: 533, distance: 156.3
click at [1050, 533] on div at bounding box center [1020, 453] width 1076 height 559
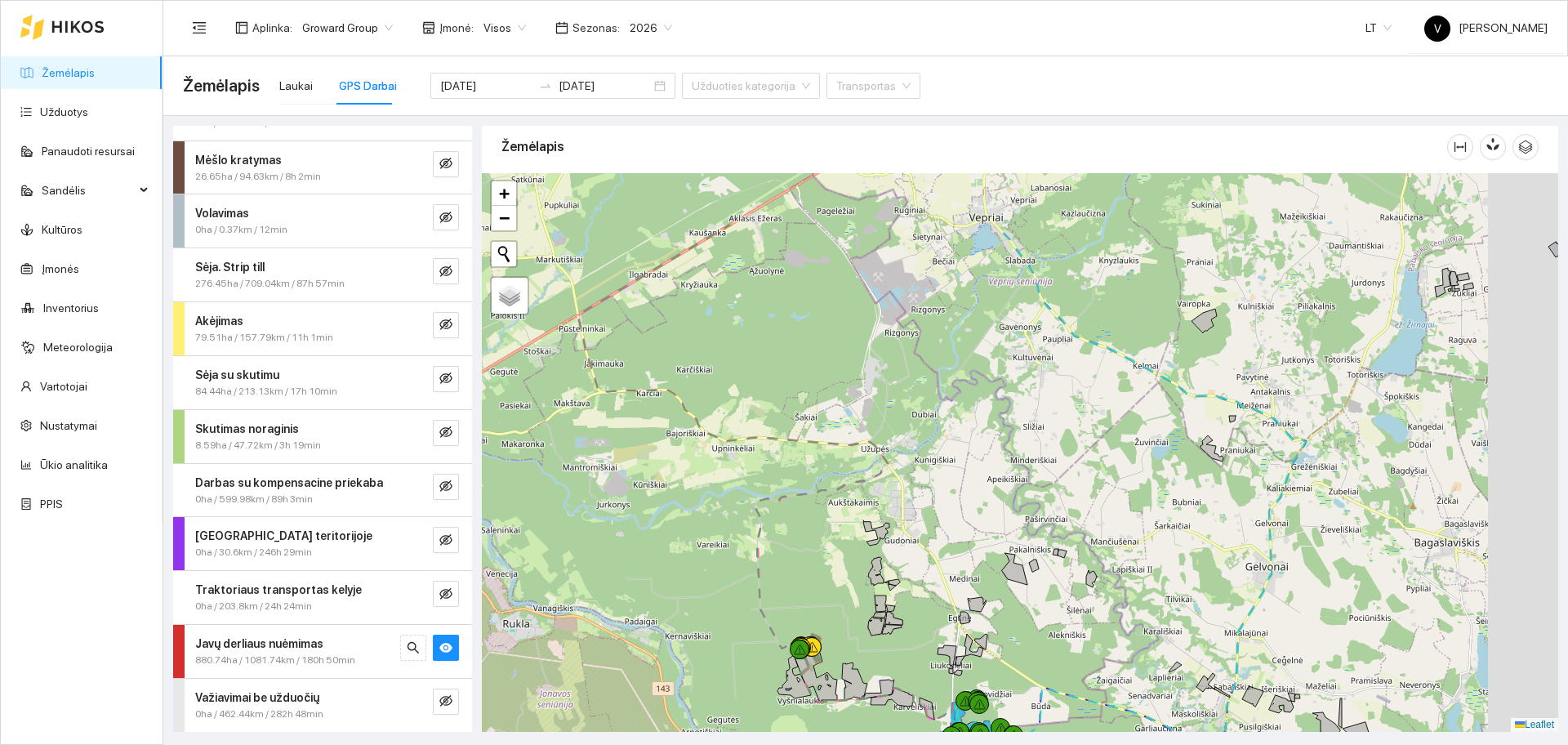
drag, startPoint x: 1236, startPoint y: 343, endPoint x: 1060, endPoint y: 537, distance: 261.9
click at [1060, 537] on div at bounding box center [1020, 453] width 1076 height 559
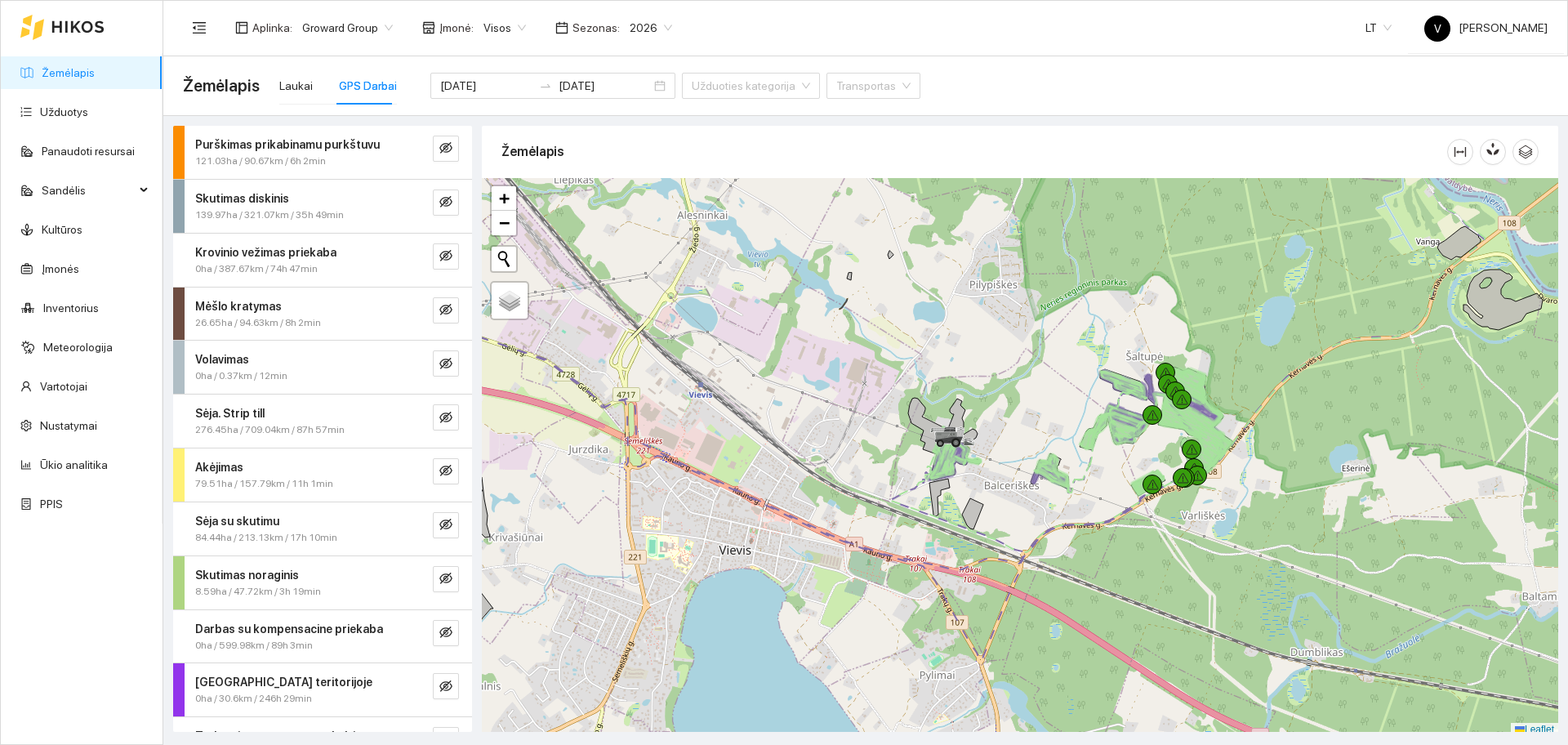
click at [1090, 473] on div at bounding box center [1020, 457] width 1076 height 559
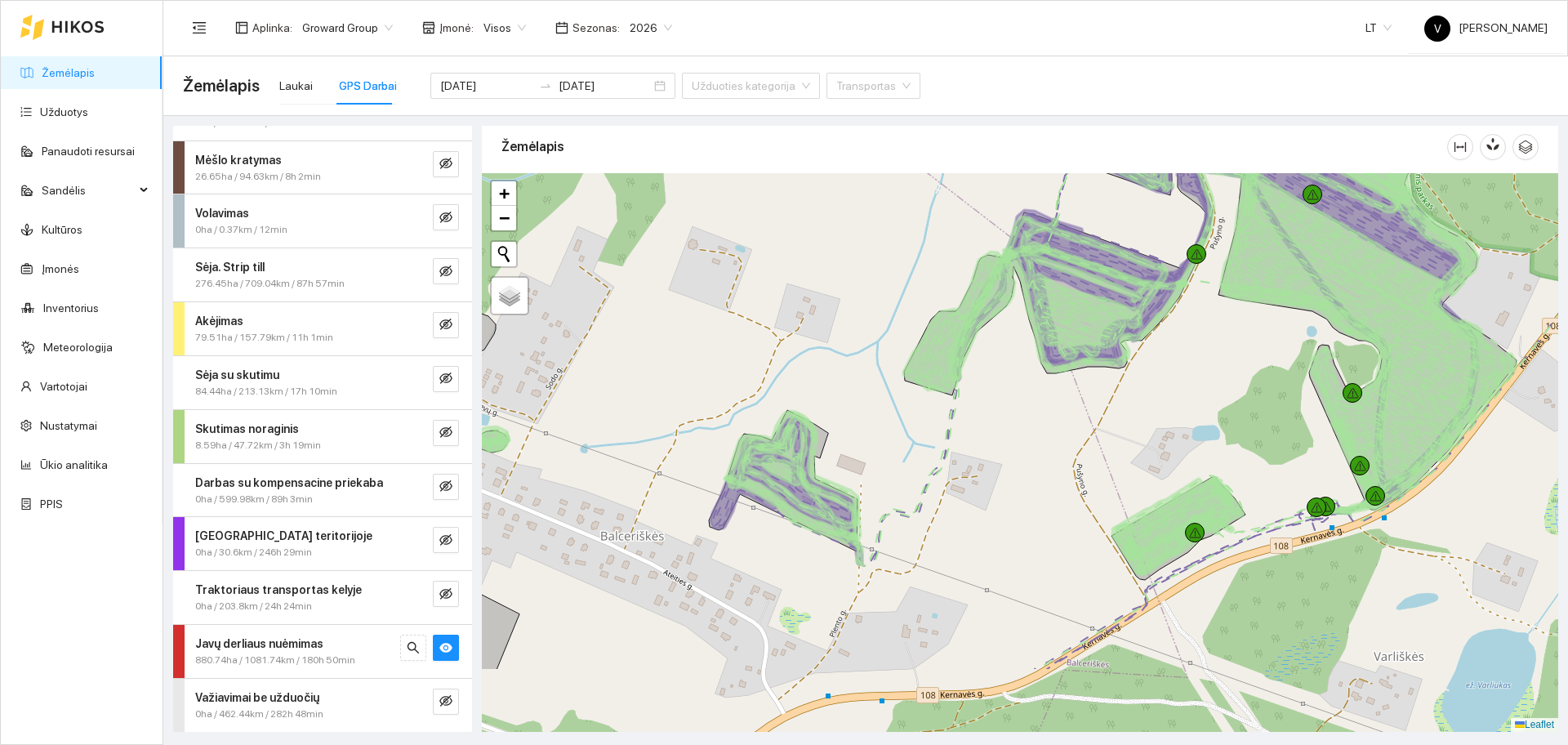
drag, startPoint x: 1218, startPoint y: 364, endPoint x: 1258, endPoint y: 205, distance: 164.0
click at [1255, 207] on div at bounding box center [1020, 453] width 1076 height 559
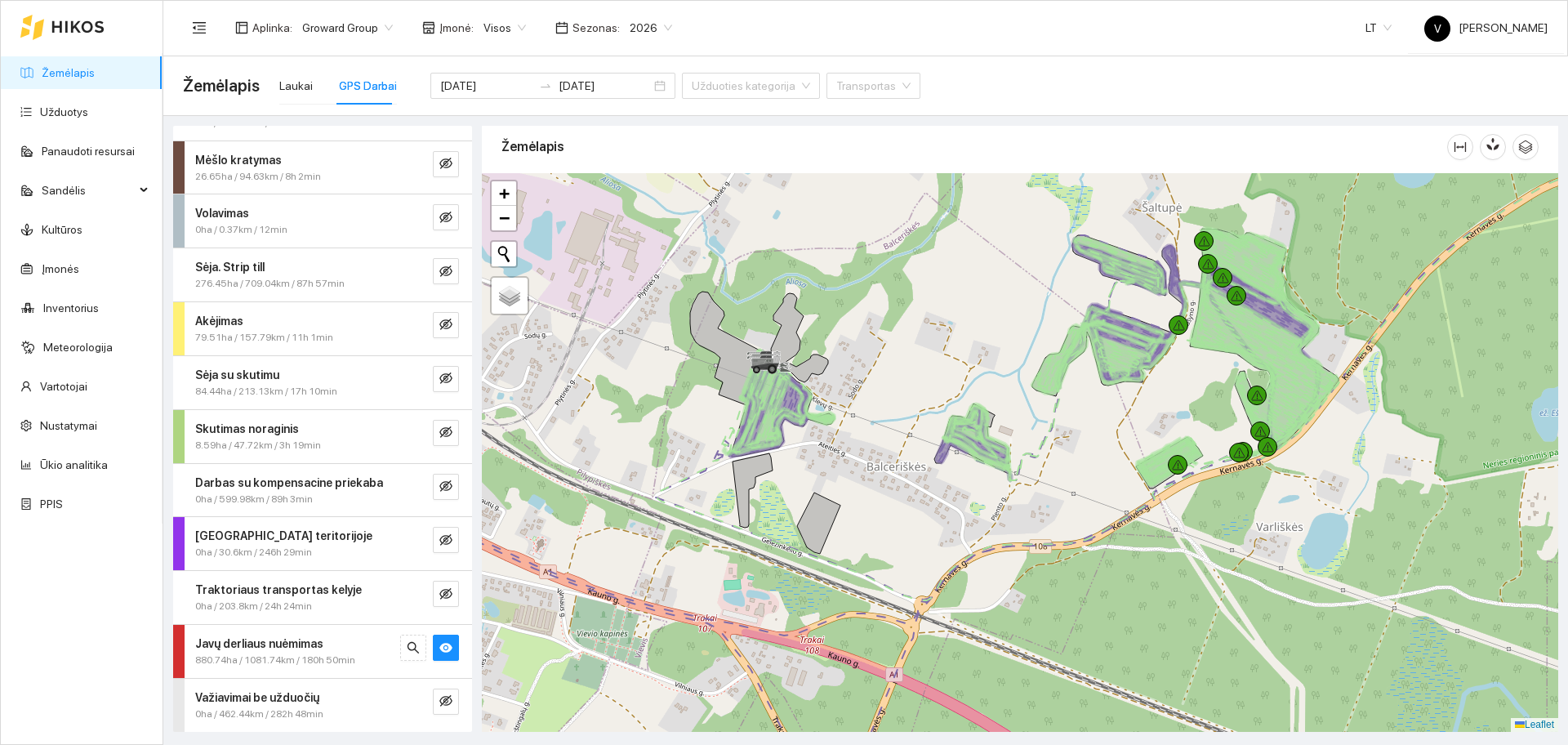
drag, startPoint x: 811, startPoint y: 410, endPoint x: 880, endPoint y: 428, distance: 71.3
click at [880, 428] on div at bounding box center [1020, 453] width 1076 height 559
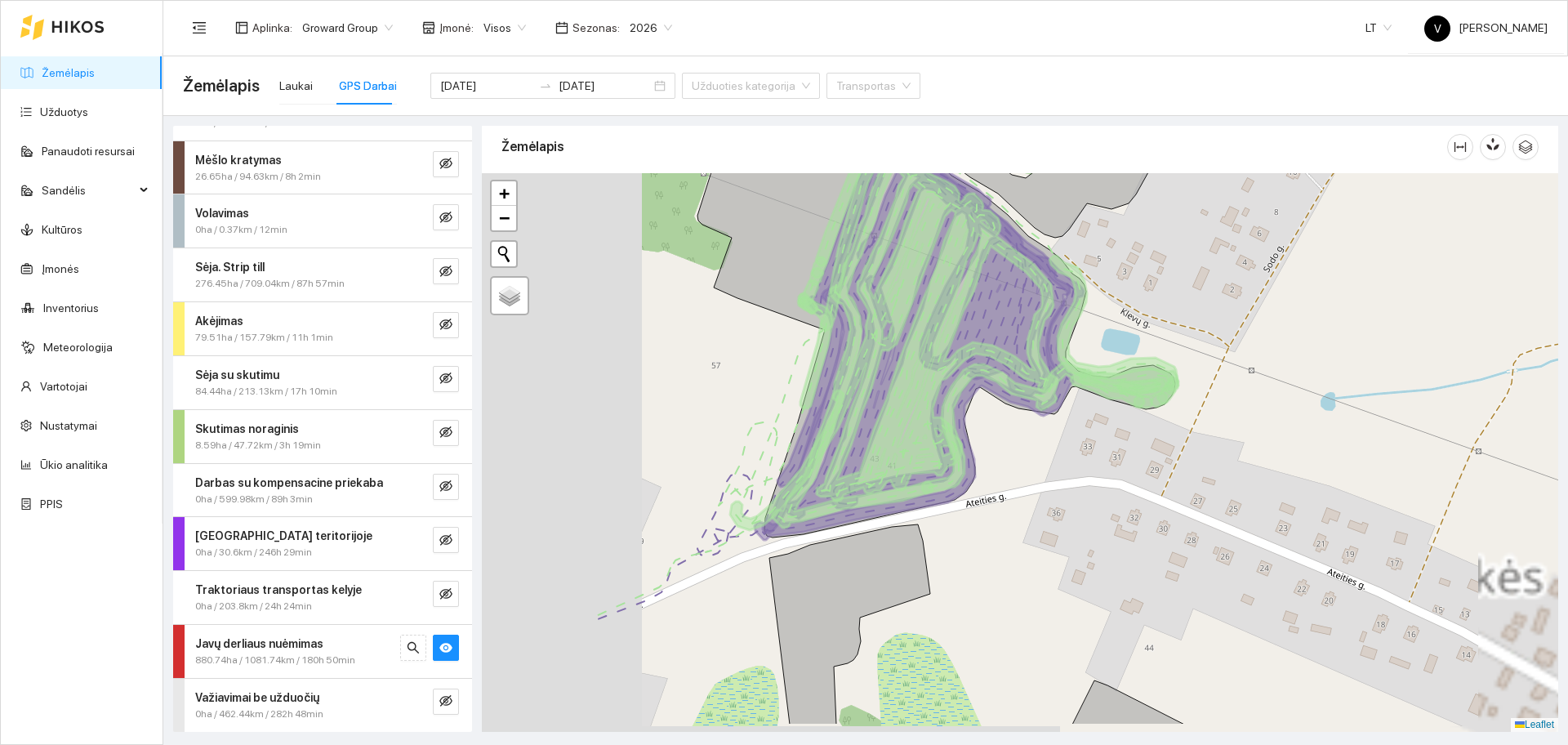
drag, startPoint x: 987, startPoint y: 337, endPoint x: 1200, endPoint y: 271, distance: 223.0
click at [1200, 271] on div at bounding box center [1020, 453] width 1076 height 559
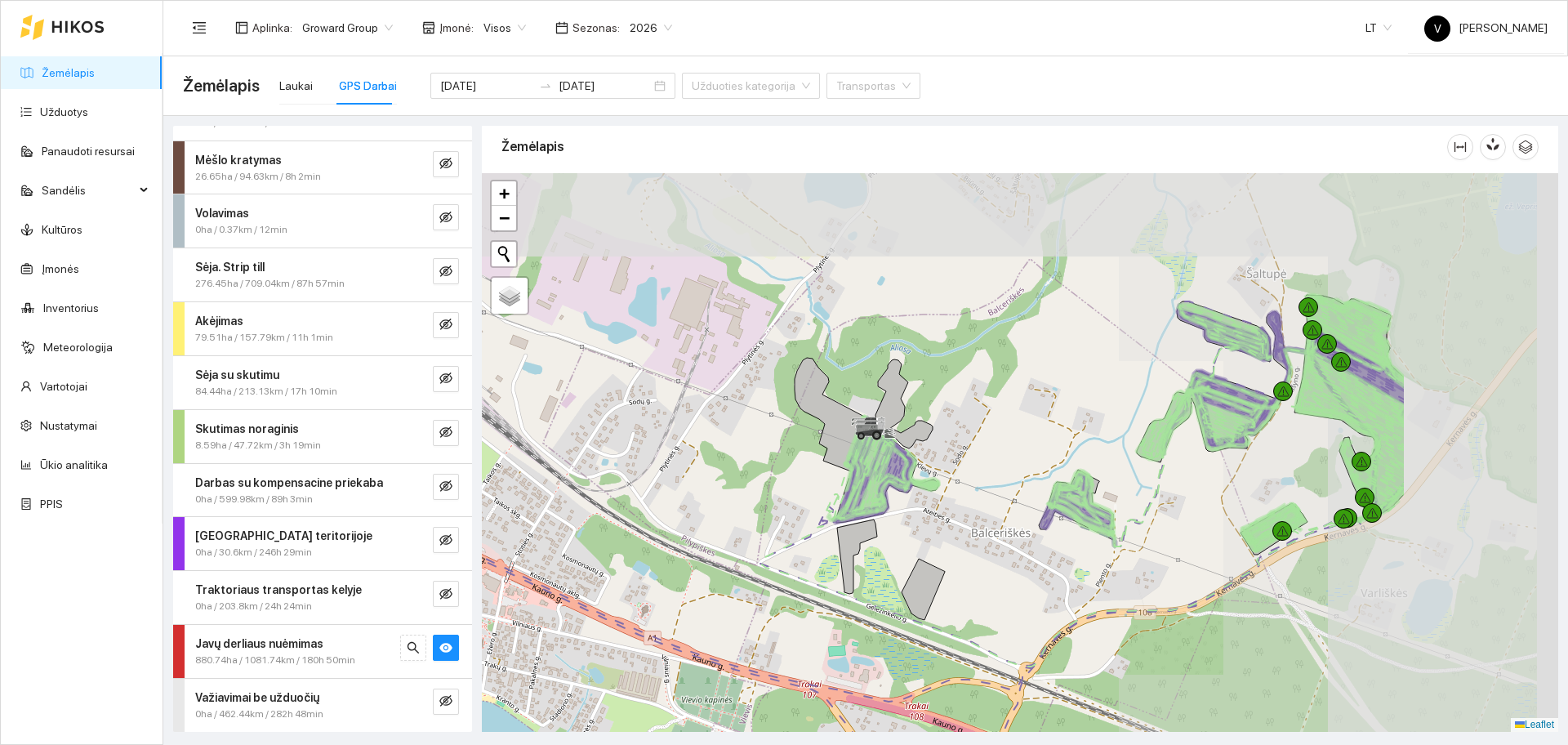
drag, startPoint x: 1226, startPoint y: 415, endPoint x: 1001, endPoint y: 492, distance: 237.8
click at [1001, 492] on div at bounding box center [1020, 453] width 1076 height 559
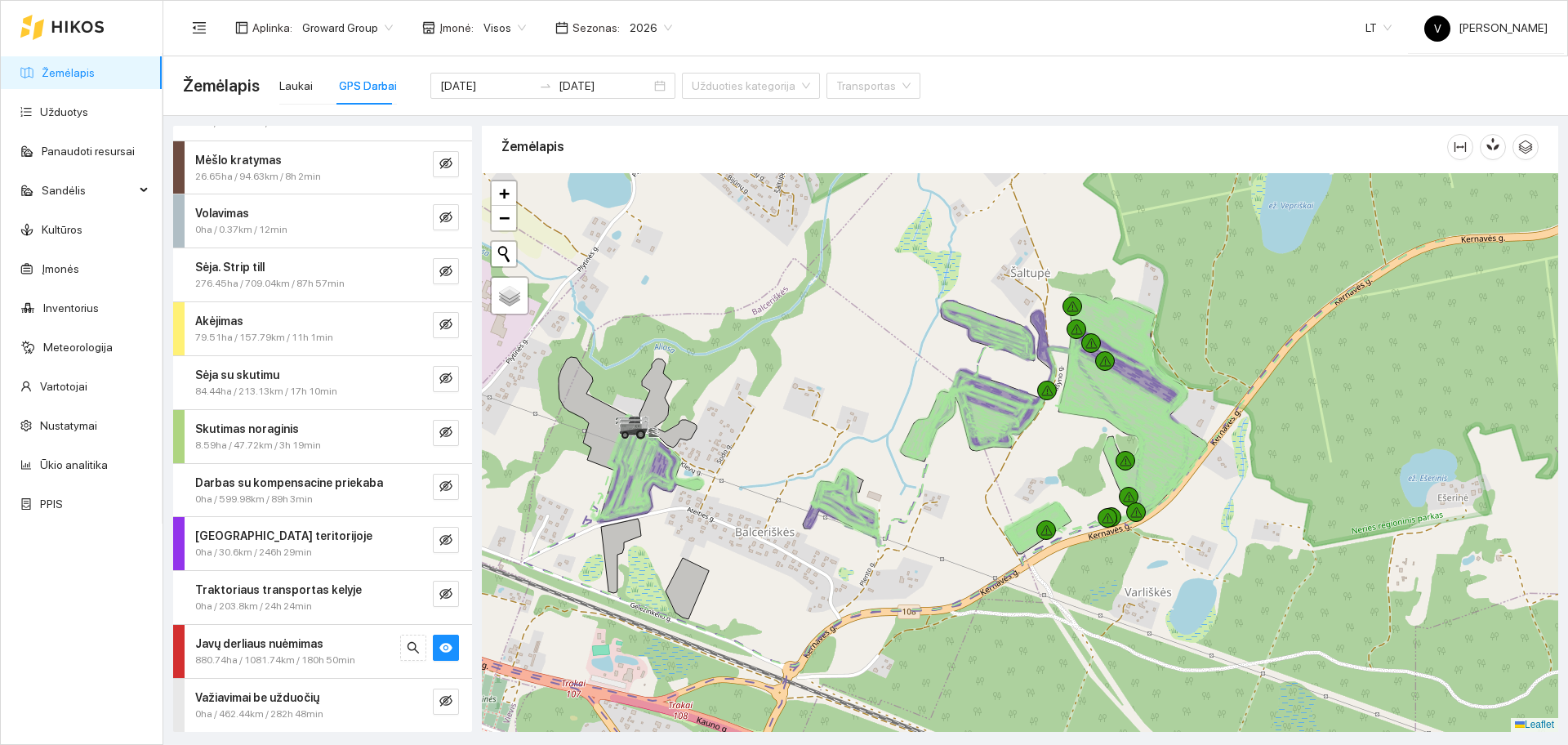
drag, startPoint x: 1279, startPoint y: 492, endPoint x: 1069, endPoint y: 479, distance: 210.4
click at [1069, 479] on div at bounding box center [1020, 453] width 1076 height 559
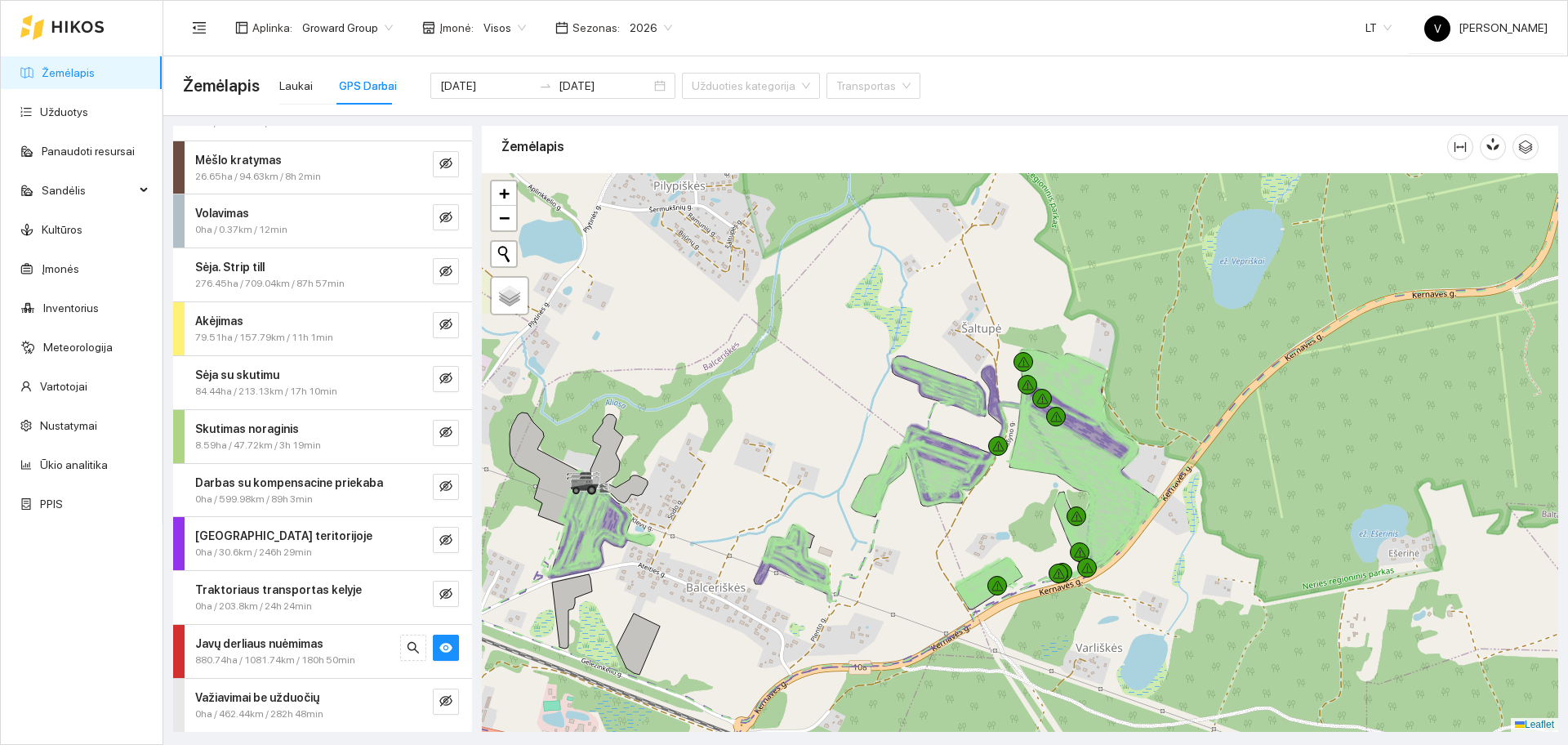
drag, startPoint x: 1227, startPoint y: 383, endPoint x: 1186, endPoint y: 430, distance: 62.4
click at [1186, 430] on div at bounding box center [1020, 453] width 1076 height 559
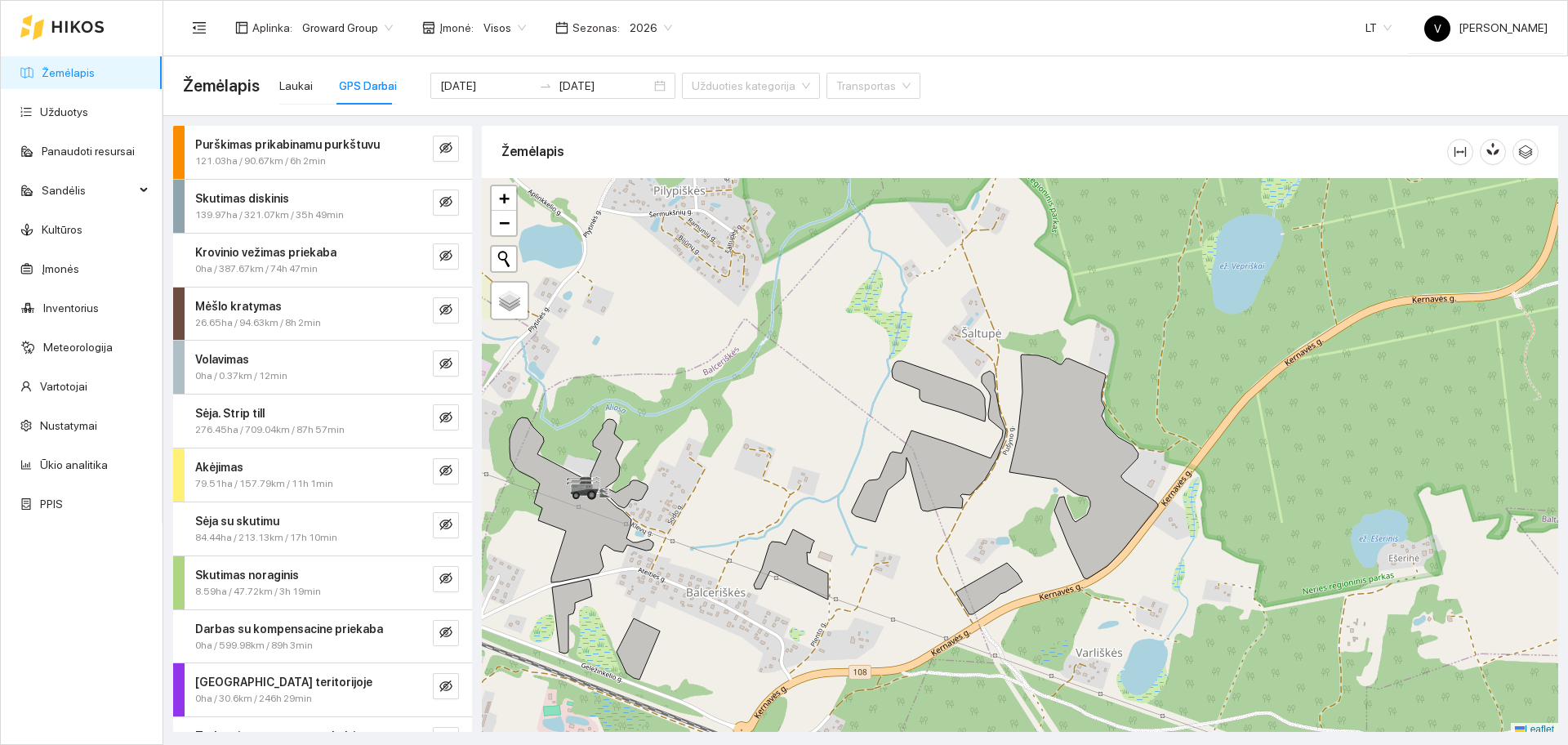
scroll to position [5, 0]
